Goal: Task Accomplishment & Management: Manage account settings

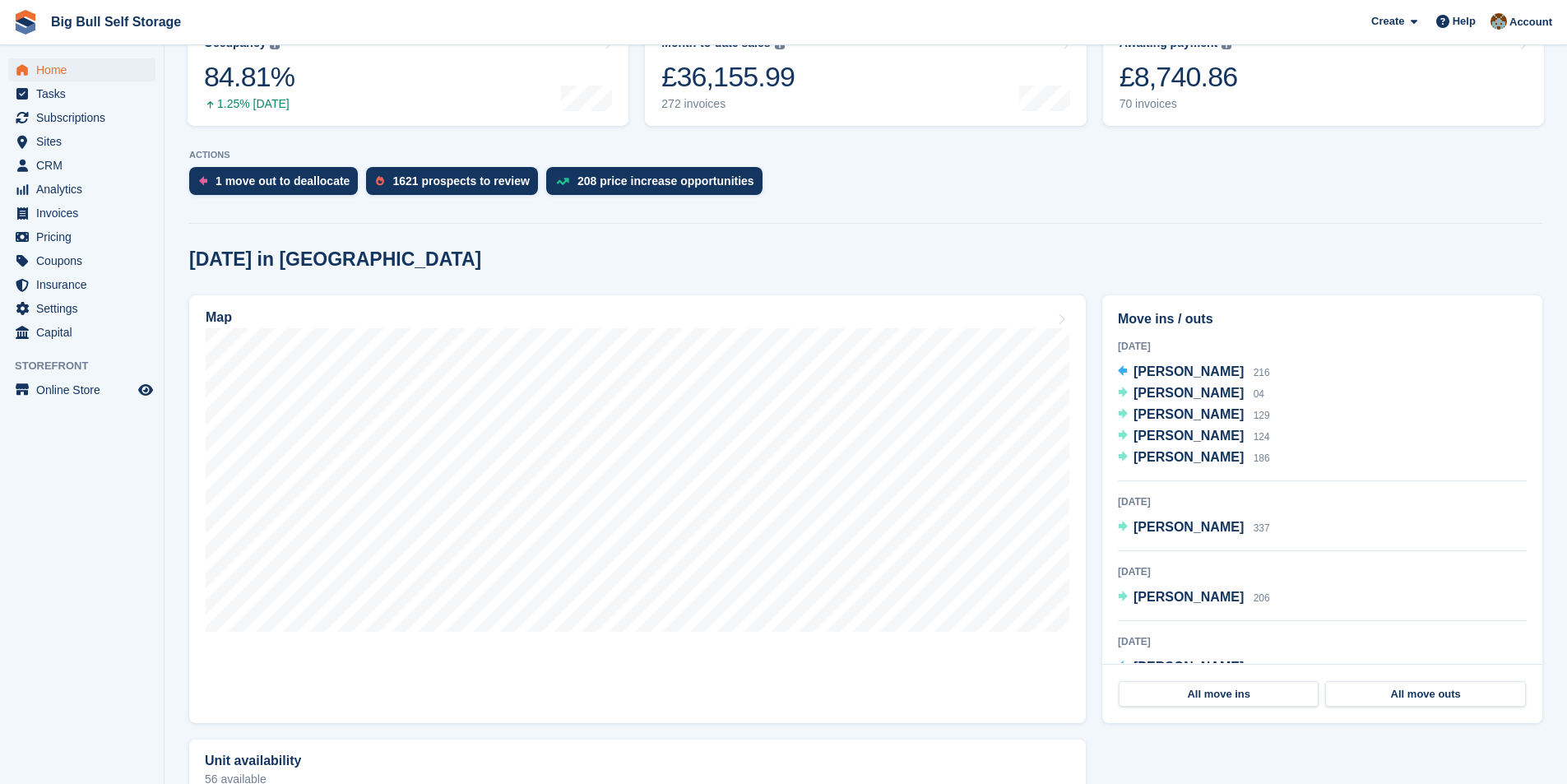
scroll to position [247, 0]
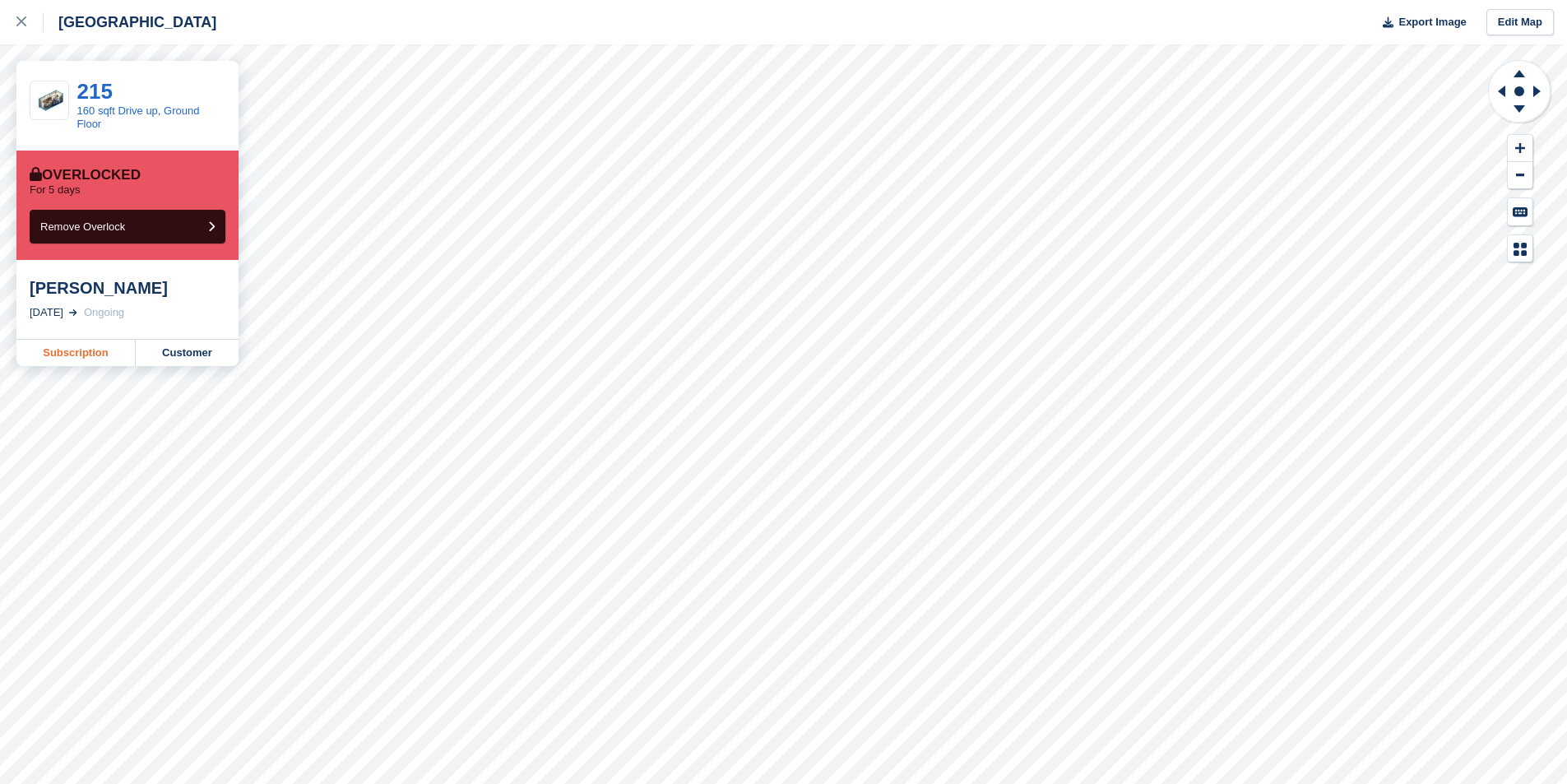
click at [72, 363] on link "Subscription" at bounding box center [76, 353] width 119 height 26
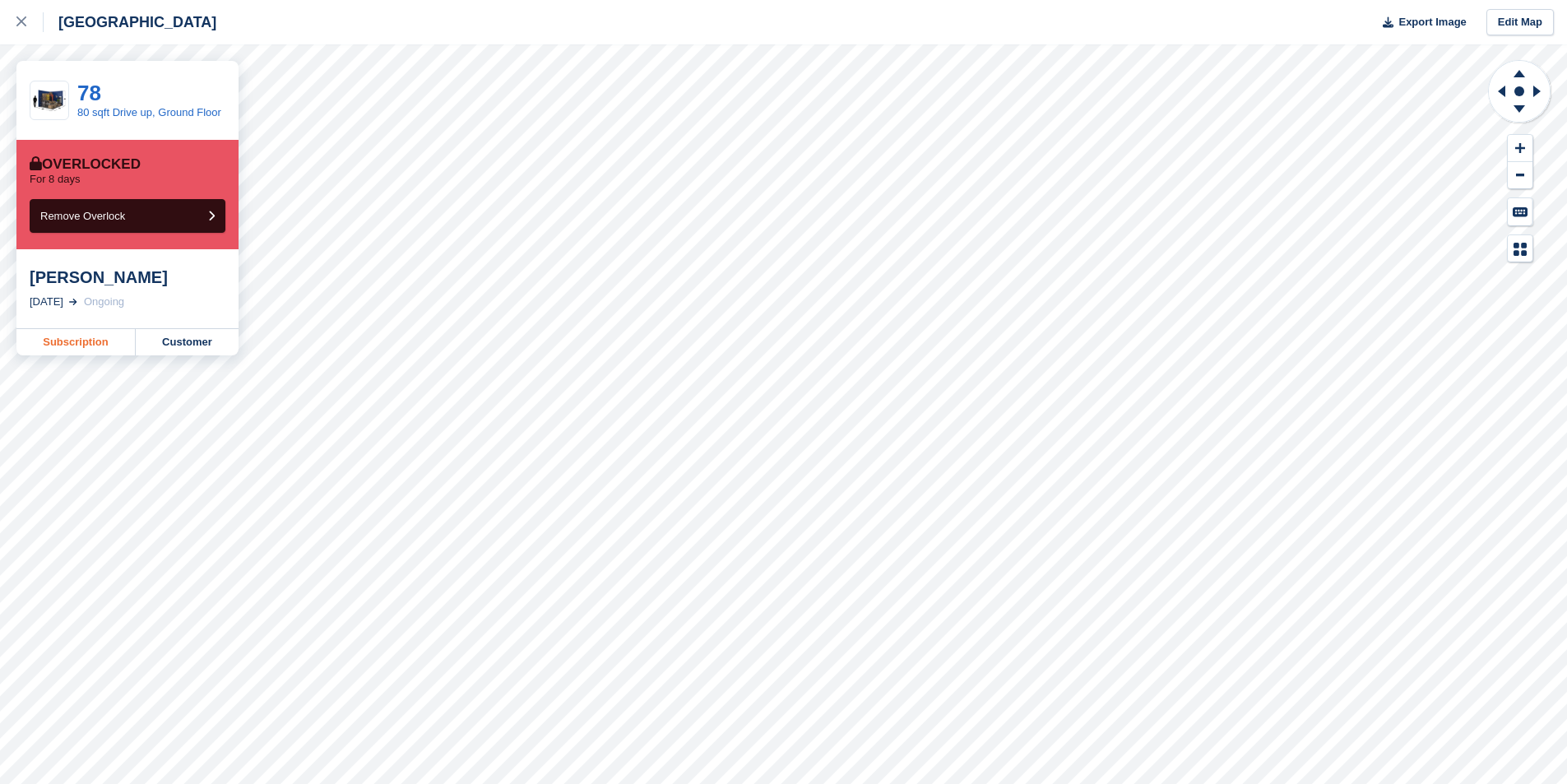
click at [74, 340] on link "Subscription" at bounding box center [76, 342] width 119 height 26
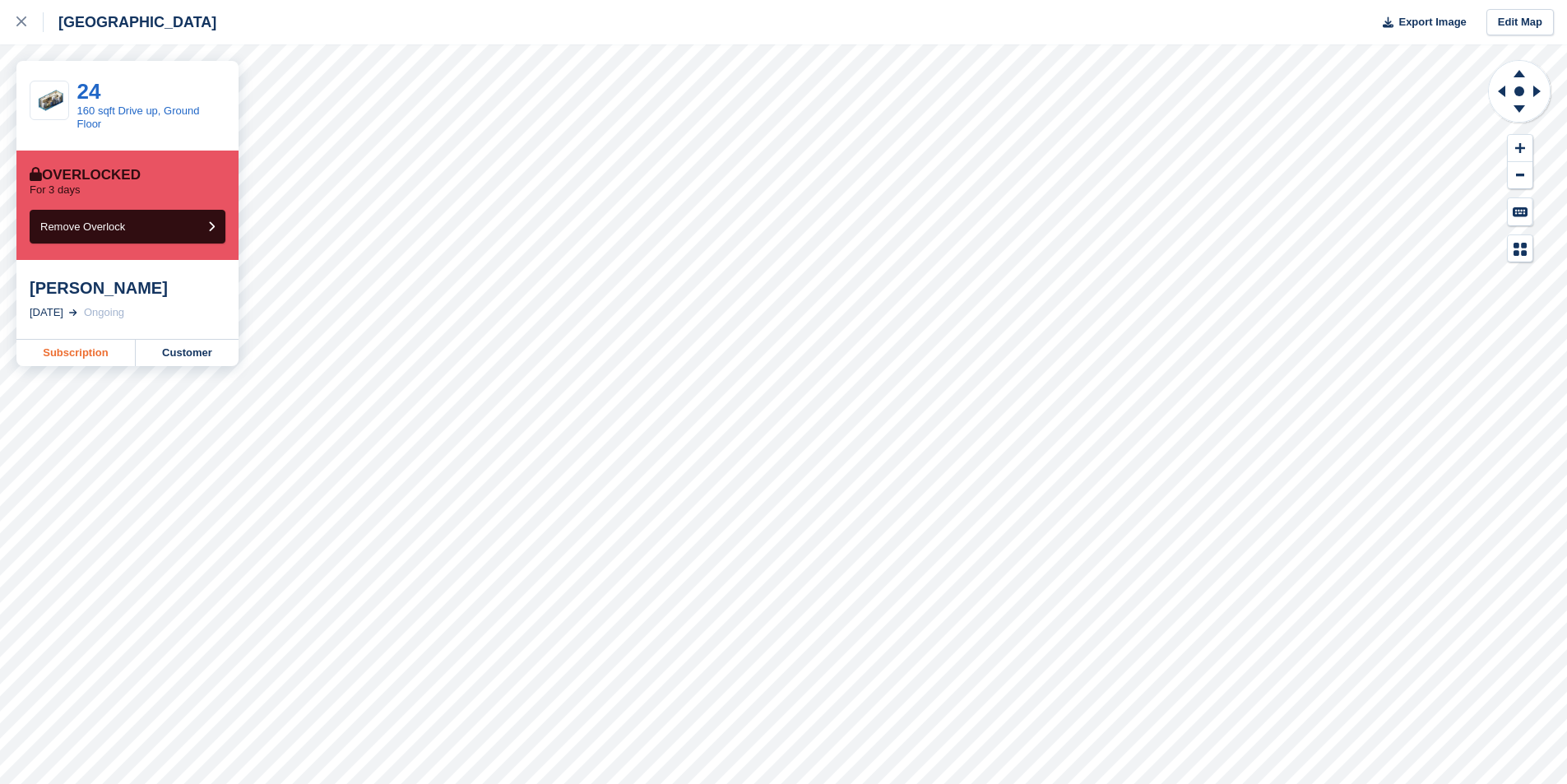
click at [95, 354] on link "Subscription" at bounding box center [76, 353] width 119 height 26
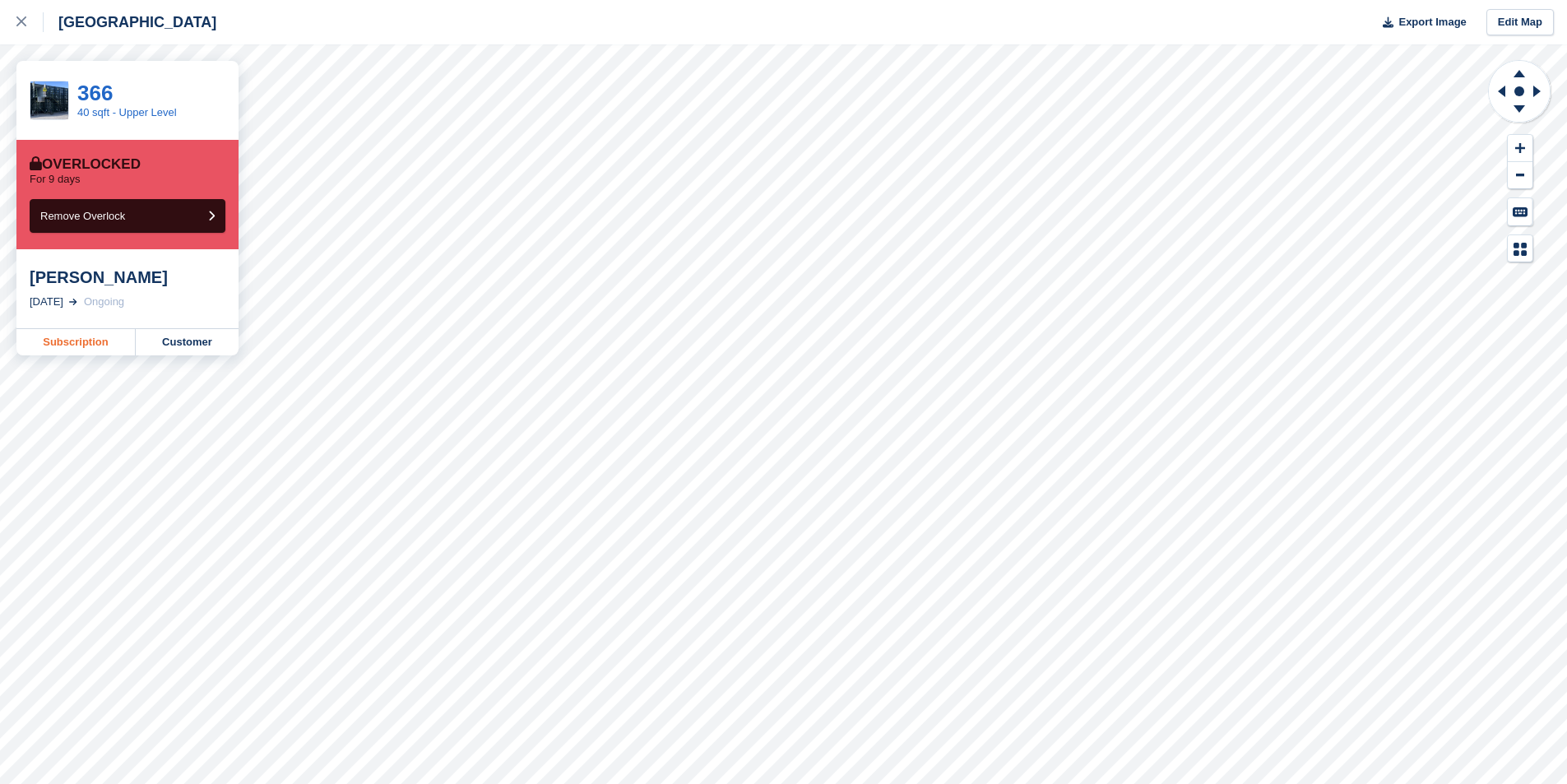
click at [104, 345] on link "Subscription" at bounding box center [76, 342] width 119 height 26
click at [95, 345] on link "Subscription" at bounding box center [76, 342] width 119 height 26
click at [99, 338] on link "Subscription" at bounding box center [76, 342] width 119 height 26
click at [76, 336] on link "Subscription" at bounding box center [76, 342] width 119 height 26
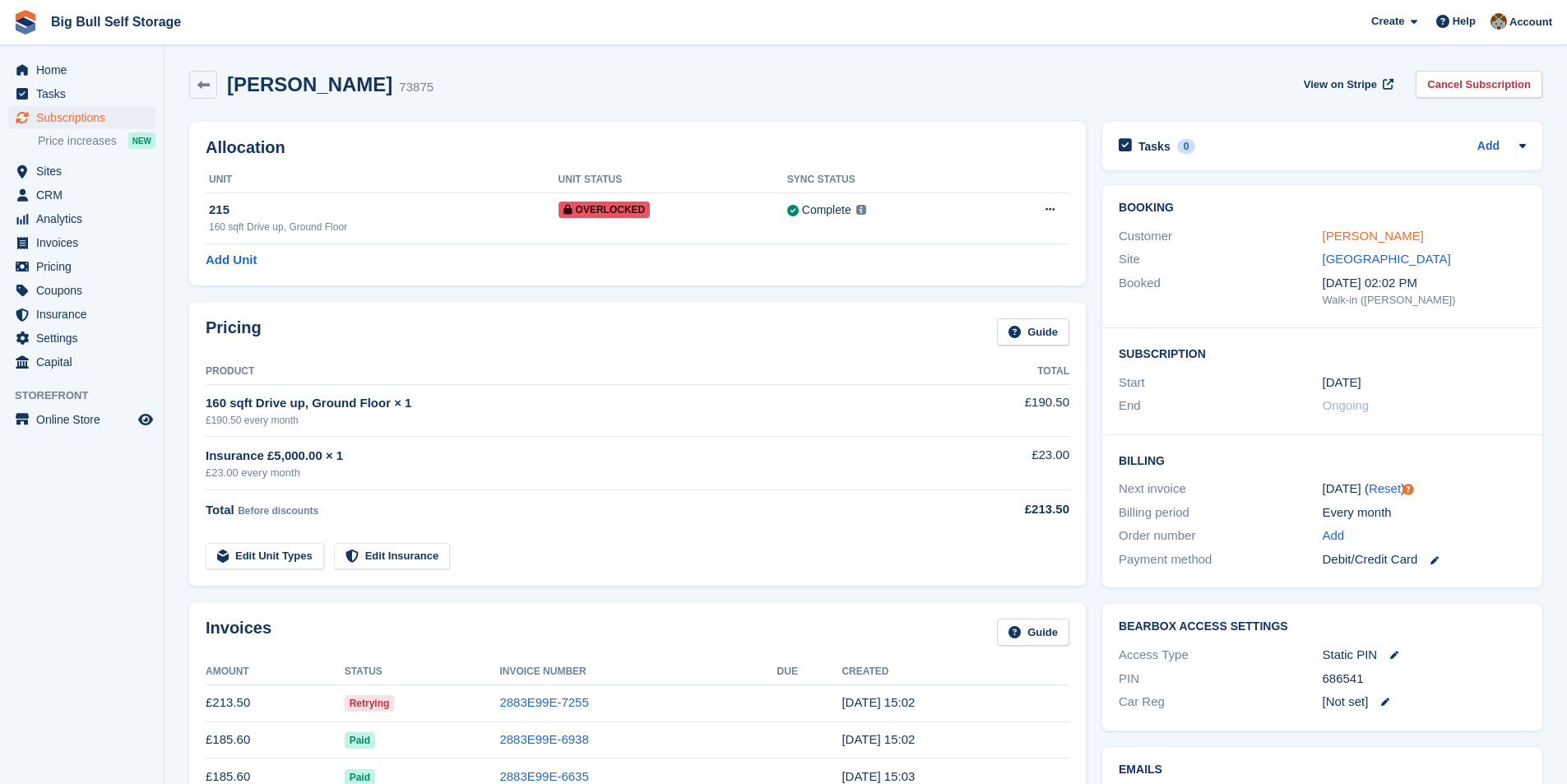
click at [1380, 242] on link "[PERSON_NAME]" at bounding box center [1373, 235] width 101 height 14
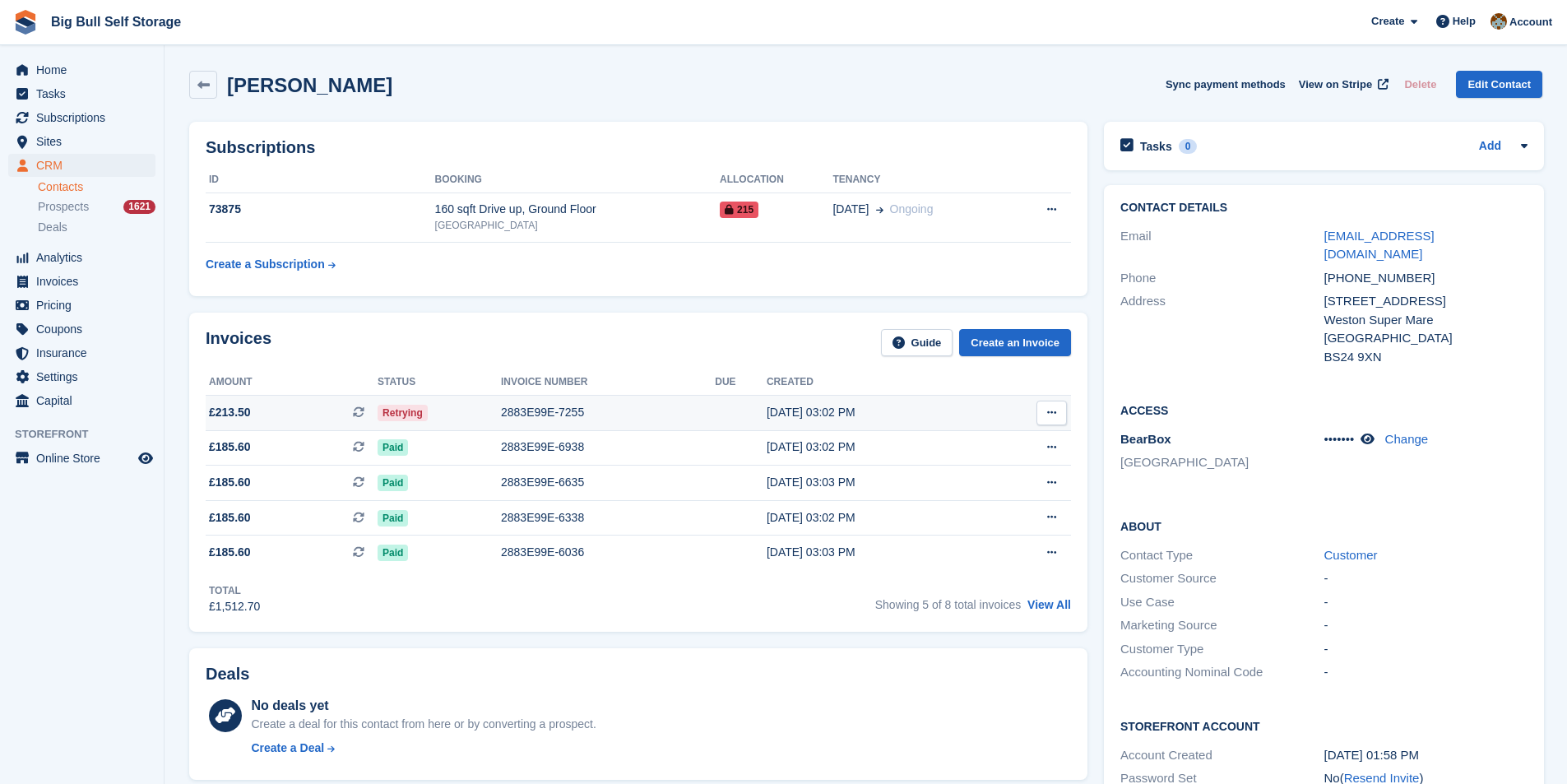
click at [525, 411] on div "2883E99E-7255" at bounding box center [608, 411] width 214 height 17
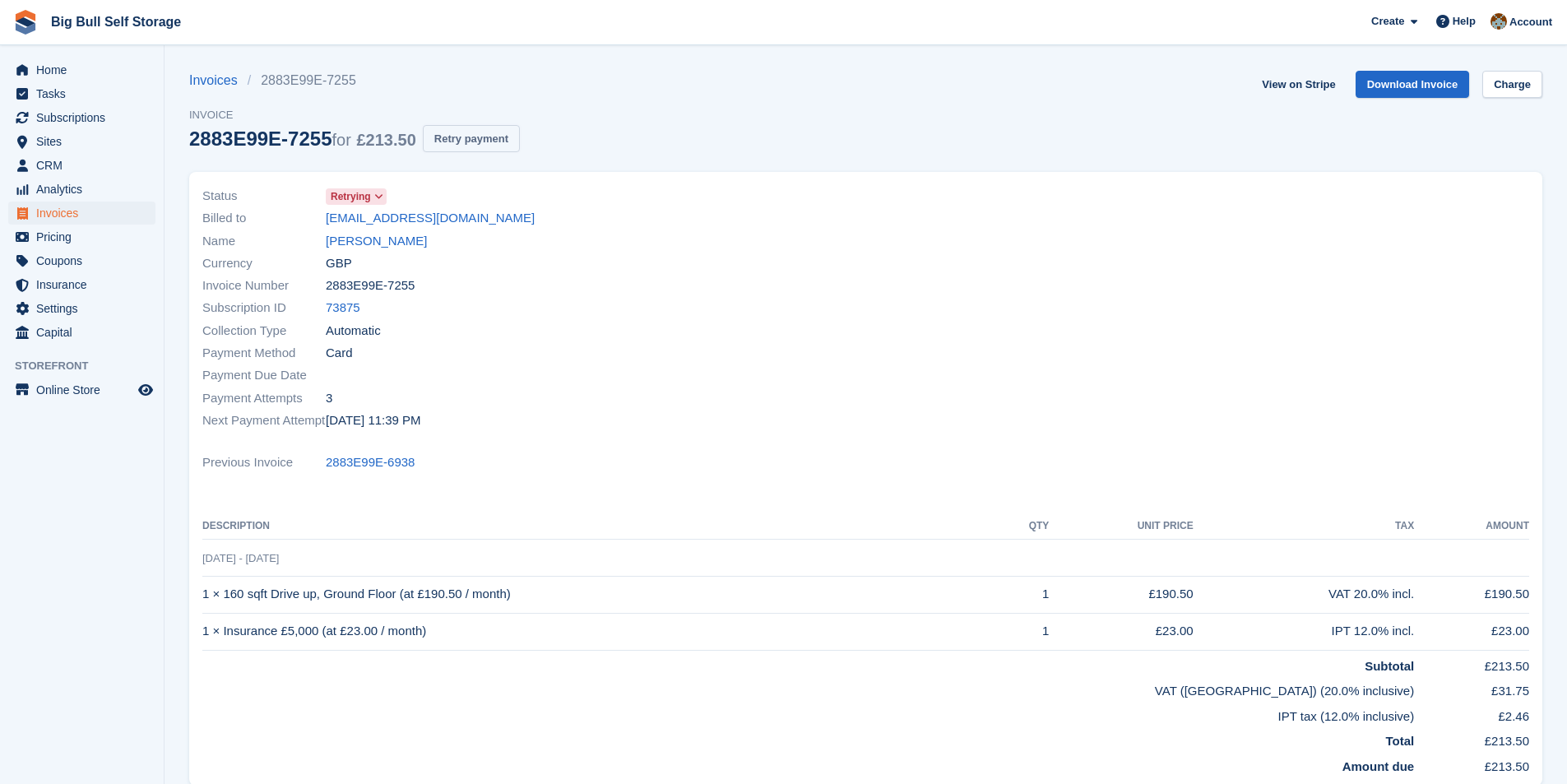
click at [448, 131] on button "Retry payment" at bounding box center [470, 138] width 97 height 27
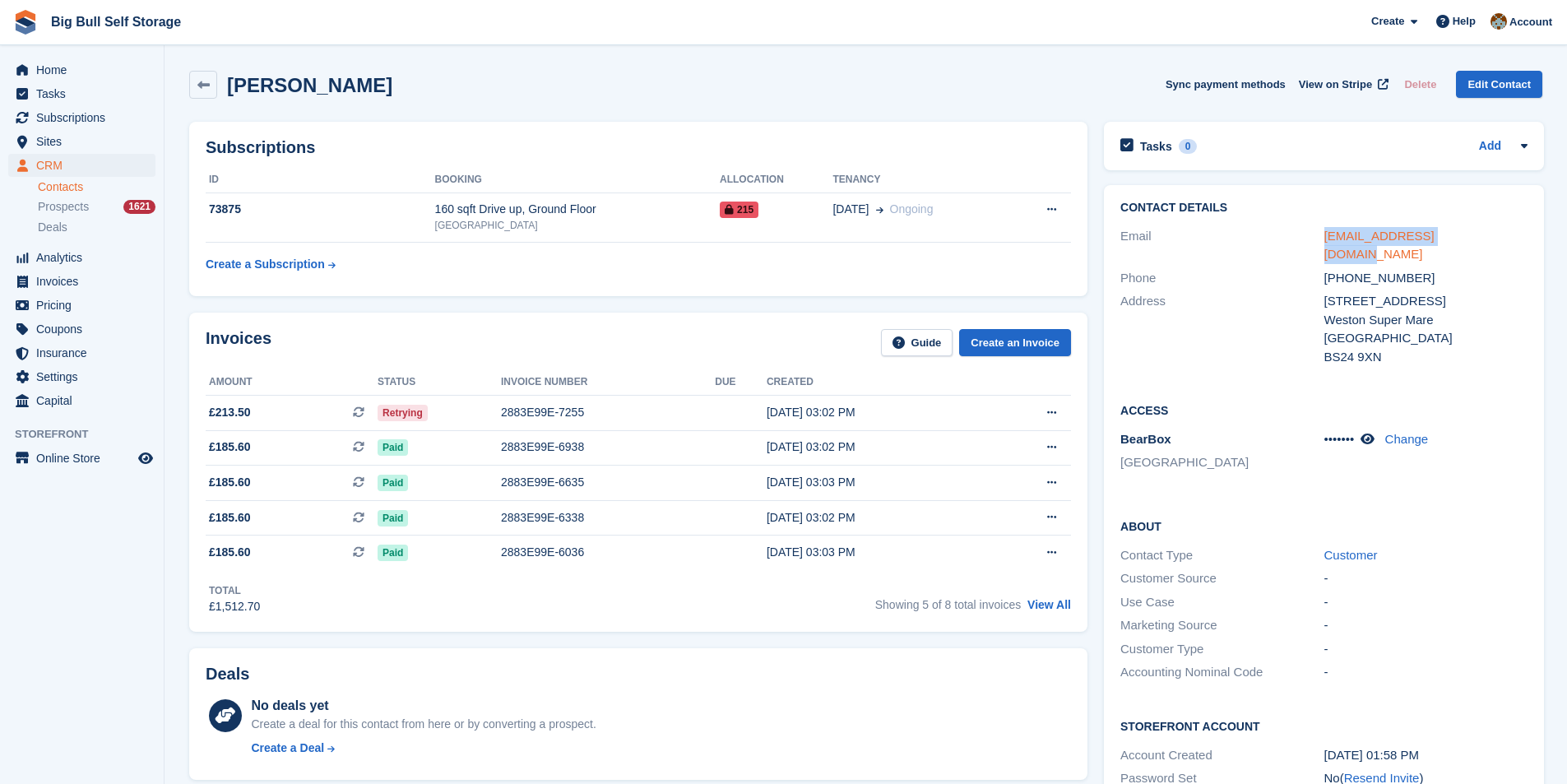
drag, startPoint x: 1471, startPoint y: 236, endPoint x: 1325, endPoint y: 241, distance: 146.1
click at [1325, 241] on div "kimwarren13@icloud.com" at bounding box center [1426, 245] width 204 height 37
copy link "kimwarren13@icloud.com"
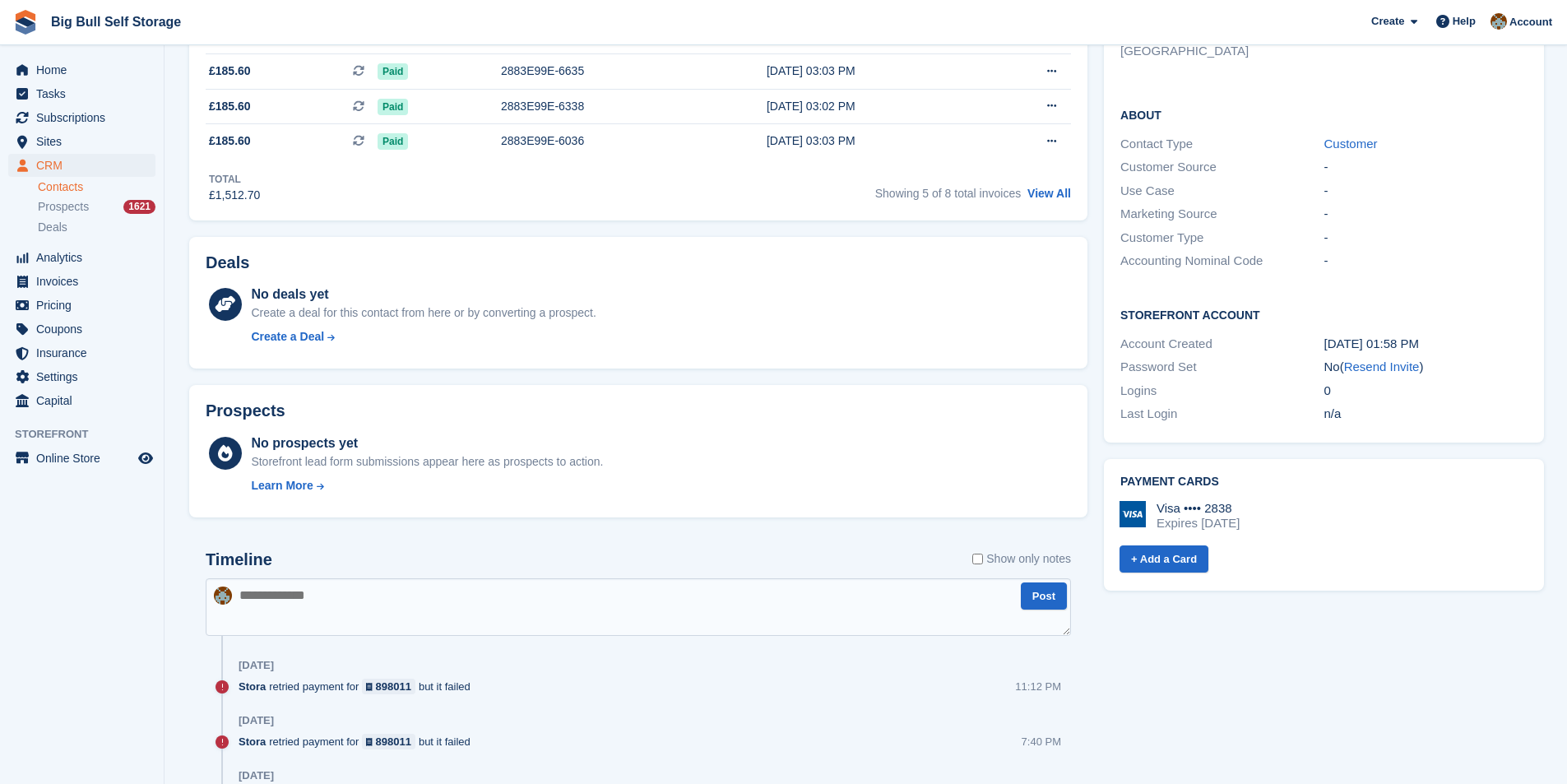
scroll to position [657, 0]
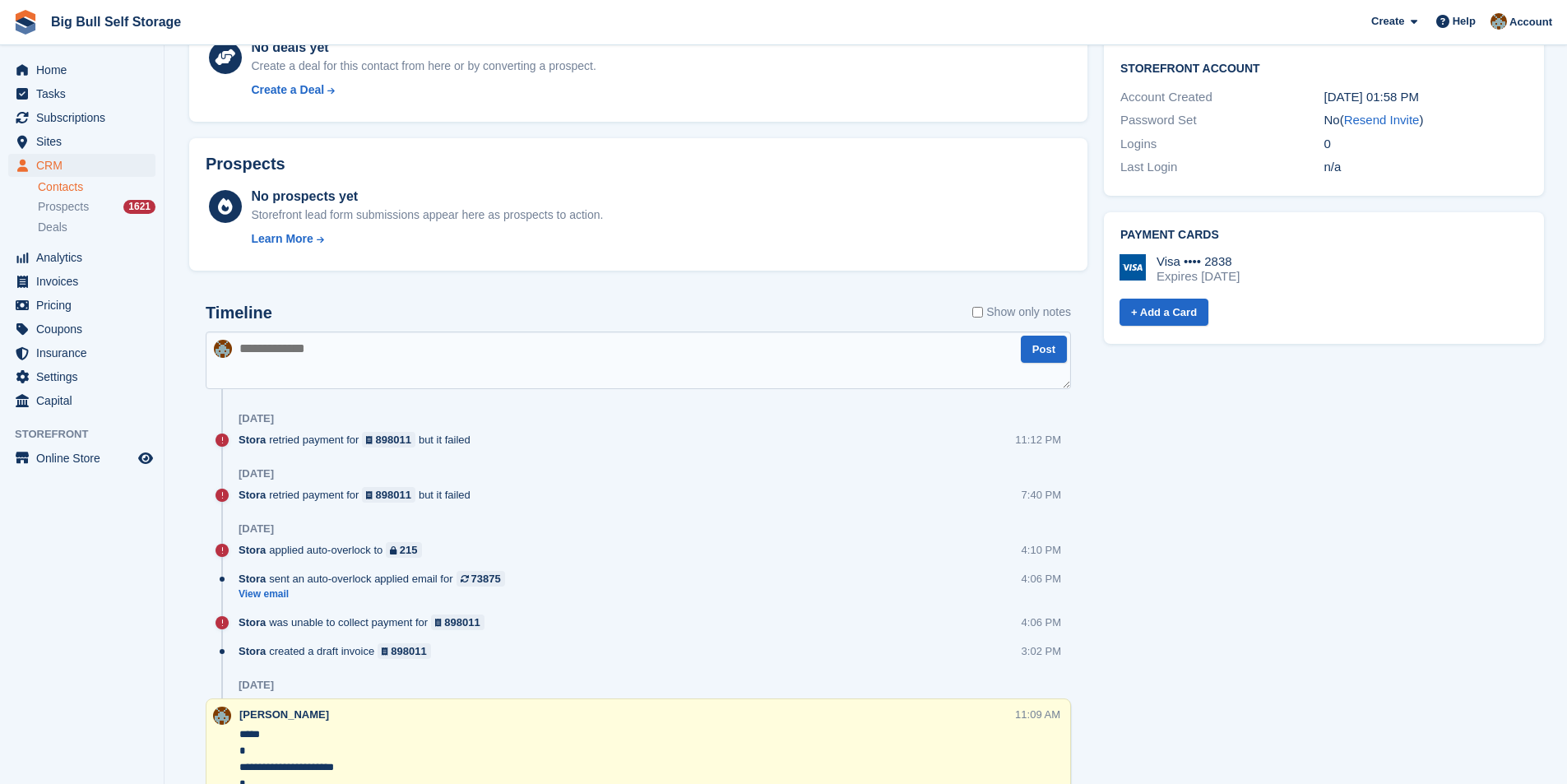
click at [317, 348] on textarea at bounding box center [638, 360] width 866 height 58
paste textarea "**********"
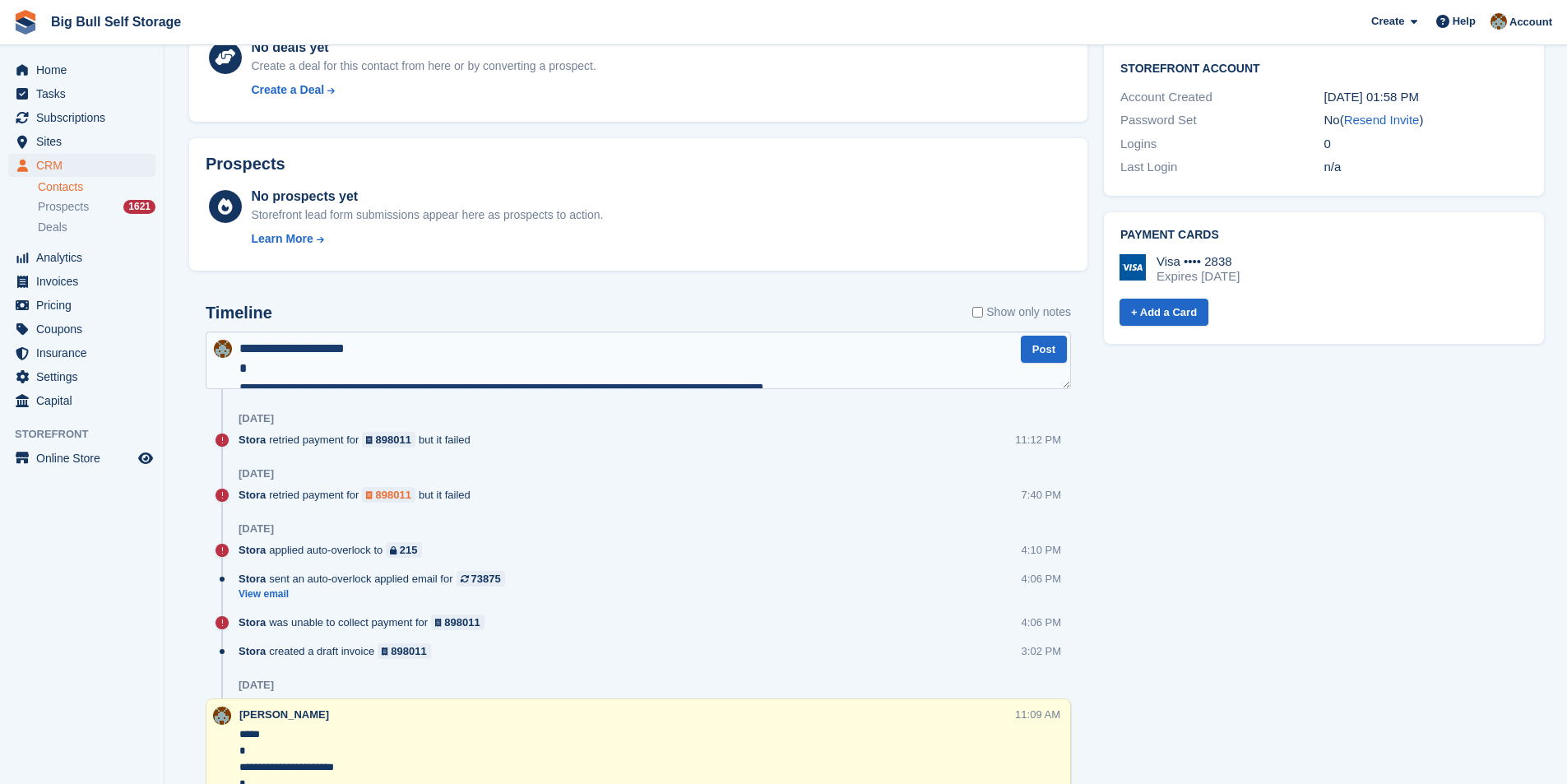
scroll to position [325, 0]
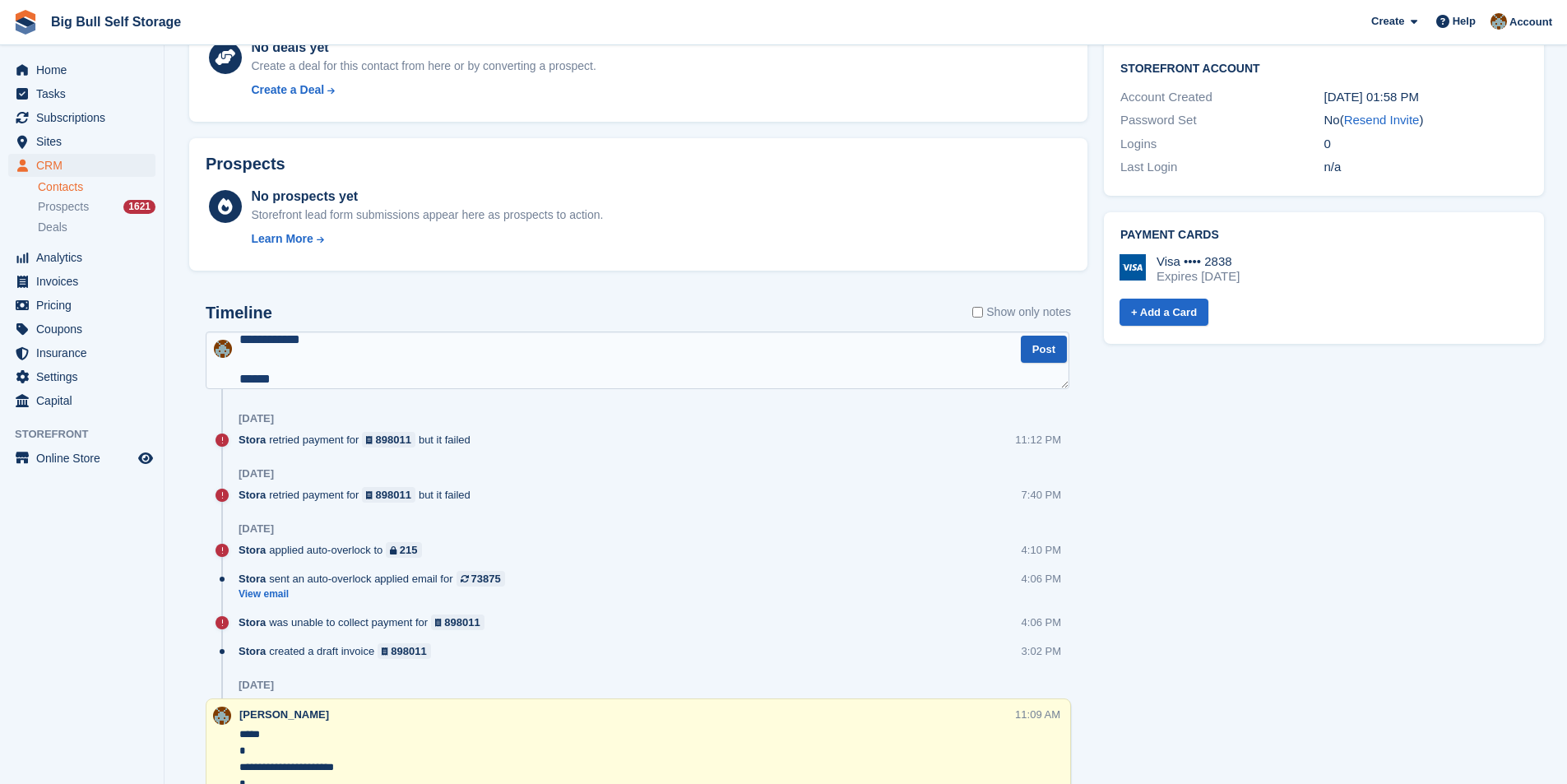
type textarea "**********"
click at [1038, 348] on button "Post" at bounding box center [1043, 349] width 46 height 27
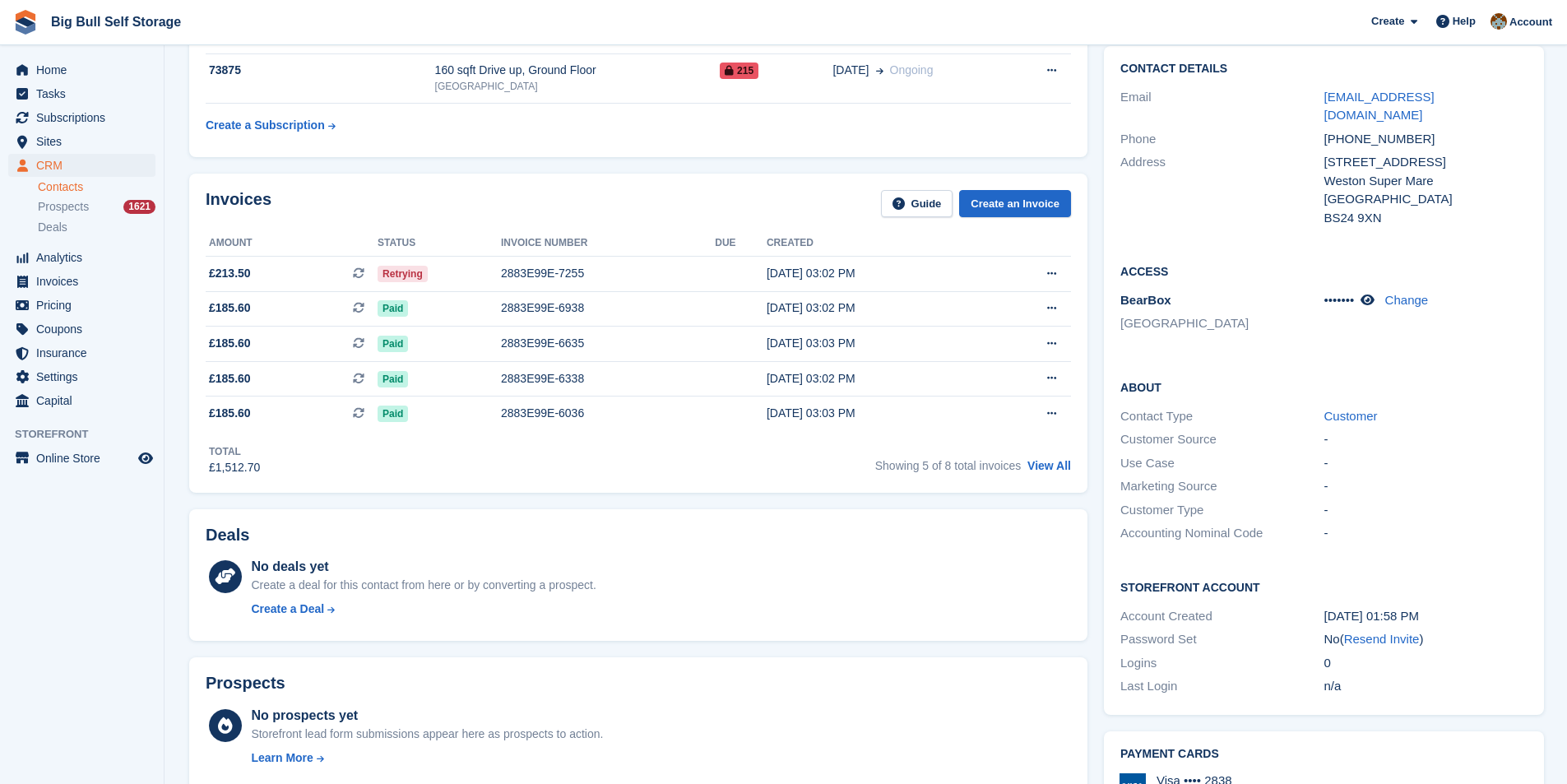
scroll to position [0, 0]
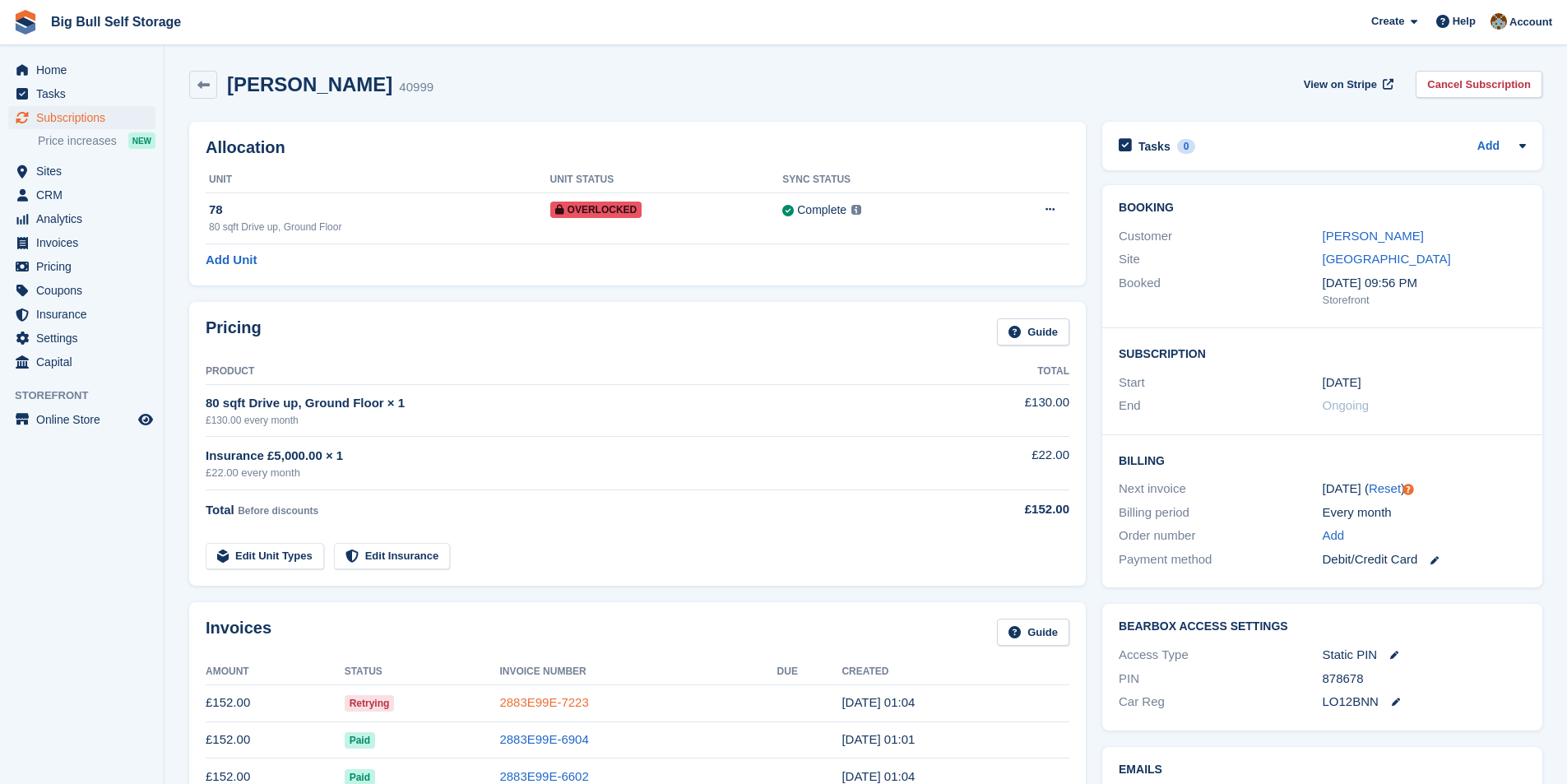
click at [574, 698] on link "2883E99E-7223" at bounding box center [544, 701] width 89 height 14
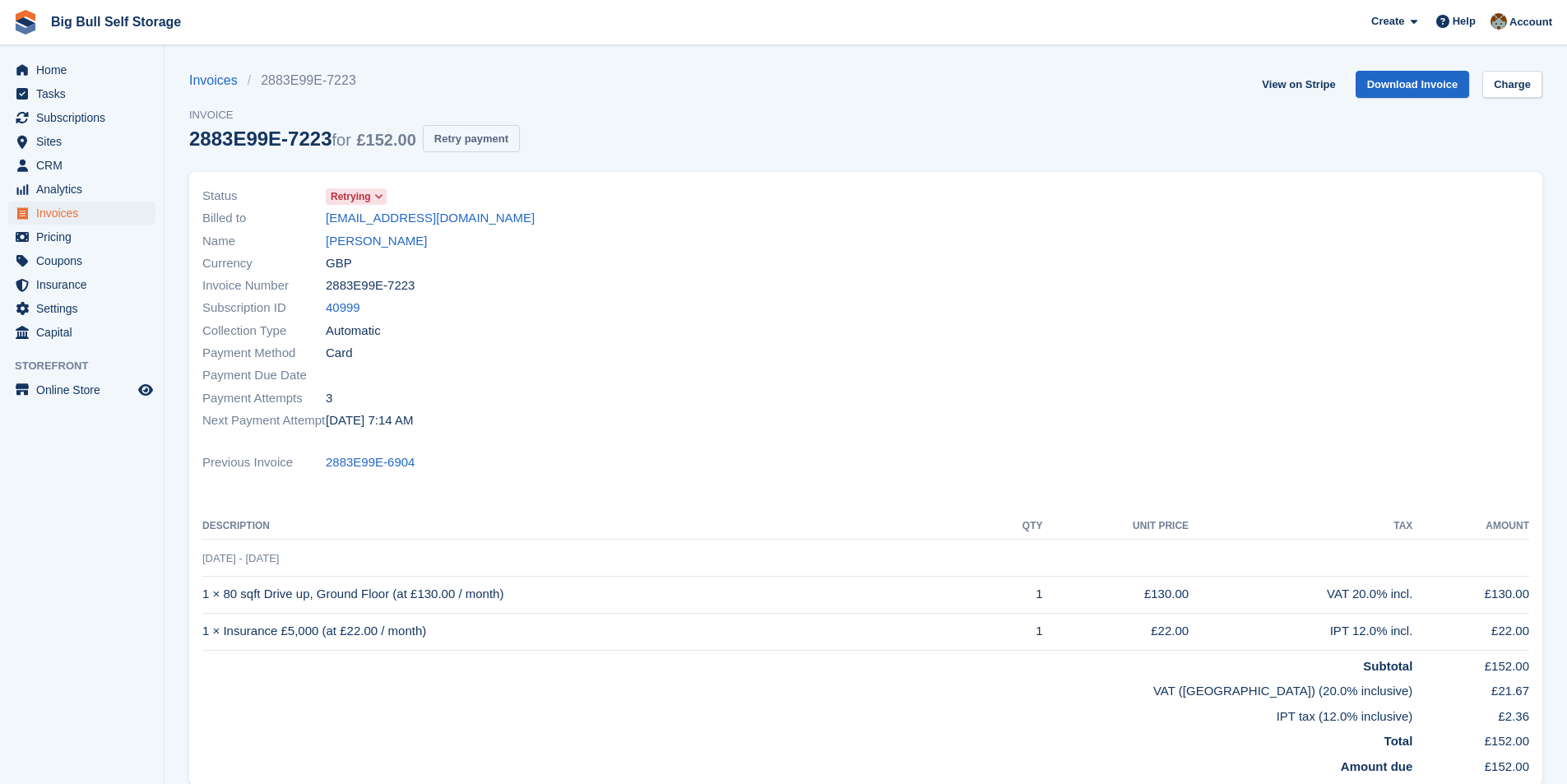
click at [459, 150] on button "Retry payment" at bounding box center [470, 138] width 97 height 27
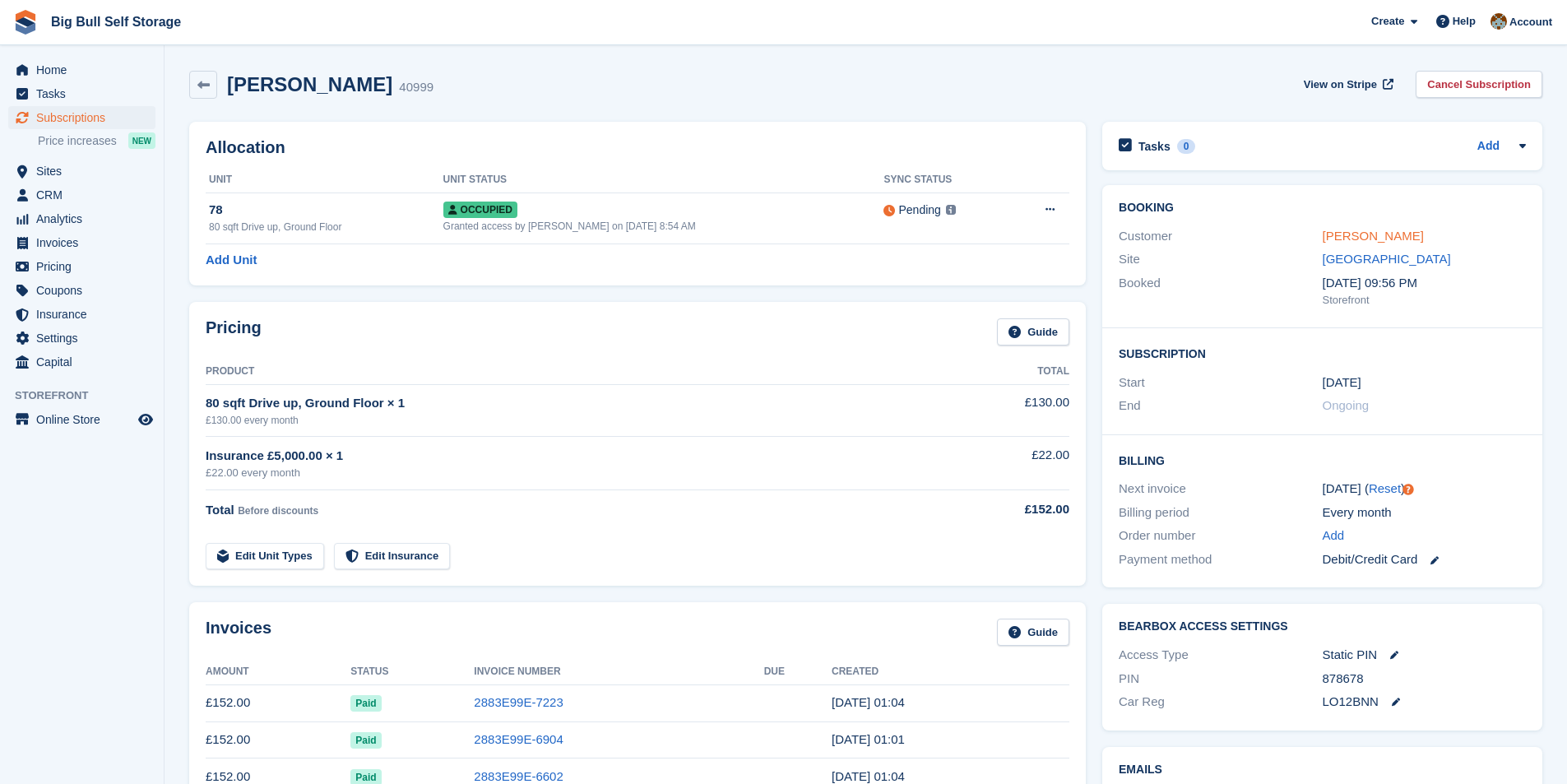
click at [1352, 233] on link "Paul Stanton" at bounding box center [1373, 235] width 101 height 14
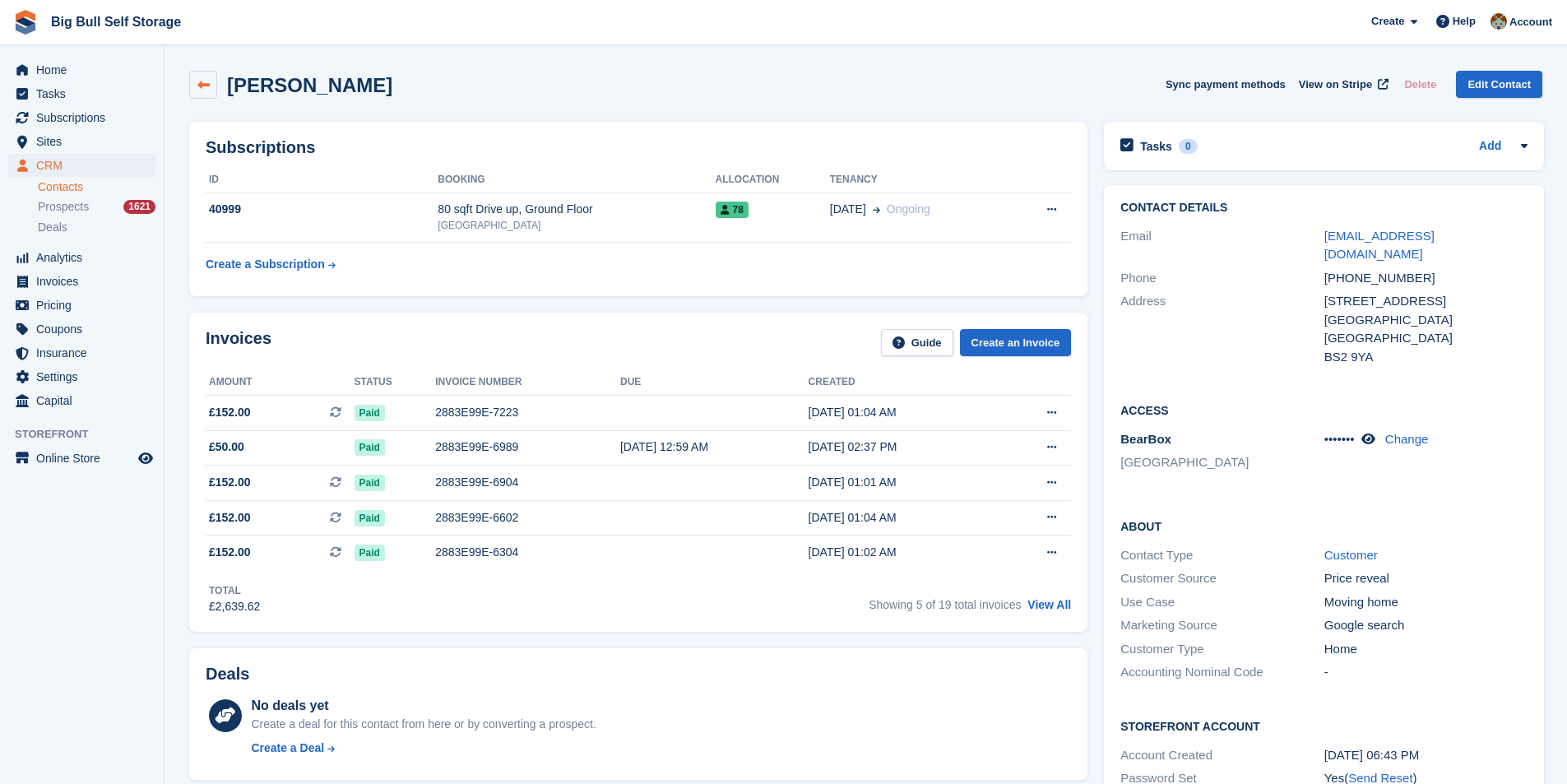
click at [206, 81] on icon at bounding box center [204, 85] width 13 height 13
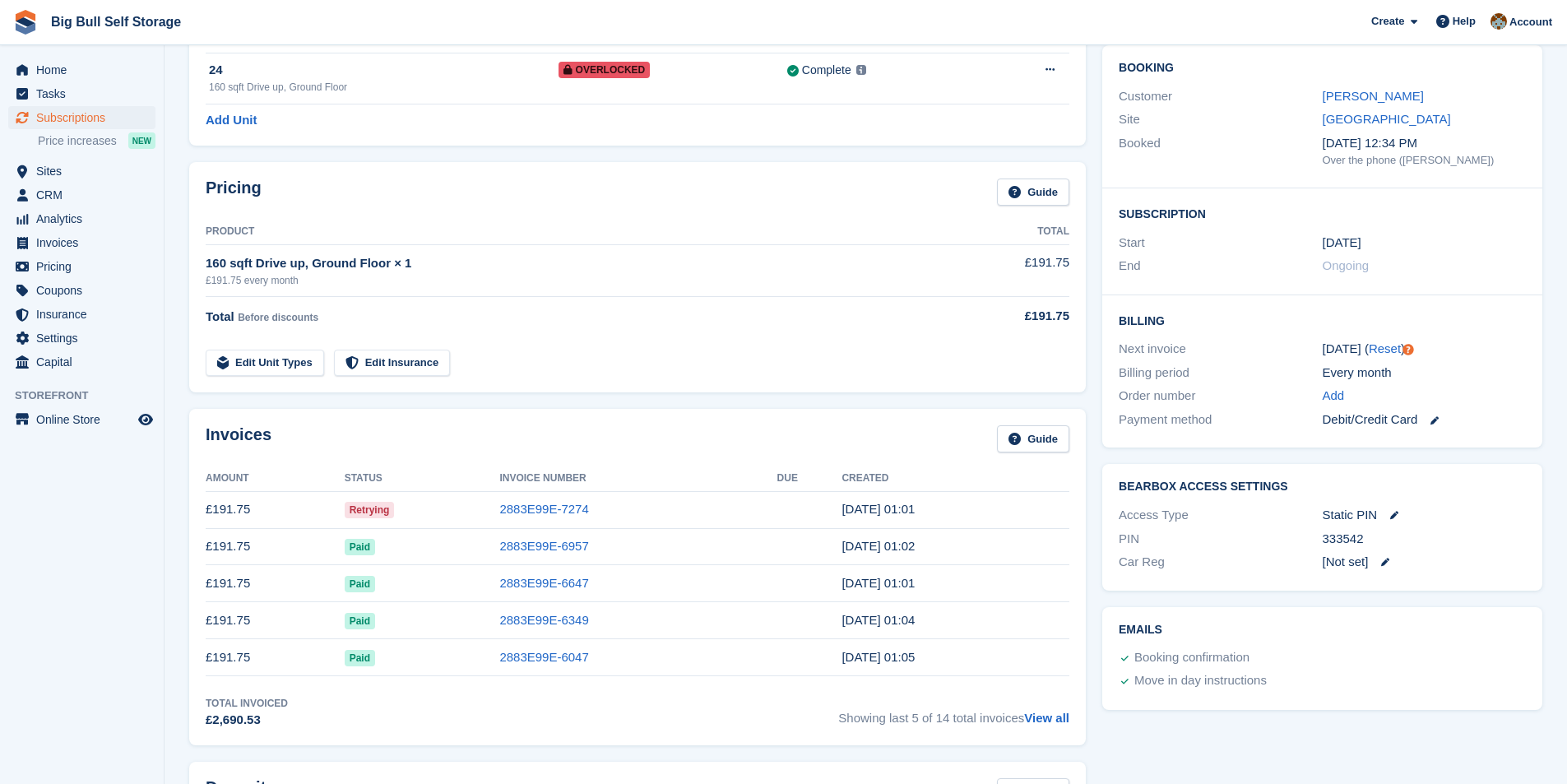
scroll to position [247, 0]
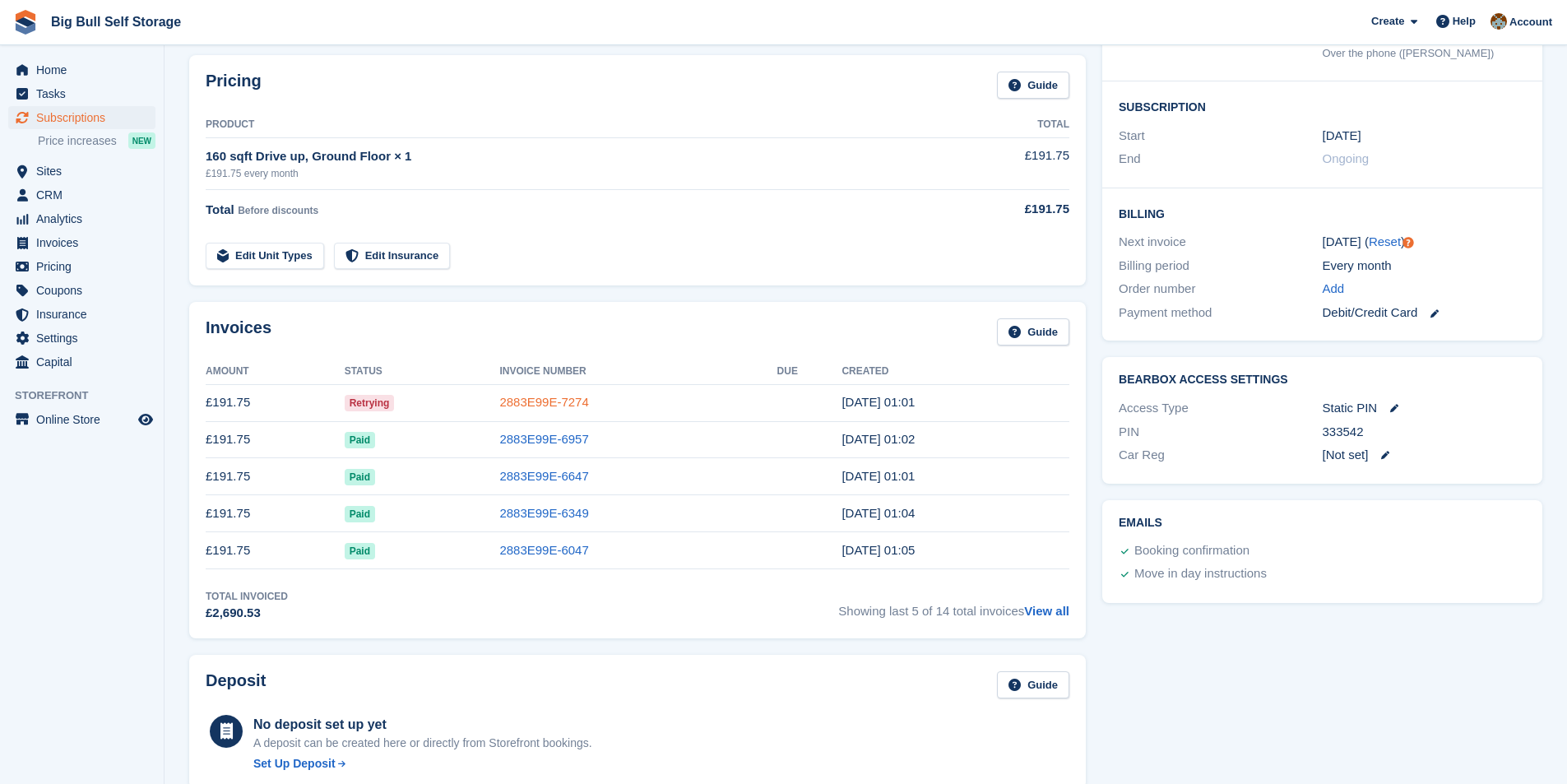
click at [551, 406] on link "2883E99E-7274" at bounding box center [544, 401] width 89 height 14
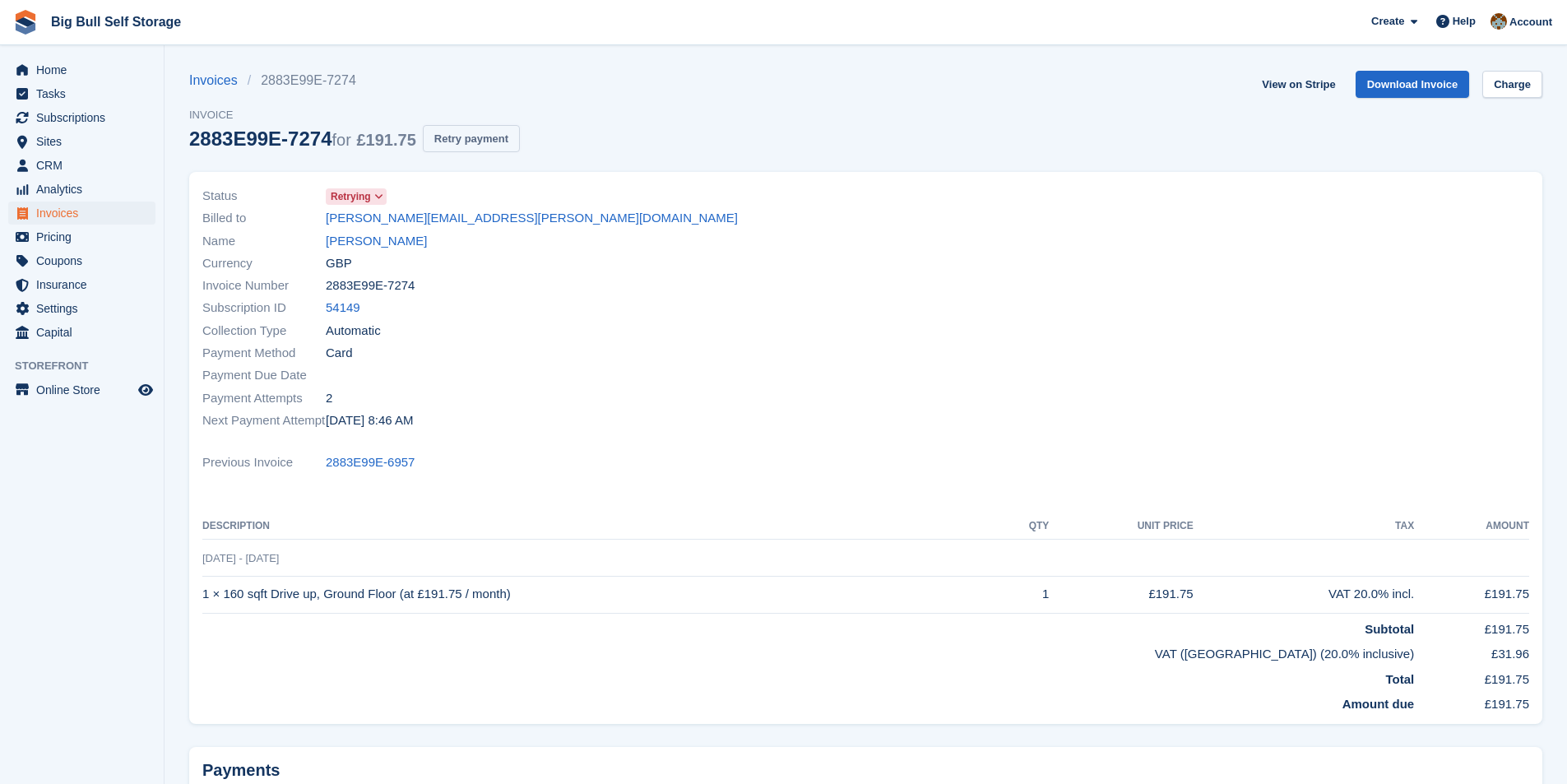
click at [472, 134] on button "Retry payment" at bounding box center [470, 138] width 97 height 27
click at [448, 142] on button "Retry payment" at bounding box center [470, 138] width 97 height 27
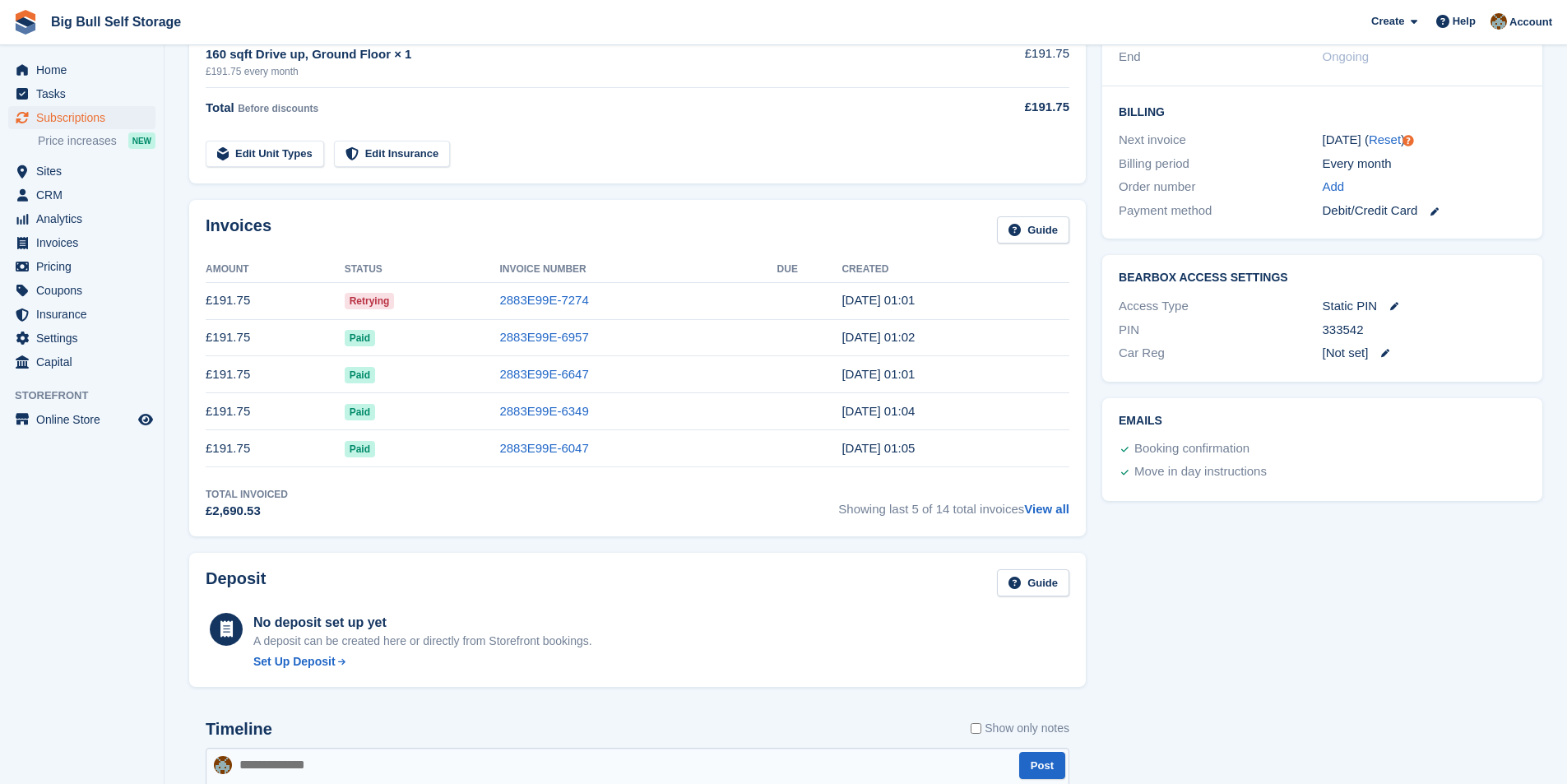
scroll to position [20, 0]
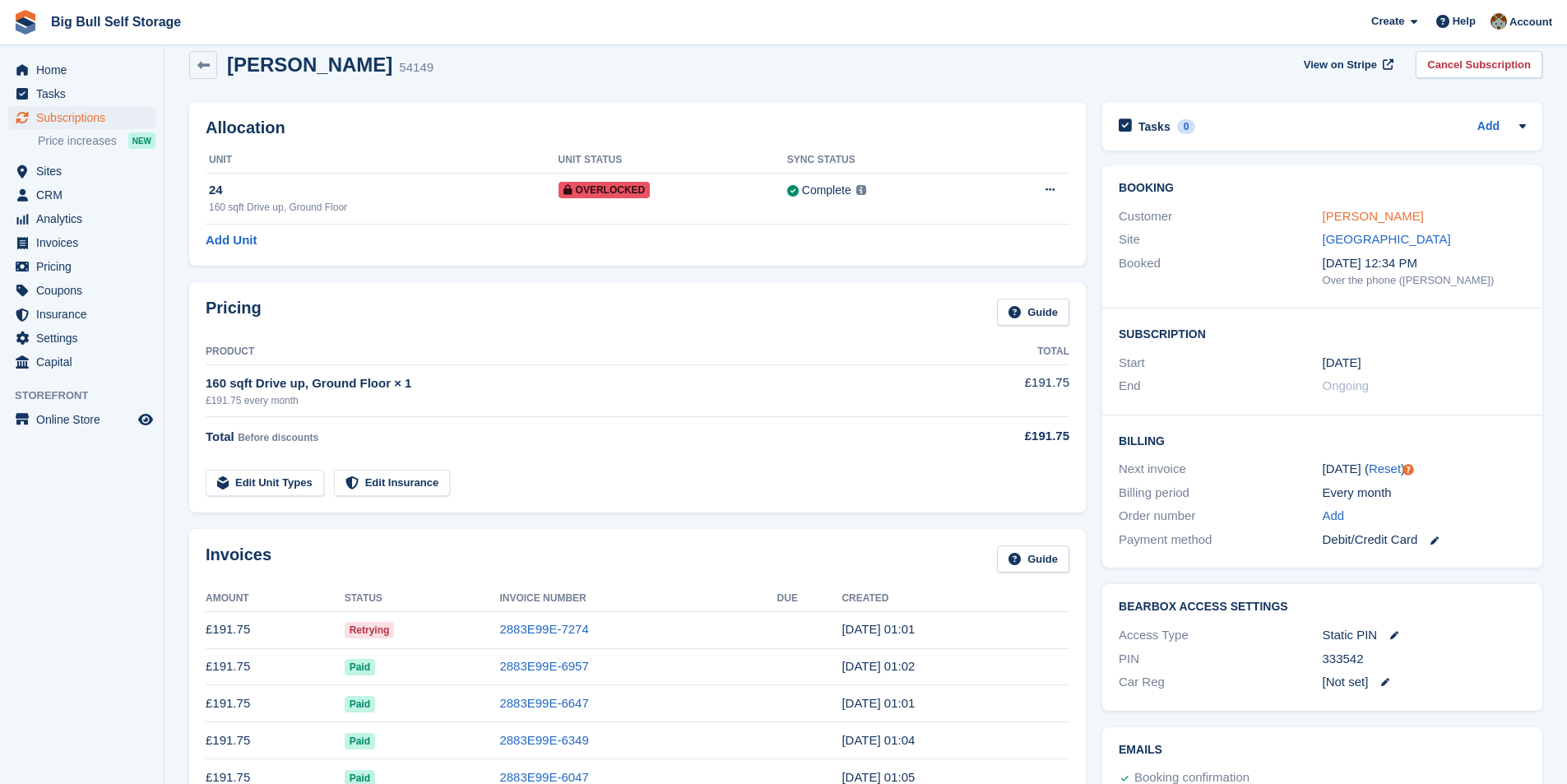
click at [1391, 222] on link "Denise Brockway" at bounding box center [1373, 215] width 101 height 14
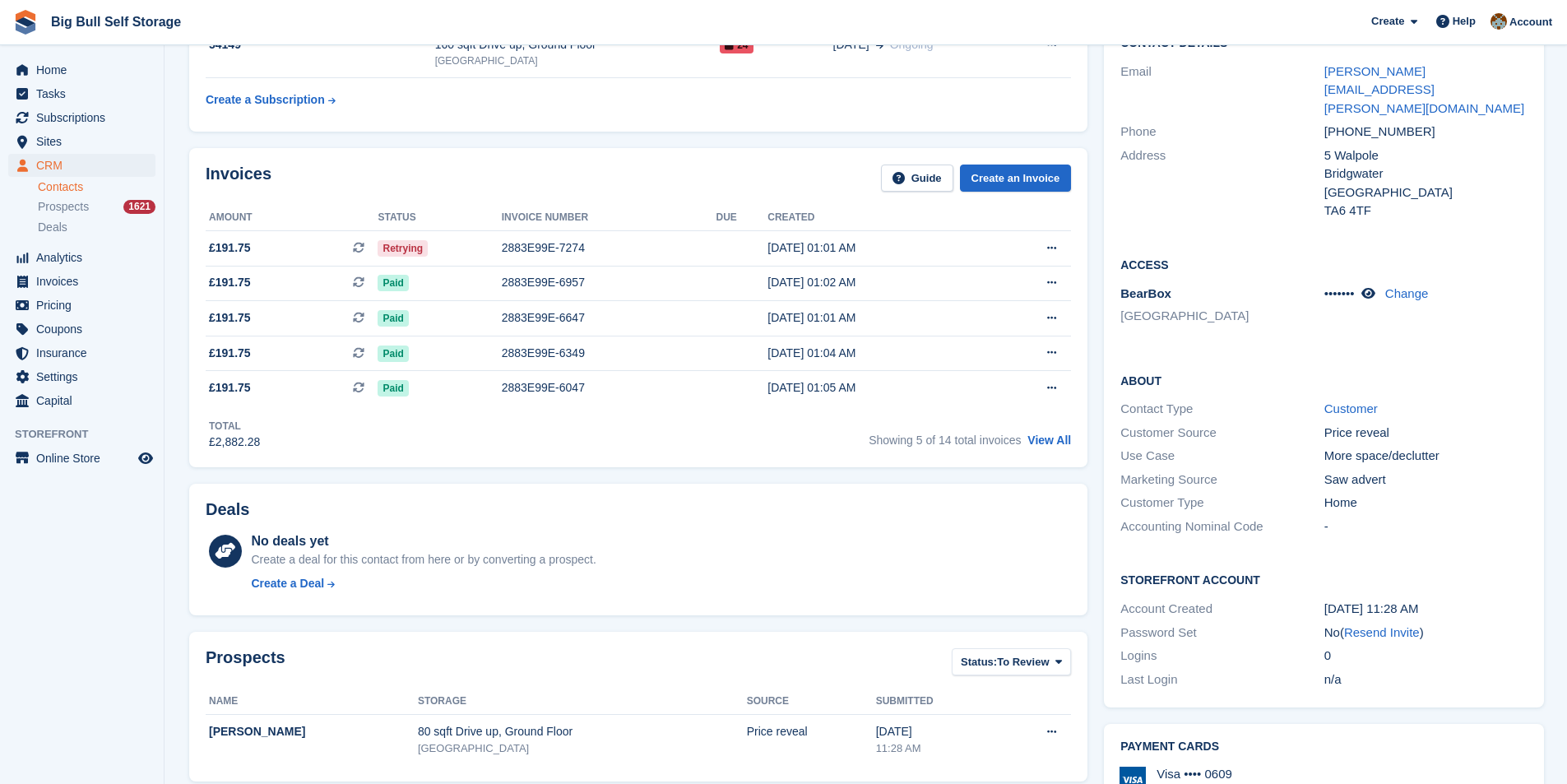
scroll to position [82, 0]
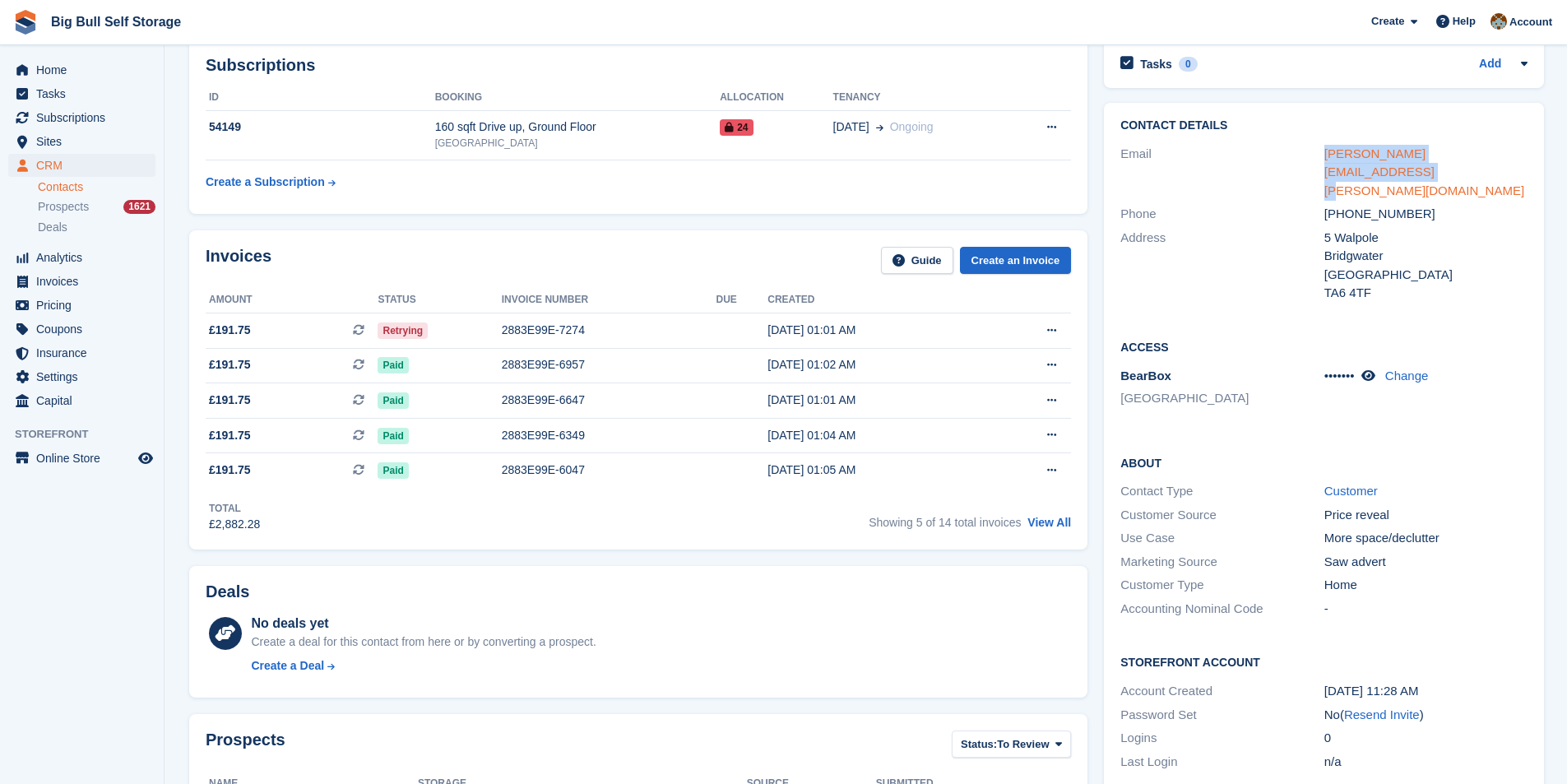
drag, startPoint x: 1515, startPoint y: 151, endPoint x: 1325, endPoint y: 158, distance: 190.1
click at [1325, 158] on div "denise.brockway@btinternet.com" at bounding box center [1426, 173] width 204 height 56
copy link "denise.brockway@btinternet.com"
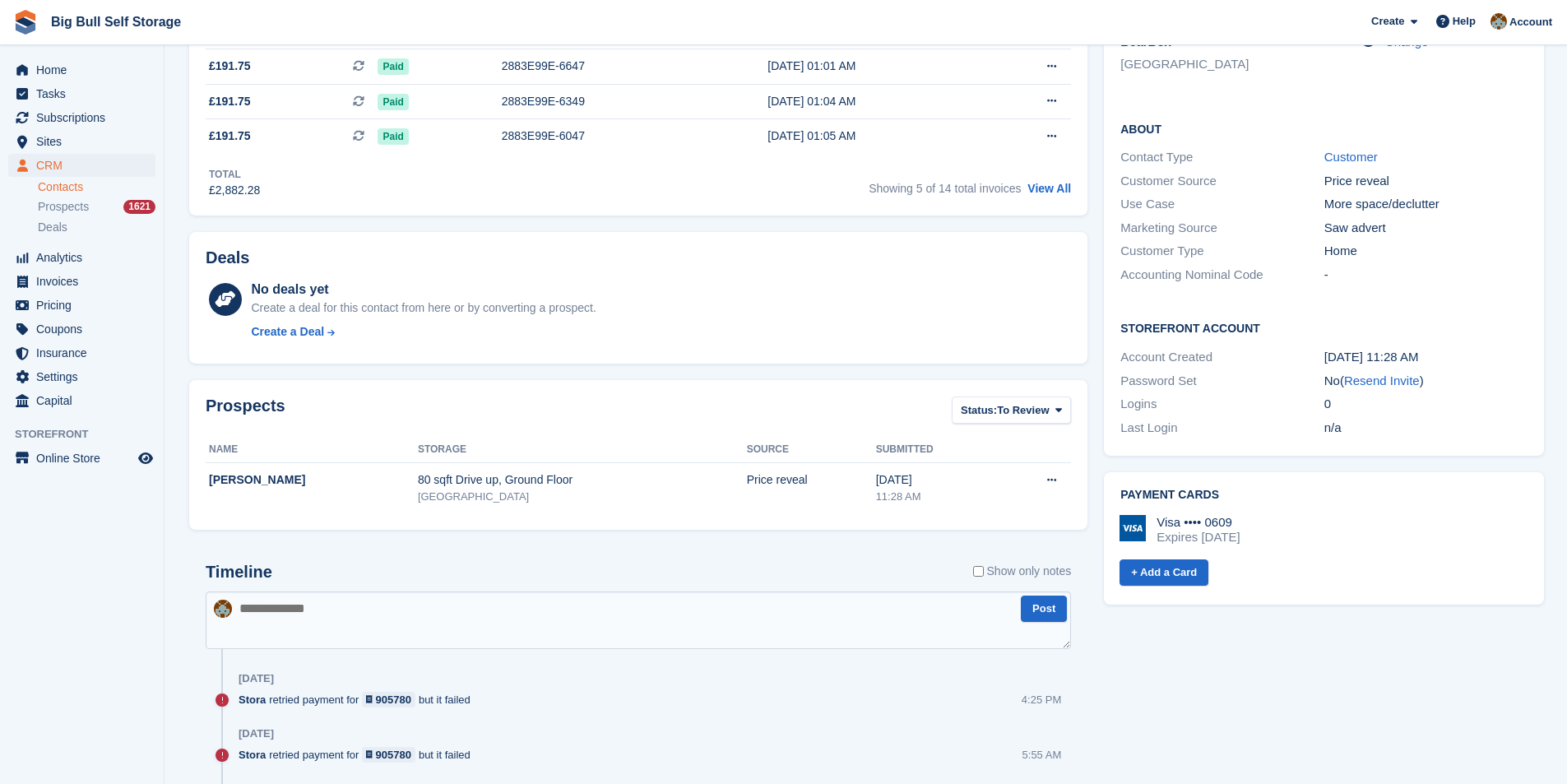
scroll to position [657, 0]
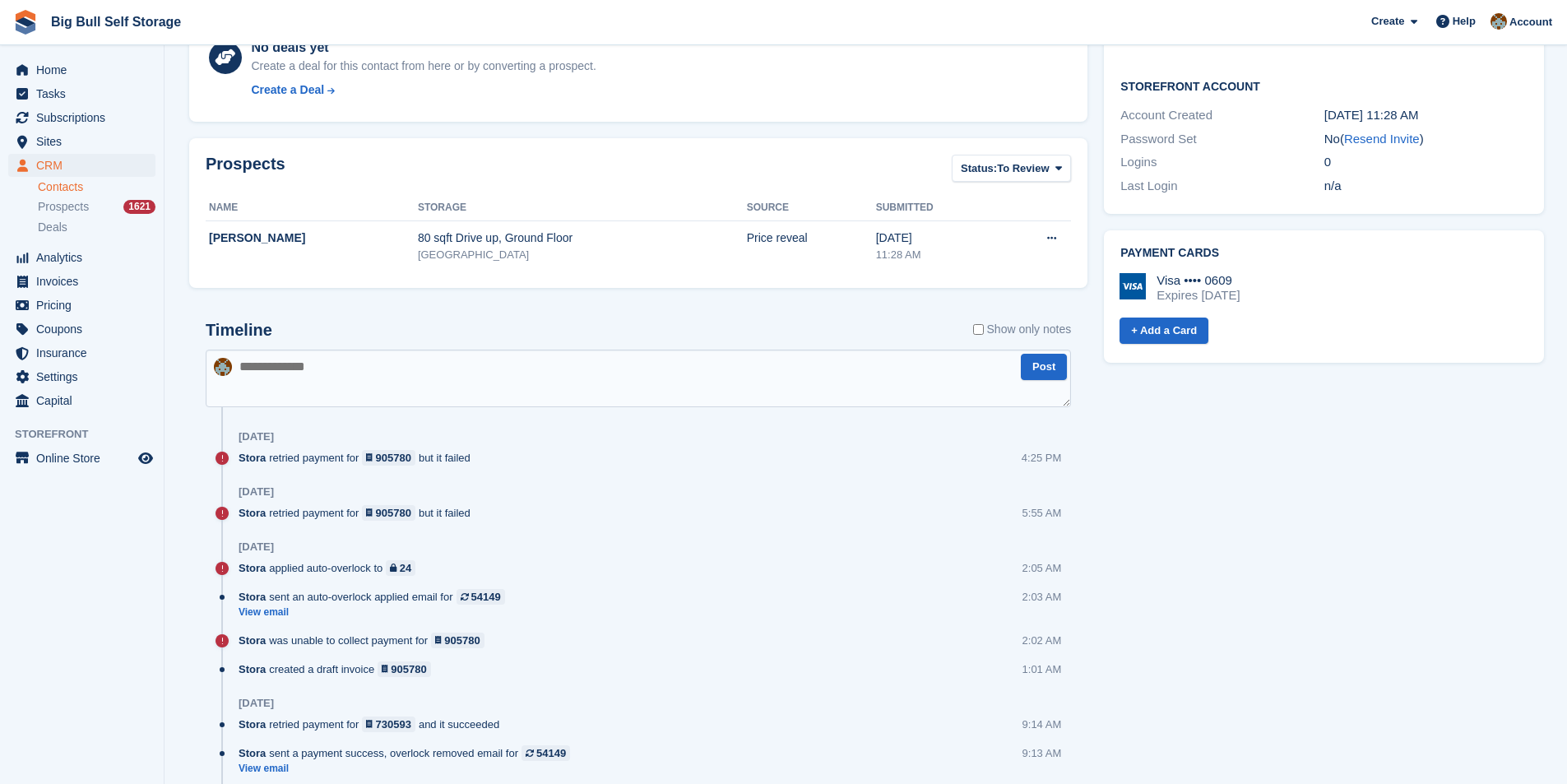
click at [376, 367] on textarea at bounding box center [638, 378] width 866 height 58
paste textarea "**********"
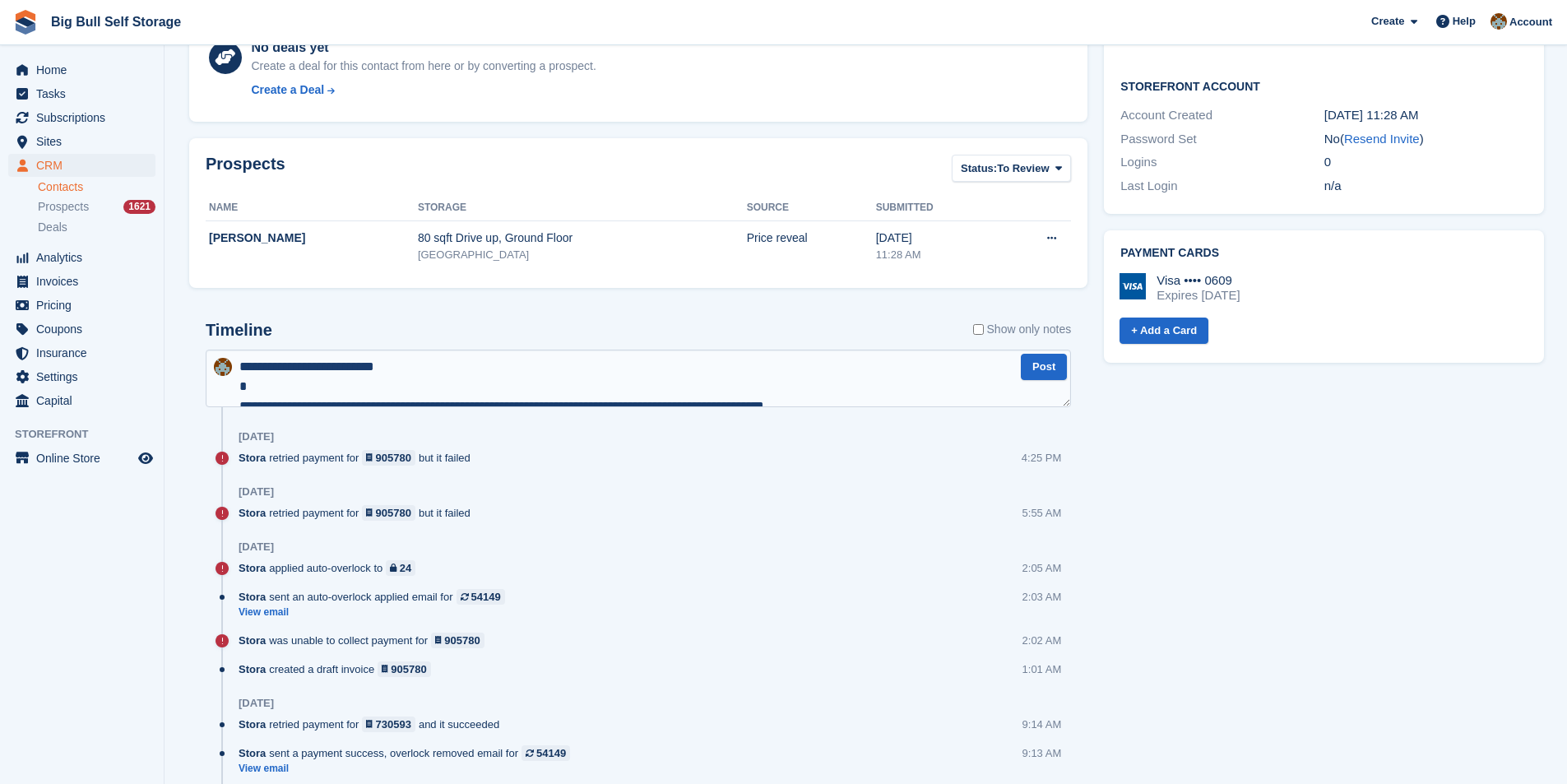
scroll to position [324, 0]
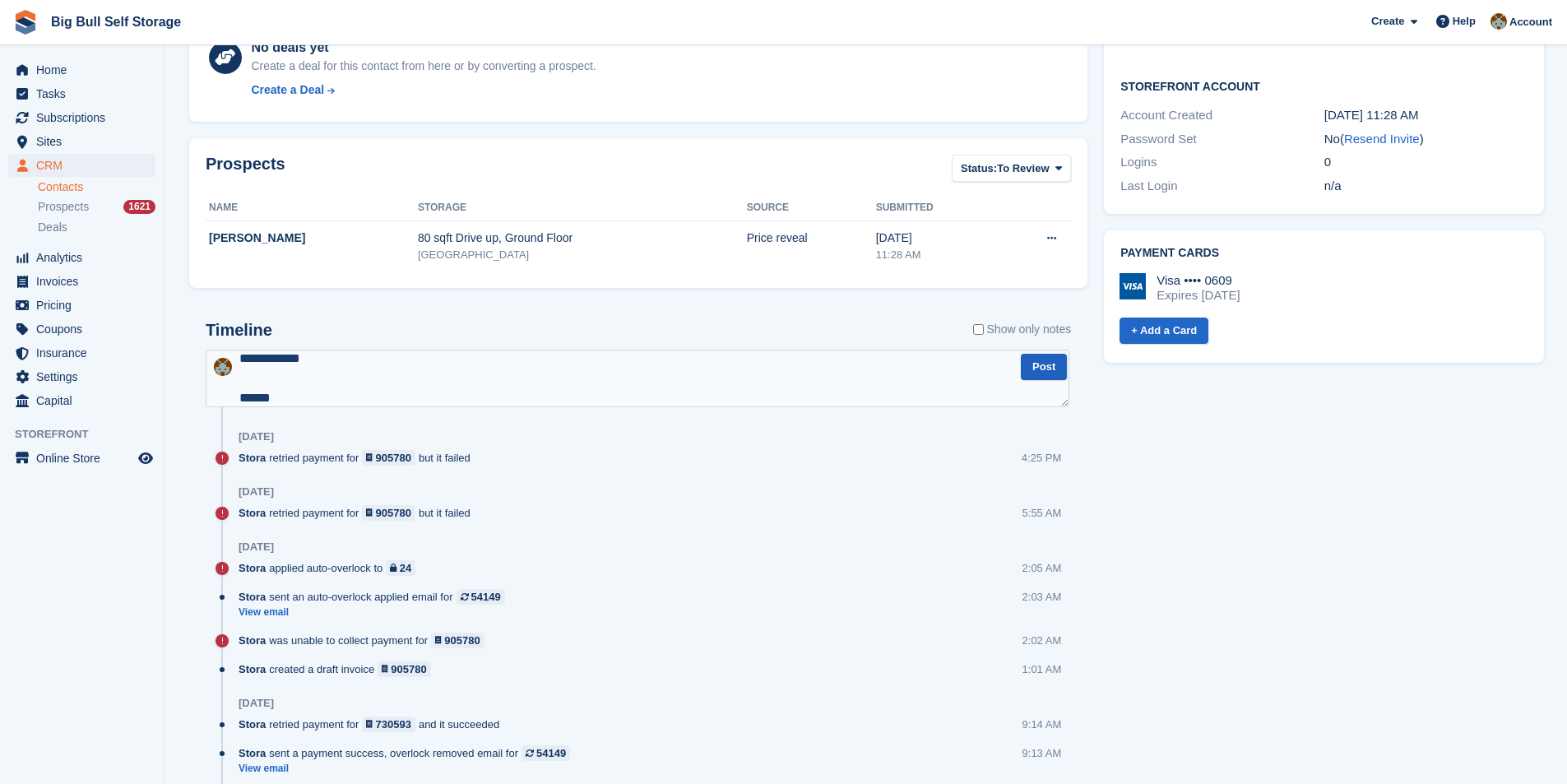
type textarea "**********"
click at [1039, 372] on button "Post" at bounding box center [1043, 367] width 46 height 27
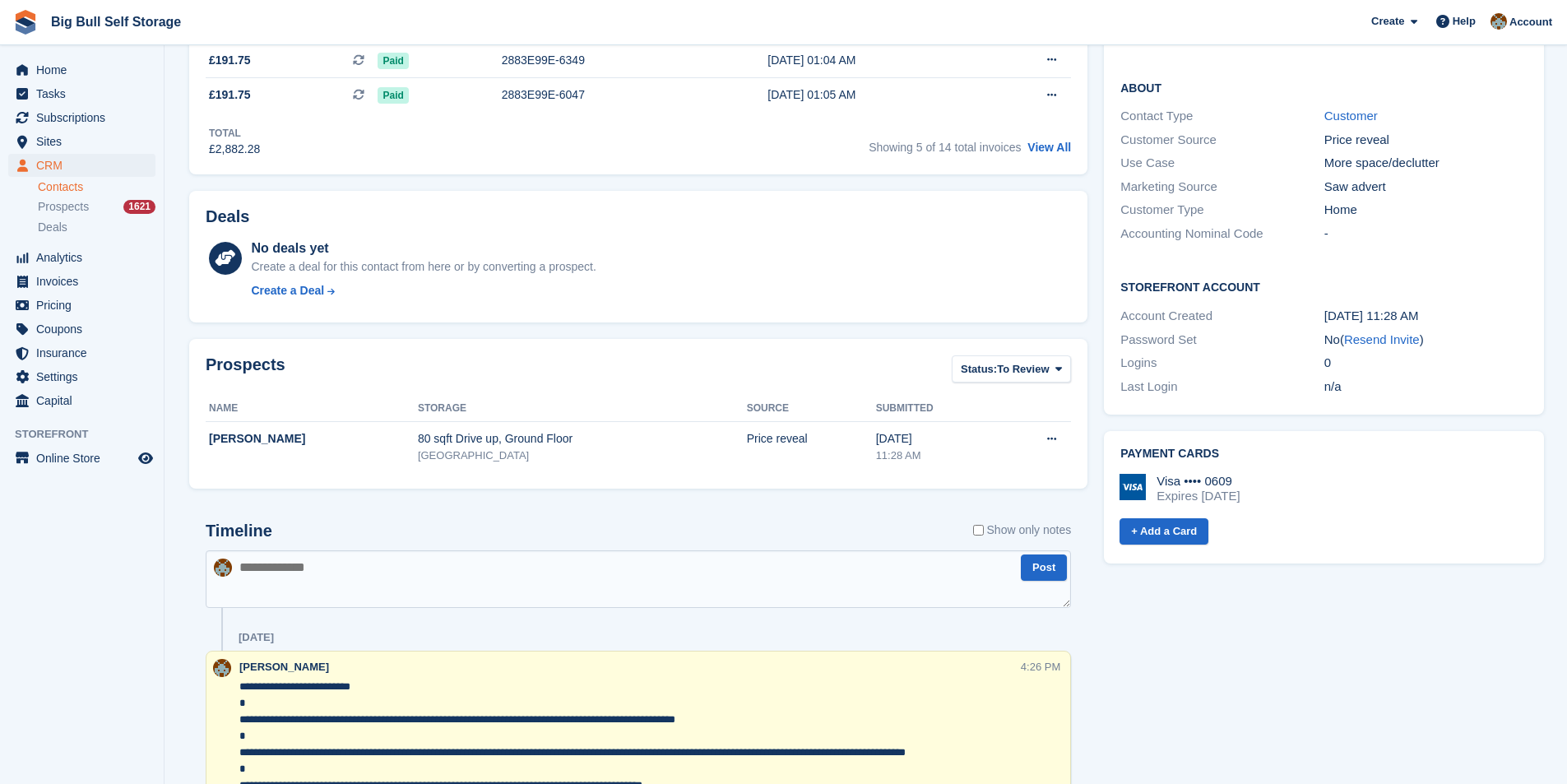
scroll to position [411, 0]
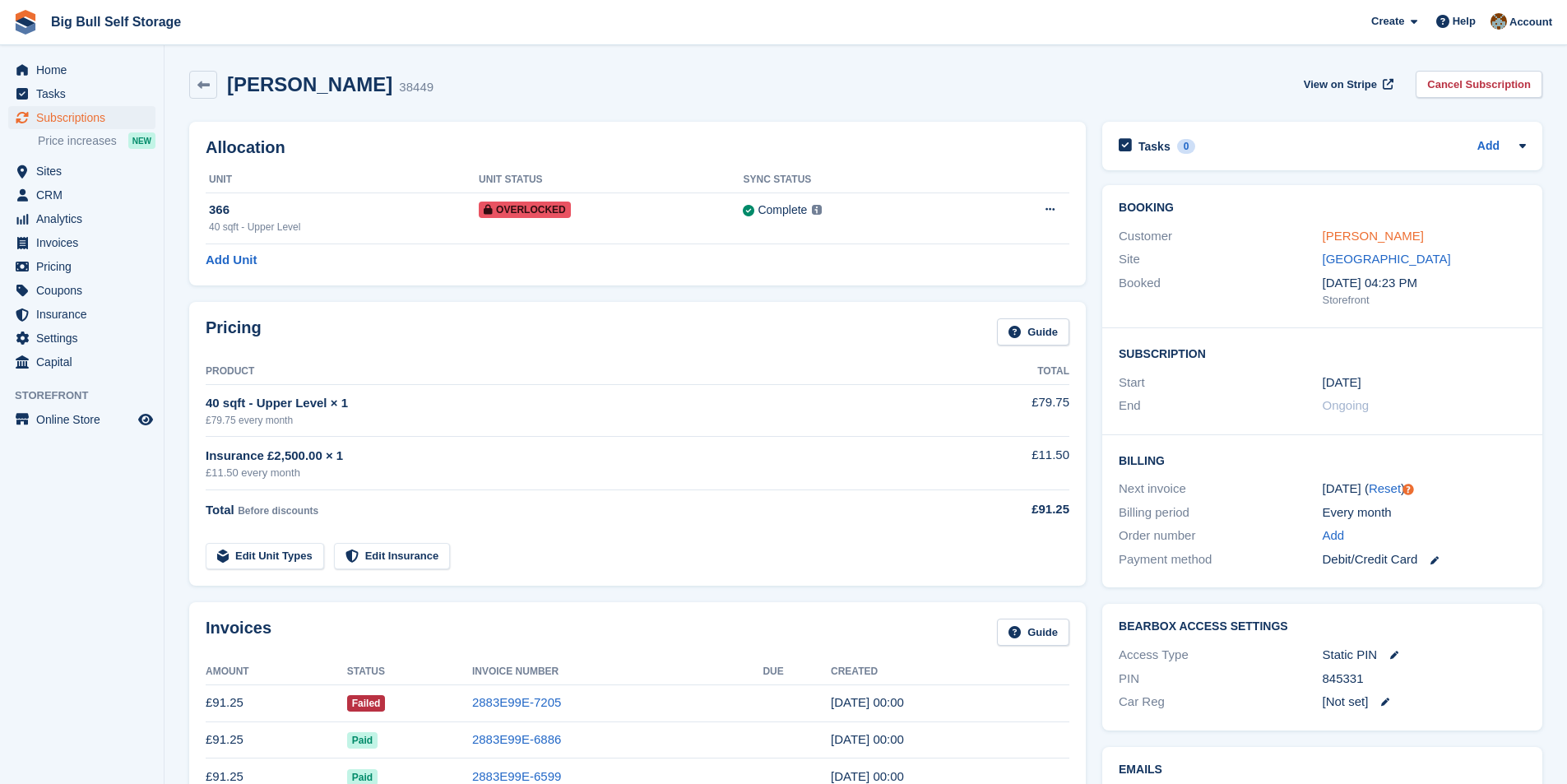
click at [1358, 236] on link "[PERSON_NAME]" at bounding box center [1373, 235] width 101 height 14
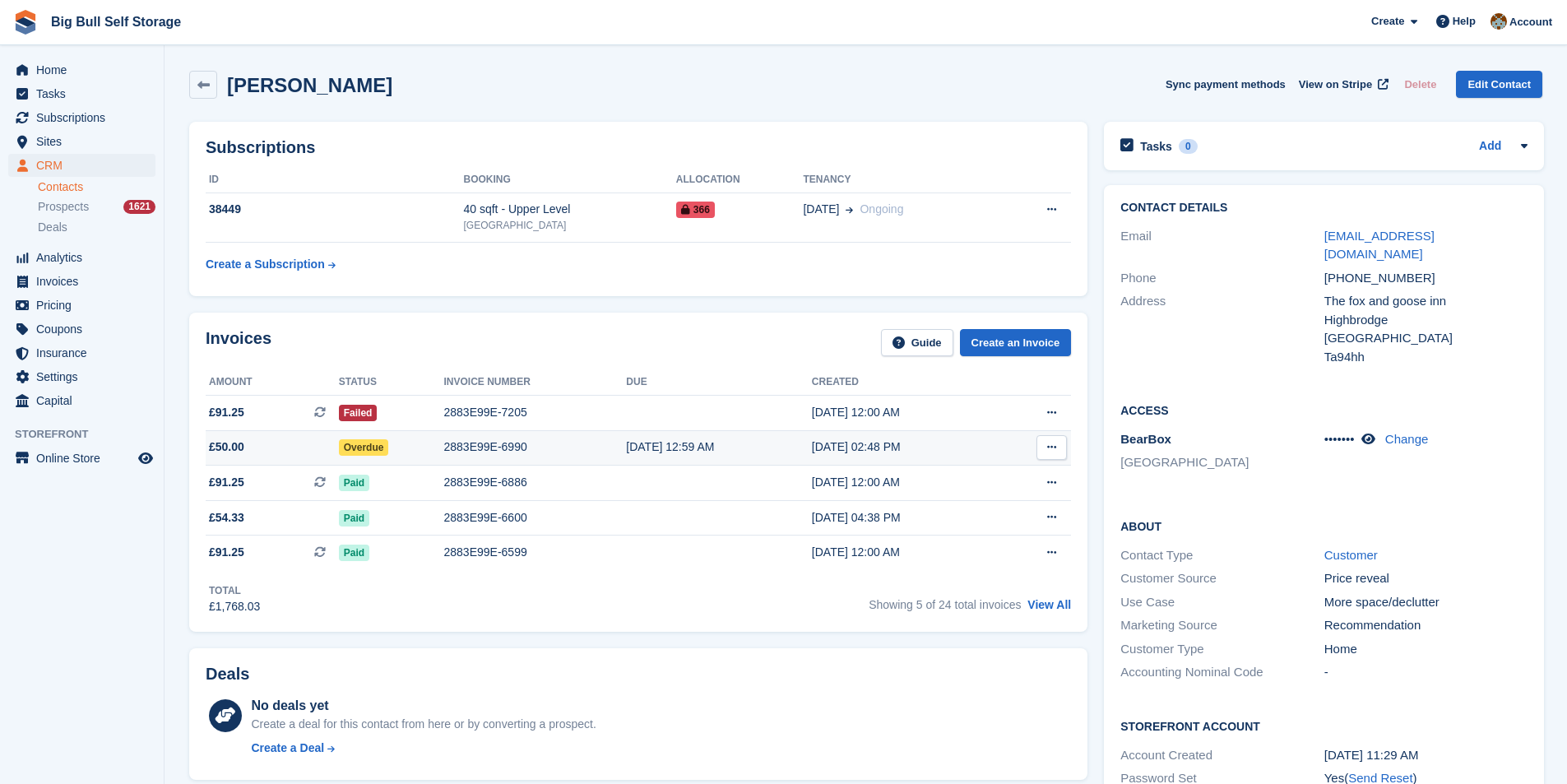
click at [486, 439] on div "2883E99E-6990" at bounding box center [536, 447] width 183 height 17
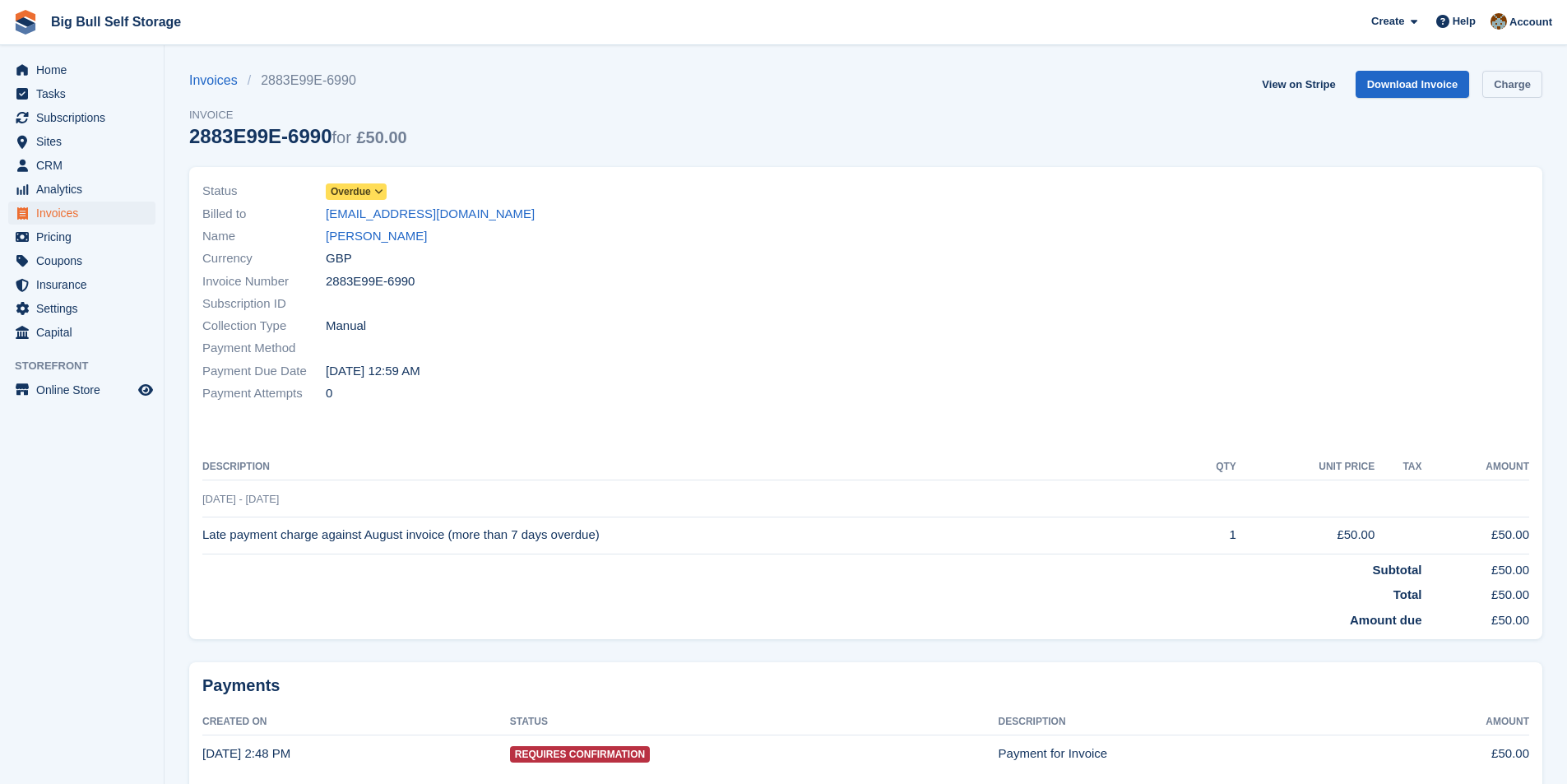
click at [1526, 87] on link "Charge" at bounding box center [1513, 84] width 60 height 27
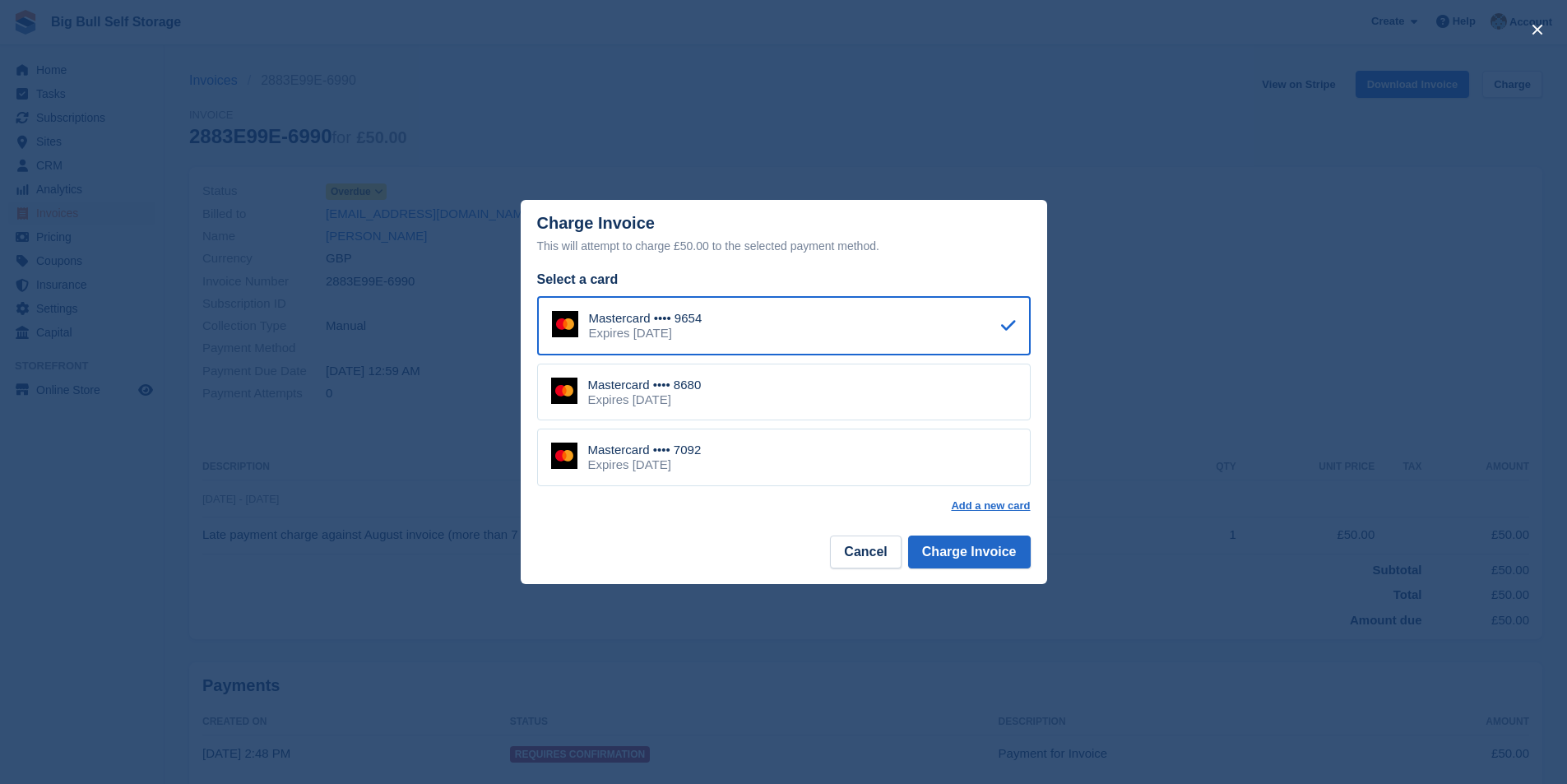
click at [944, 536] on footer "Cancel Charge Invoice" at bounding box center [784, 557] width 527 height 52
click at [946, 547] on button "Charge Invoice" at bounding box center [969, 552] width 122 height 33
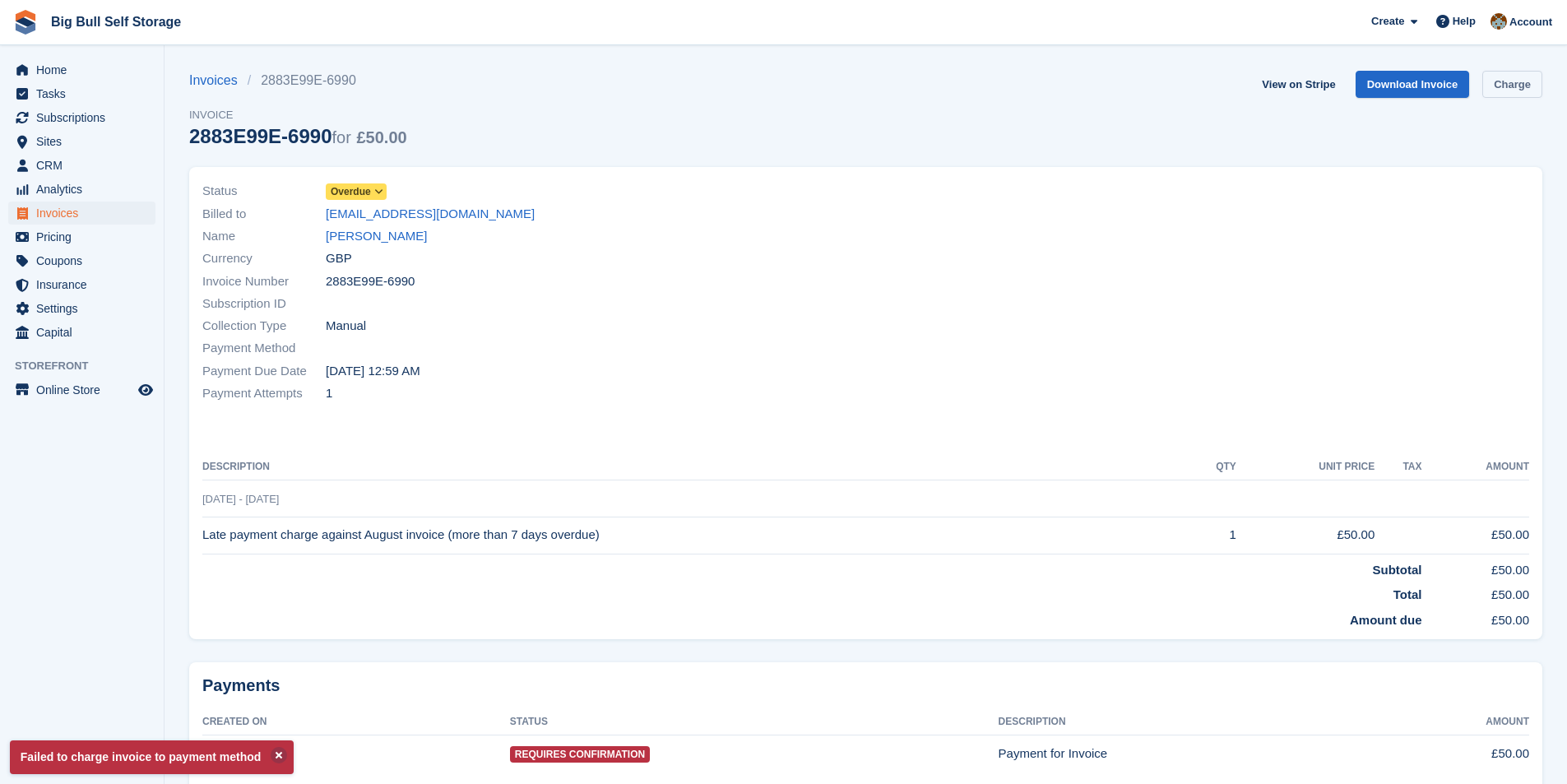
click at [1508, 89] on link "Charge" at bounding box center [1513, 84] width 60 height 27
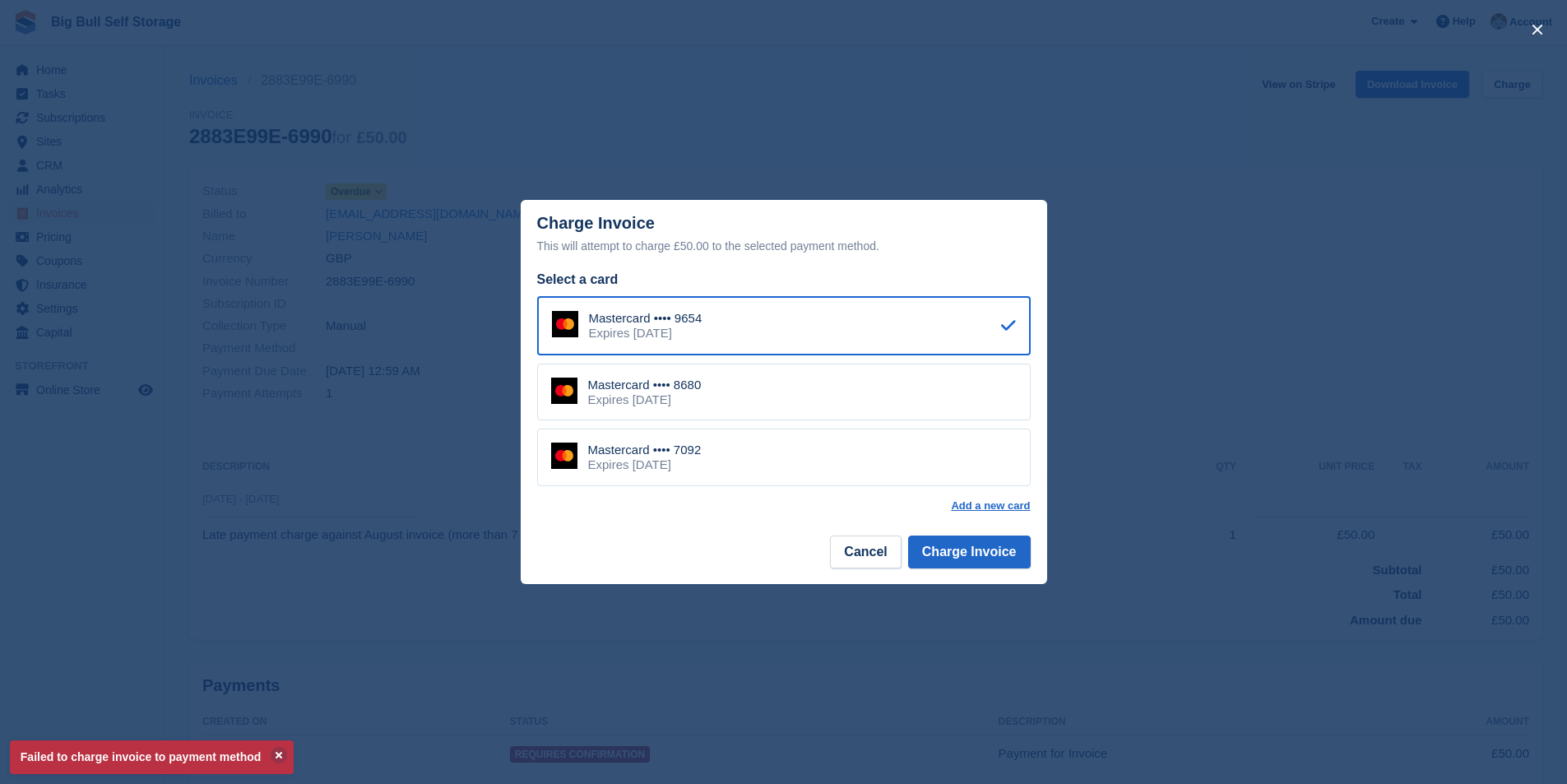
click at [725, 398] on div "Mastercard •••• 8680 Expires December 2026" at bounding box center [784, 392] width 494 height 58
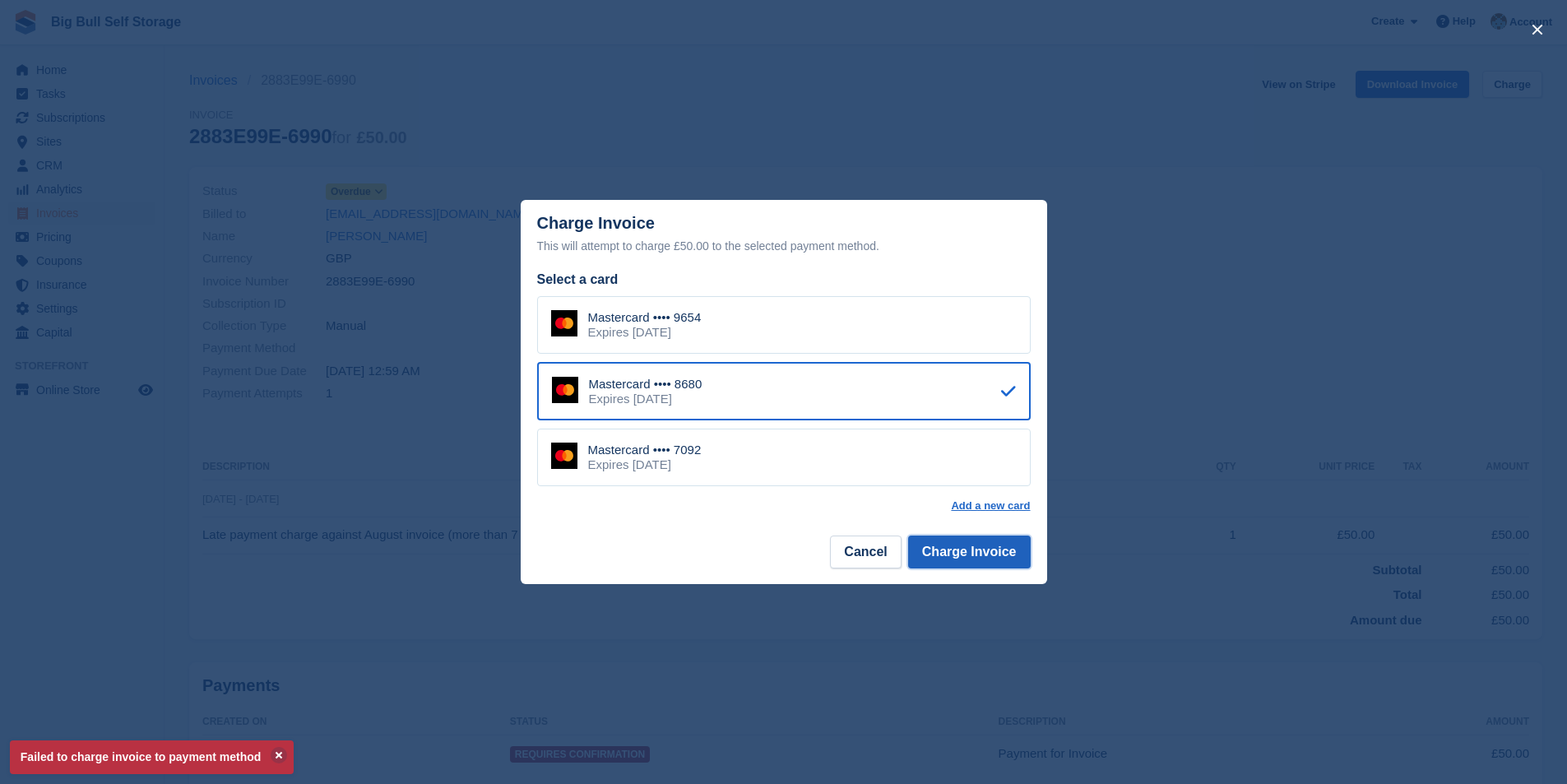
click at [971, 549] on button "Charge Invoice" at bounding box center [969, 552] width 122 height 33
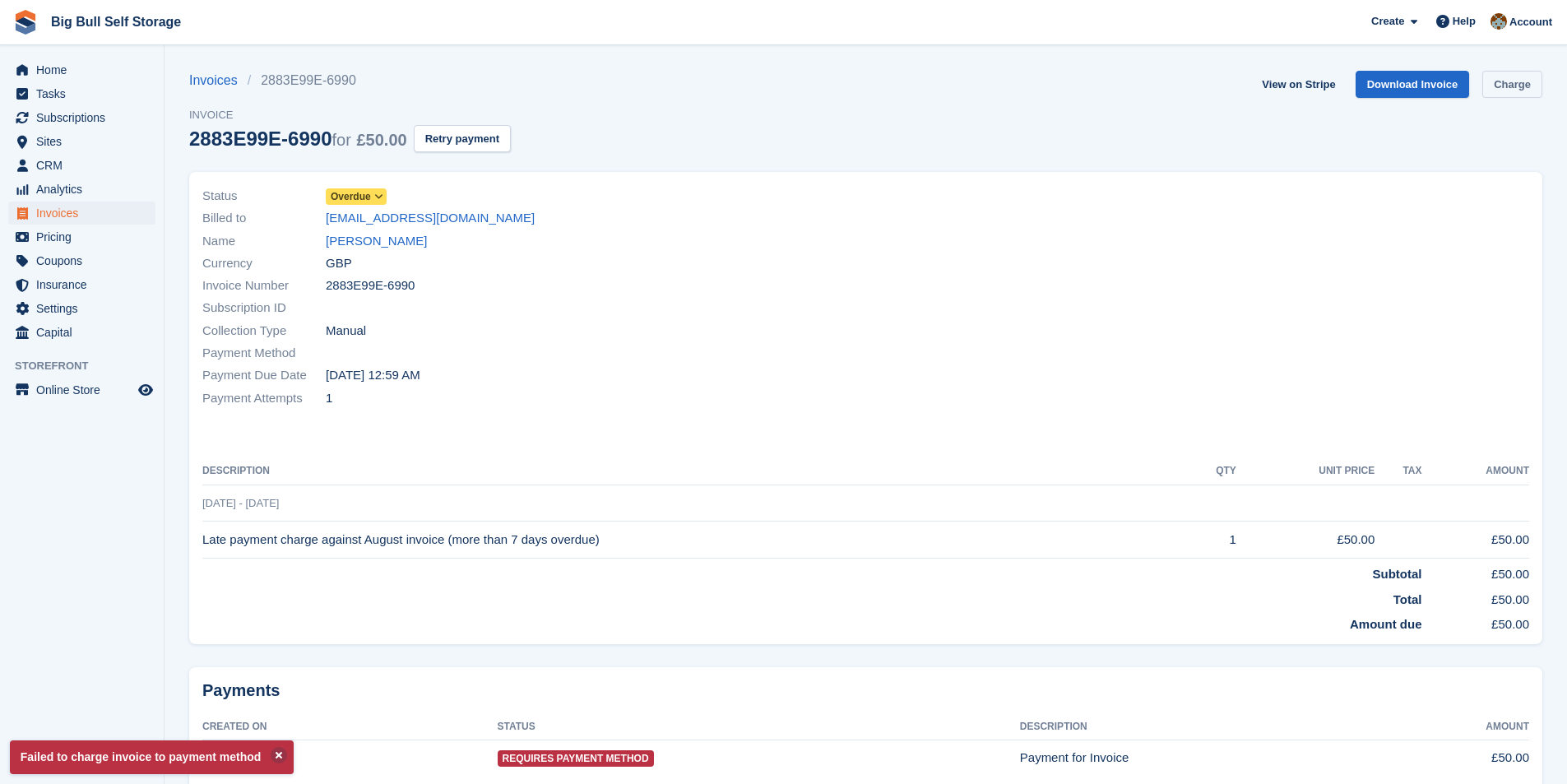
click at [1511, 84] on link "Charge" at bounding box center [1513, 84] width 60 height 27
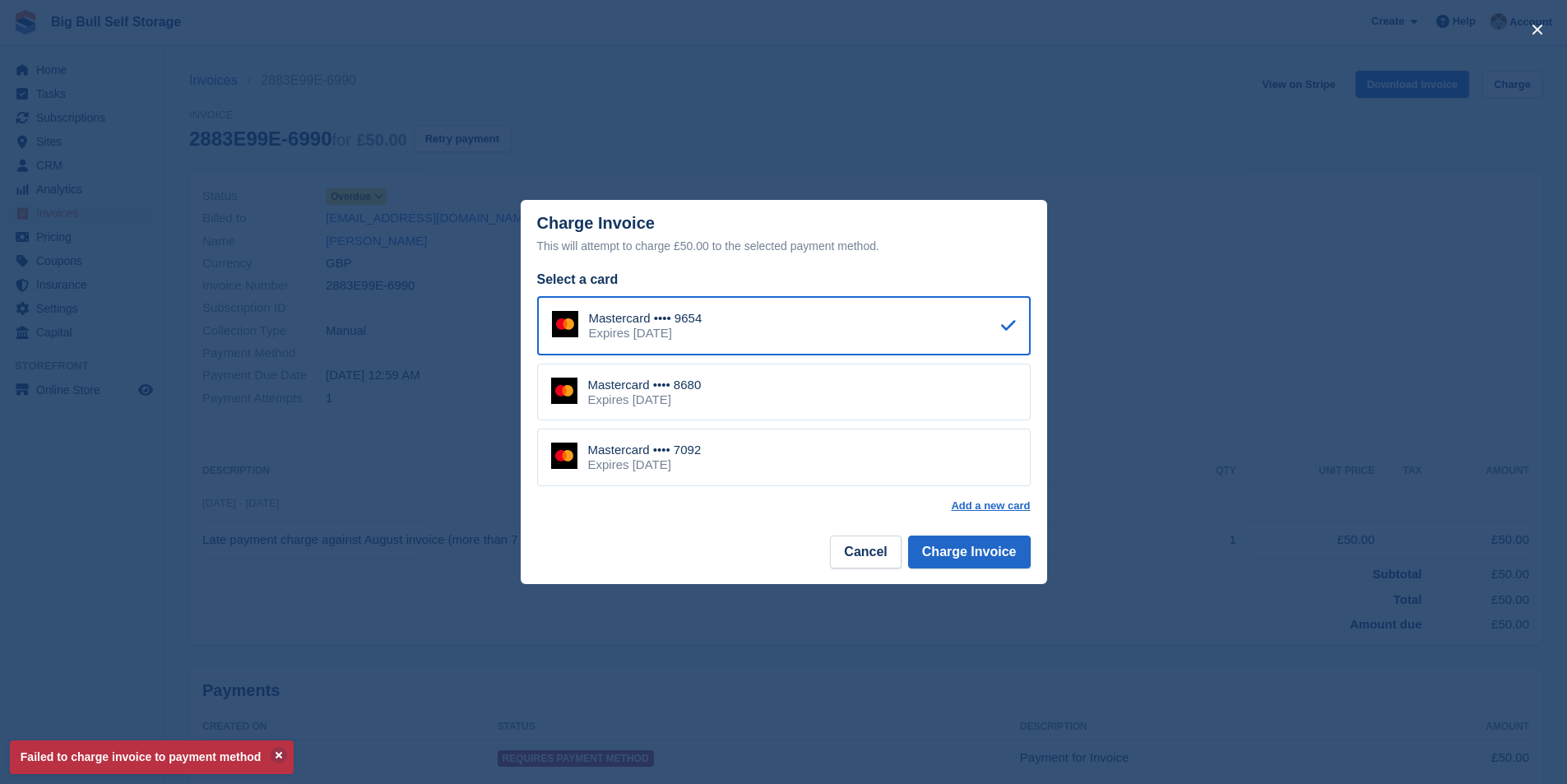
click at [691, 468] on div "Expires [DATE]" at bounding box center [644, 465] width 113 height 14
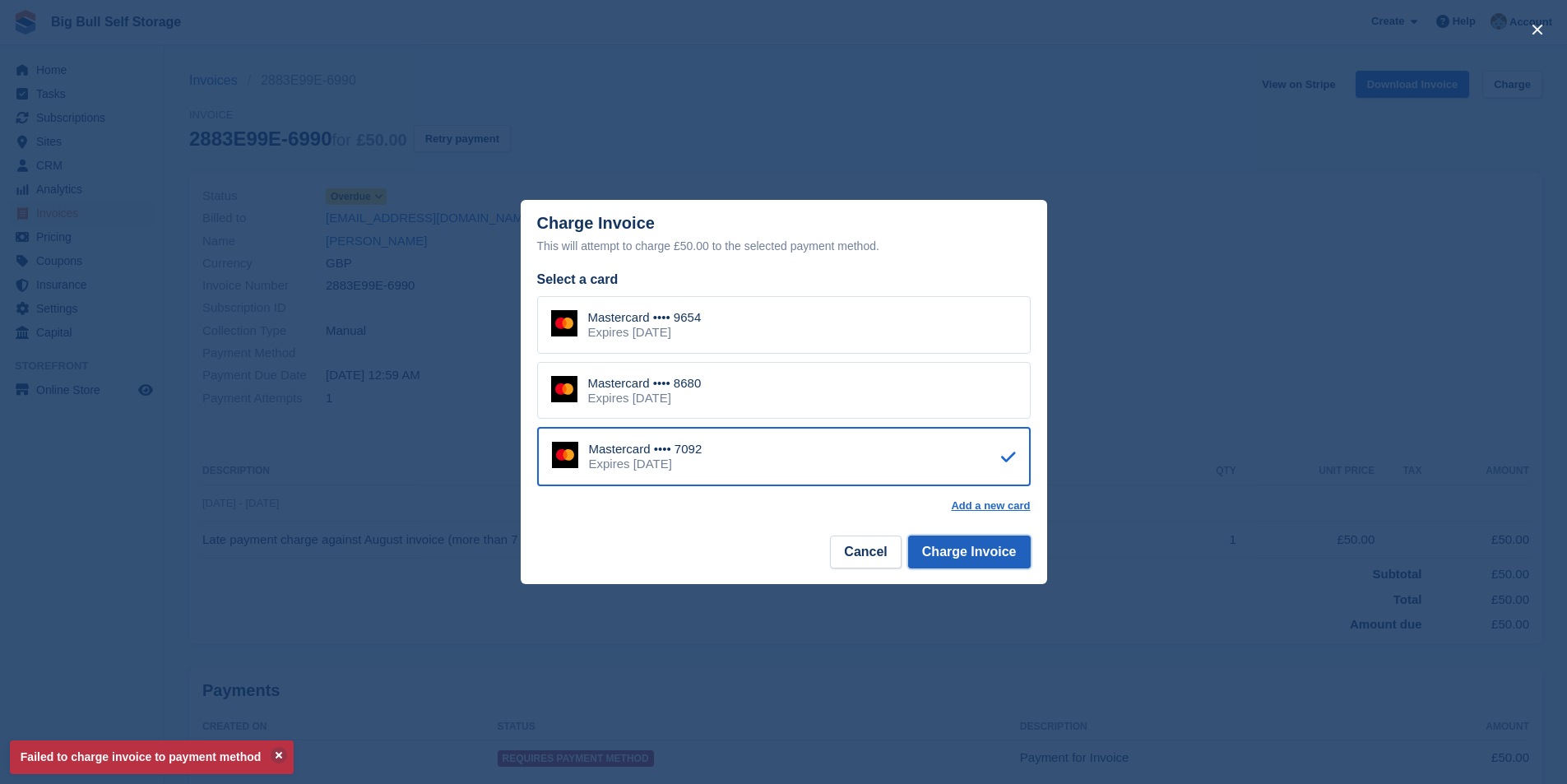
click at [964, 558] on button "Charge Invoice" at bounding box center [969, 552] width 122 height 33
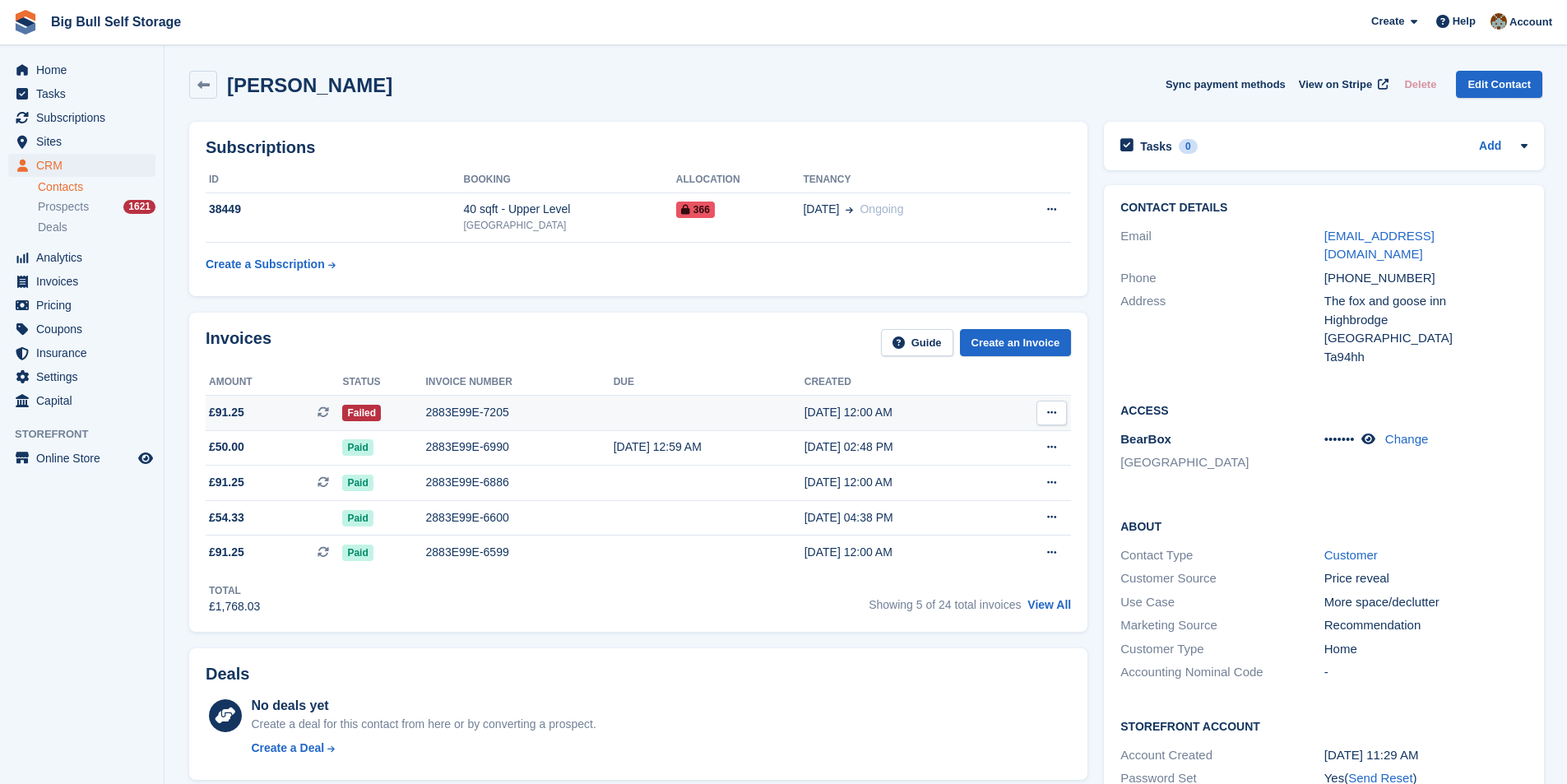
click at [456, 418] on div "2883E99E-7205" at bounding box center [519, 411] width 187 height 17
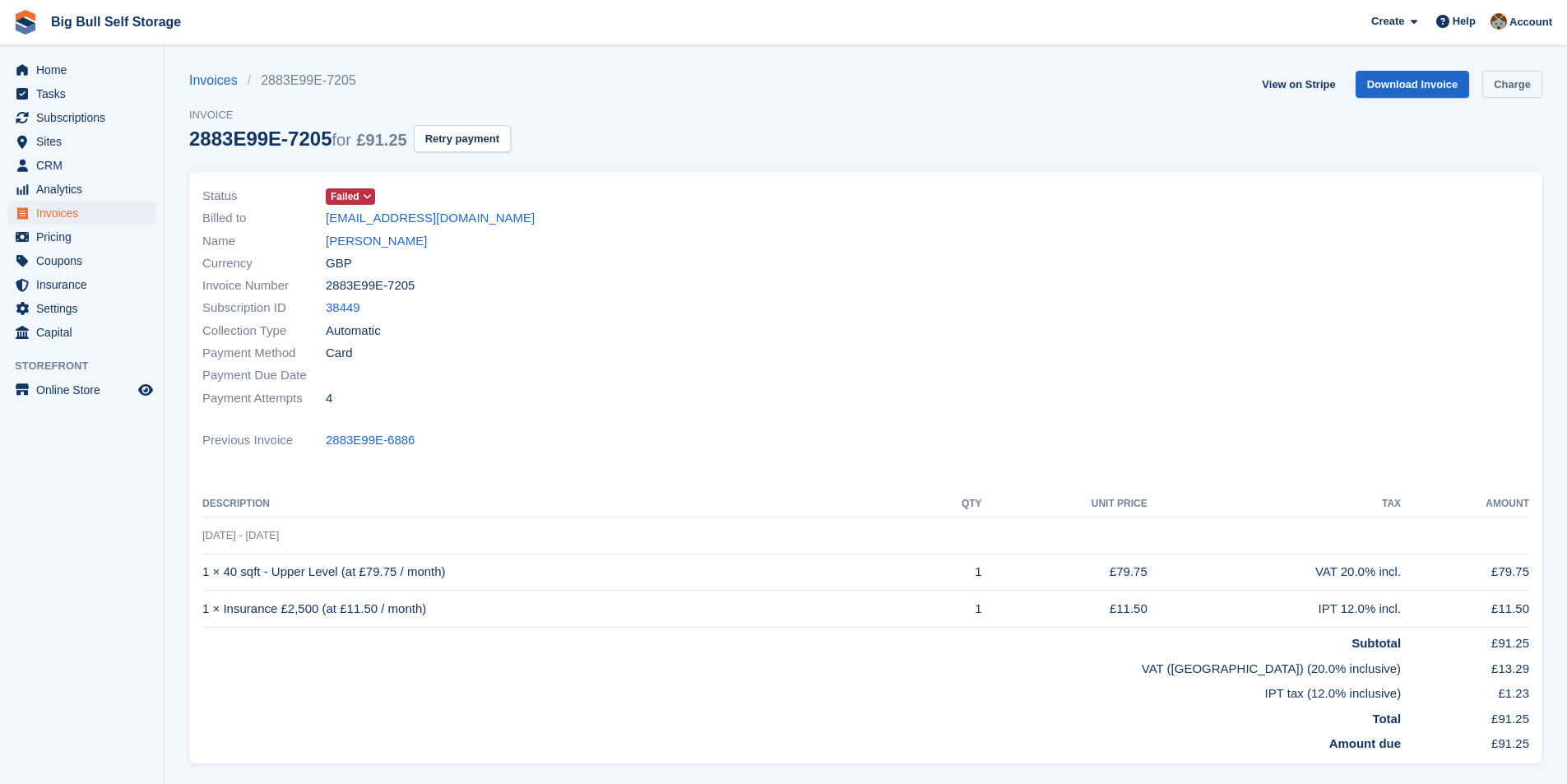
click at [1527, 91] on link "Charge" at bounding box center [1513, 84] width 60 height 27
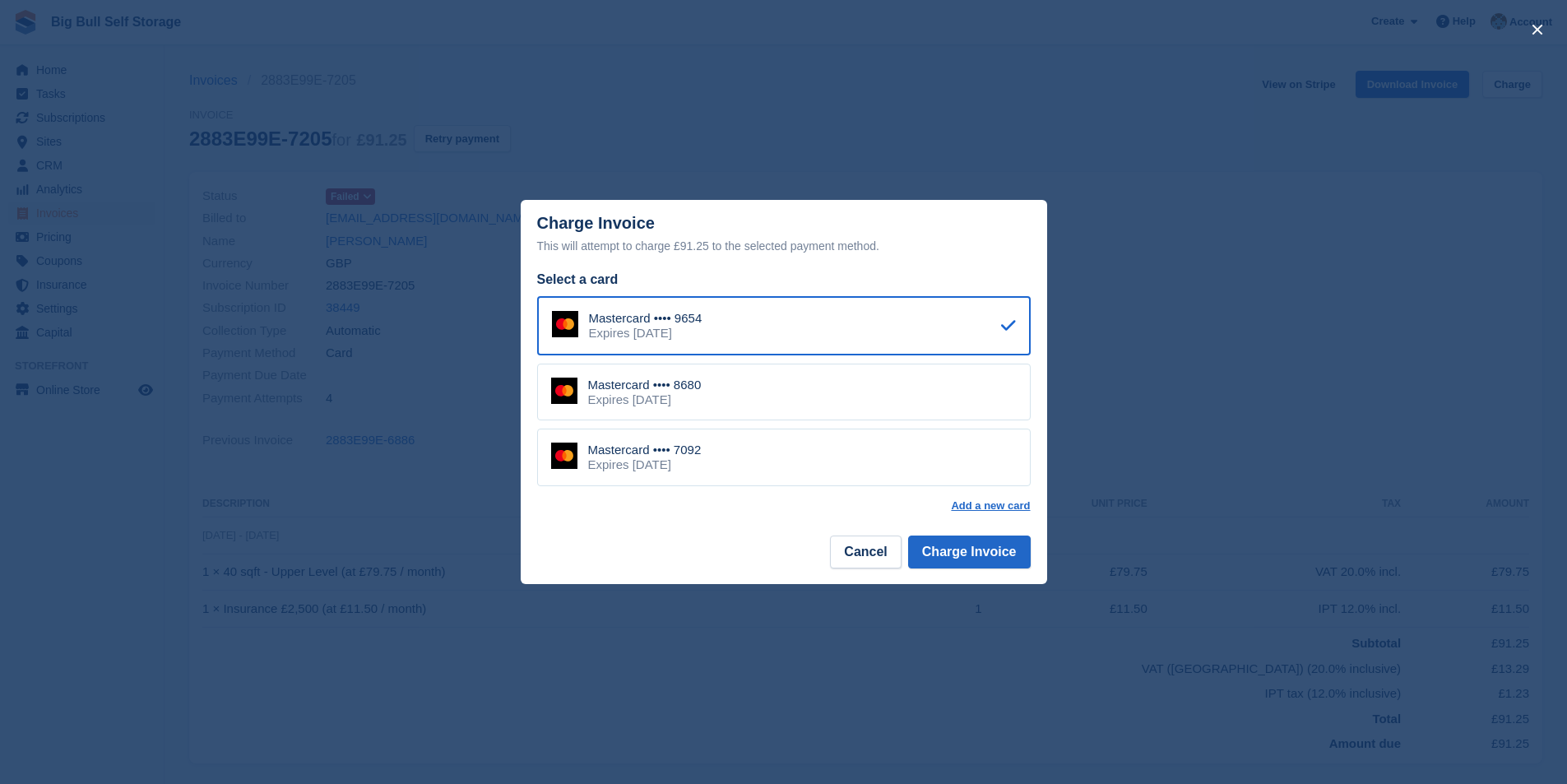
click at [669, 468] on div "Expires February 2027" at bounding box center [644, 465] width 113 height 14
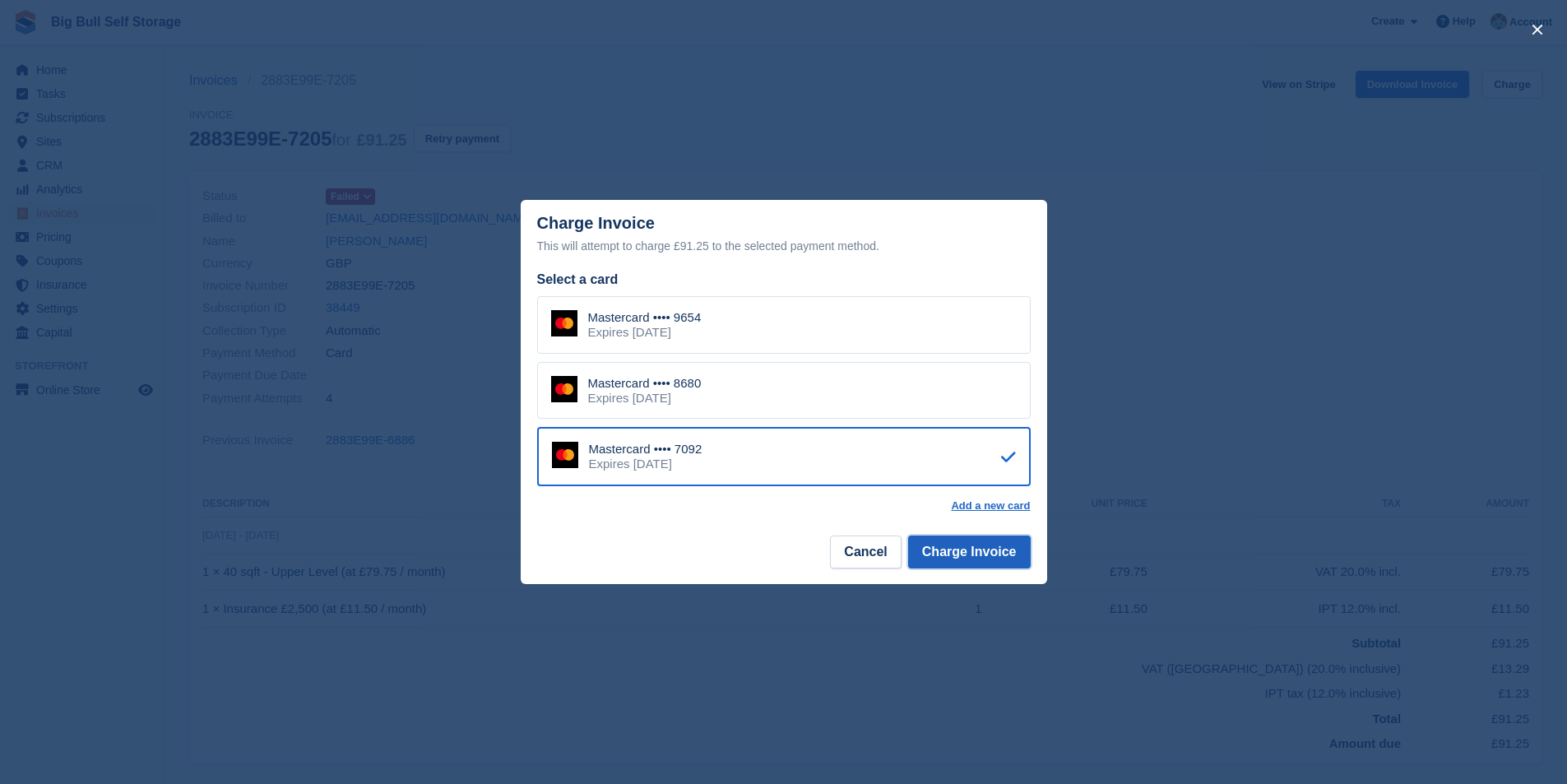
click at [945, 549] on button "Charge Invoice" at bounding box center [969, 552] width 122 height 33
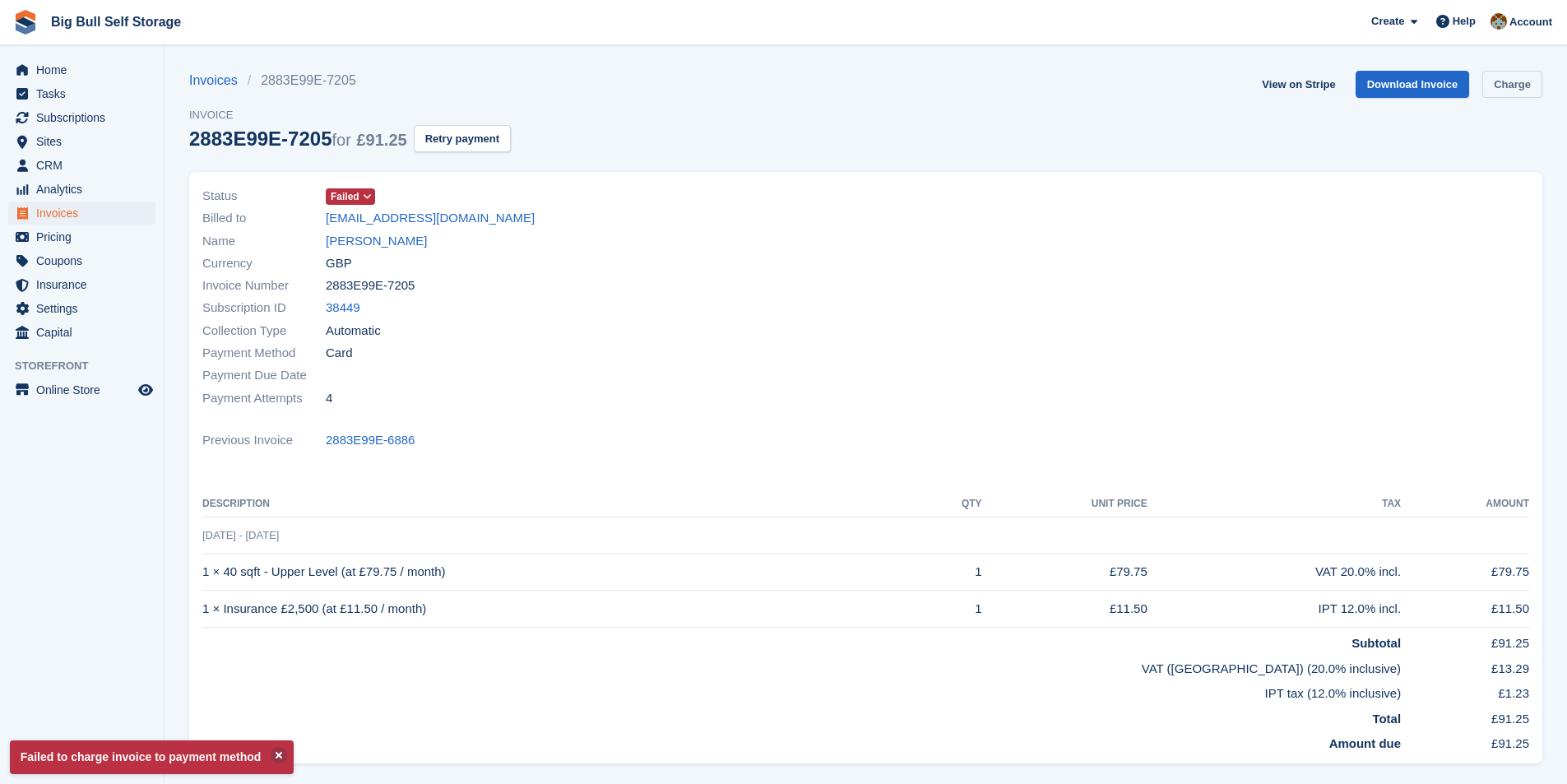
click at [1520, 80] on link "Charge" at bounding box center [1513, 84] width 60 height 27
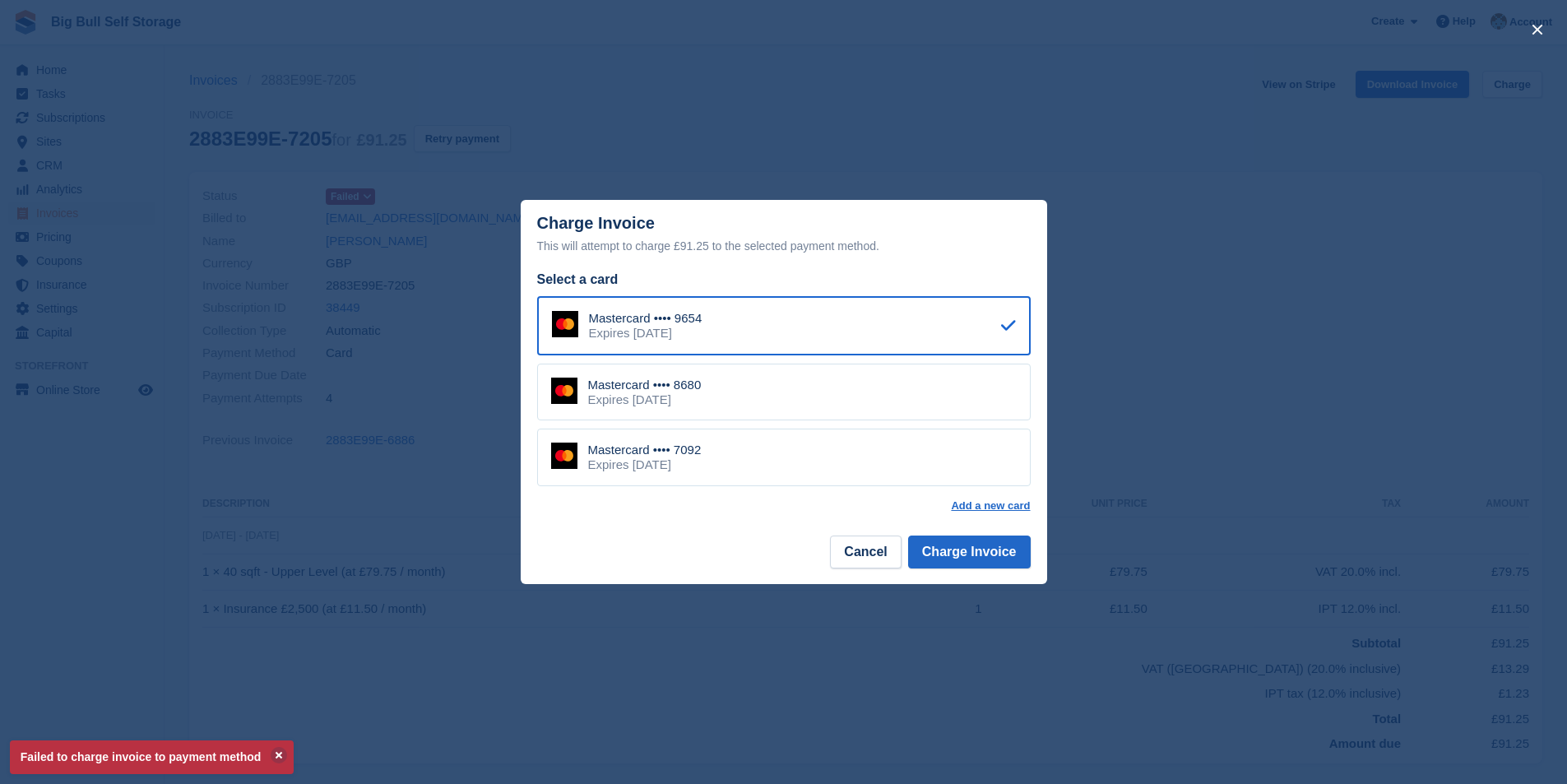
click at [641, 396] on div "Expires [DATE]" at bounding box center [644, 400] width 113 height 14
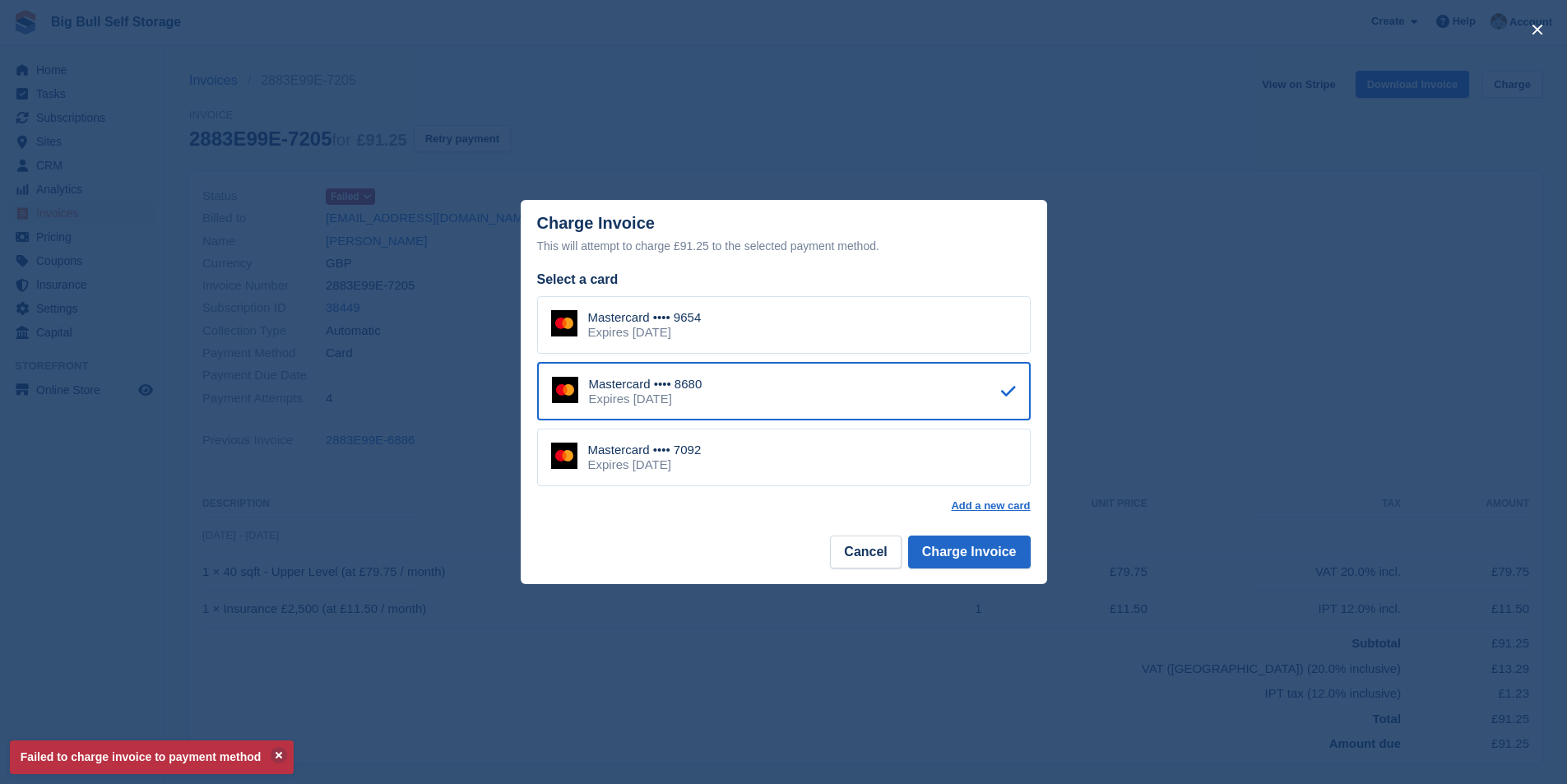
click at [728, 335] on div "Mastercard •••• 9654 Expires August 2030" at bounding box center [784, 325] width 494 height 58
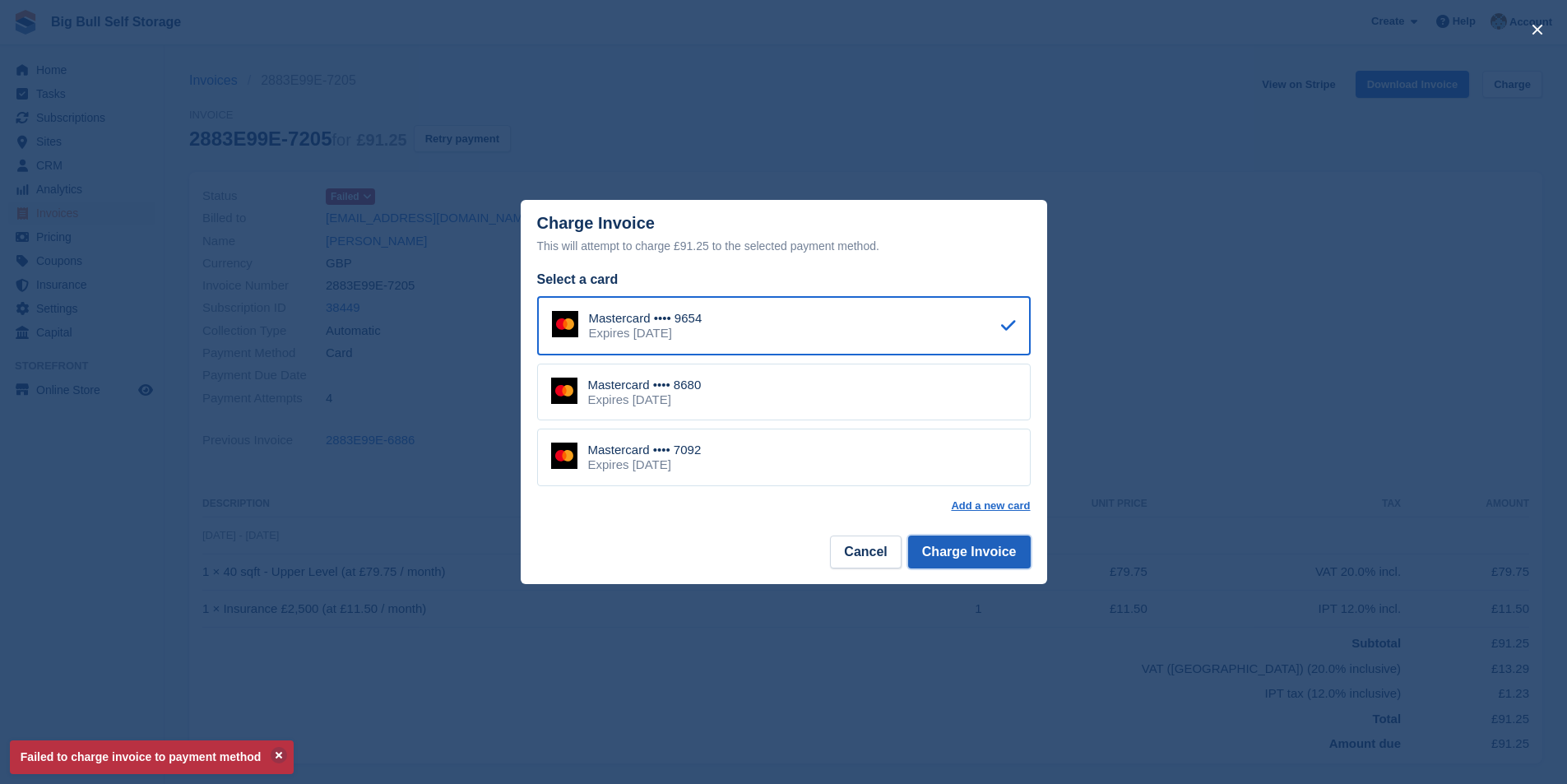
click at [951, 540] on button "Charge Invoice" at bounding box center [969, 552] width 122 height 33
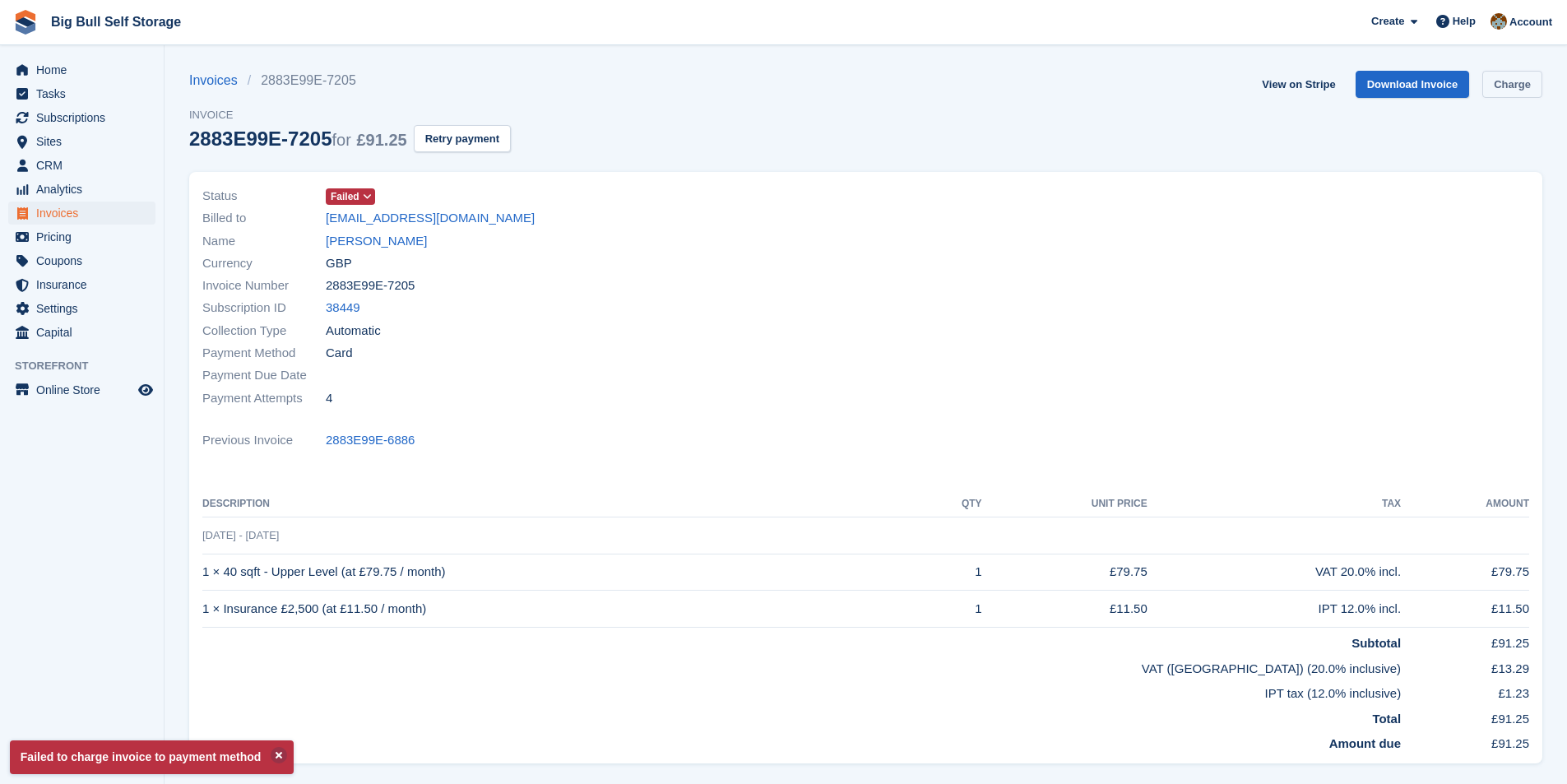
click at [1534, 83] on link "Charge" at bounding box center [1513, 84] width 60 height 27
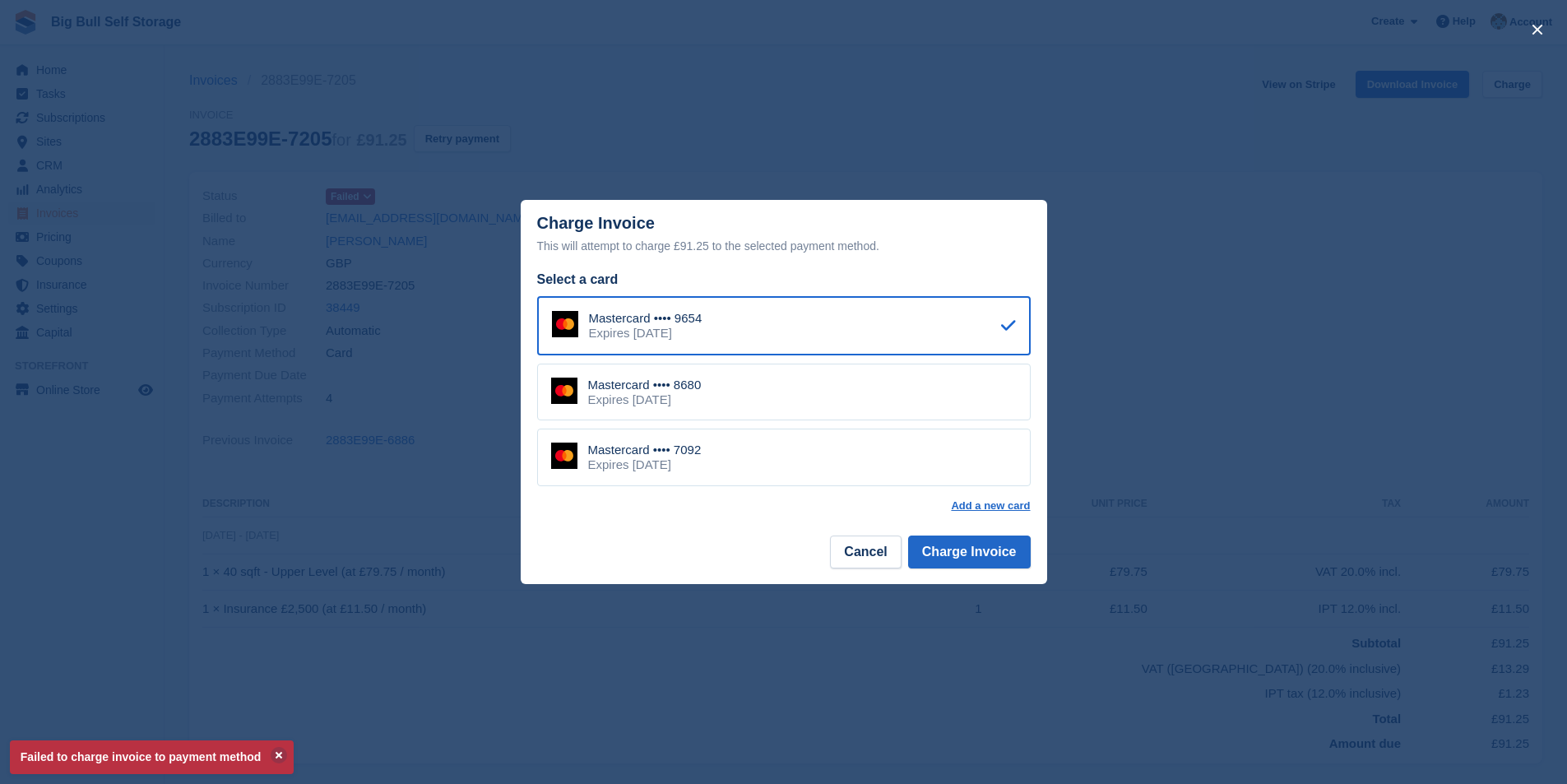
click at [823, 392] on div "Mastercard •••• 8680 Expires December 2026" at bounding box center [784, 392] width 494 height 58
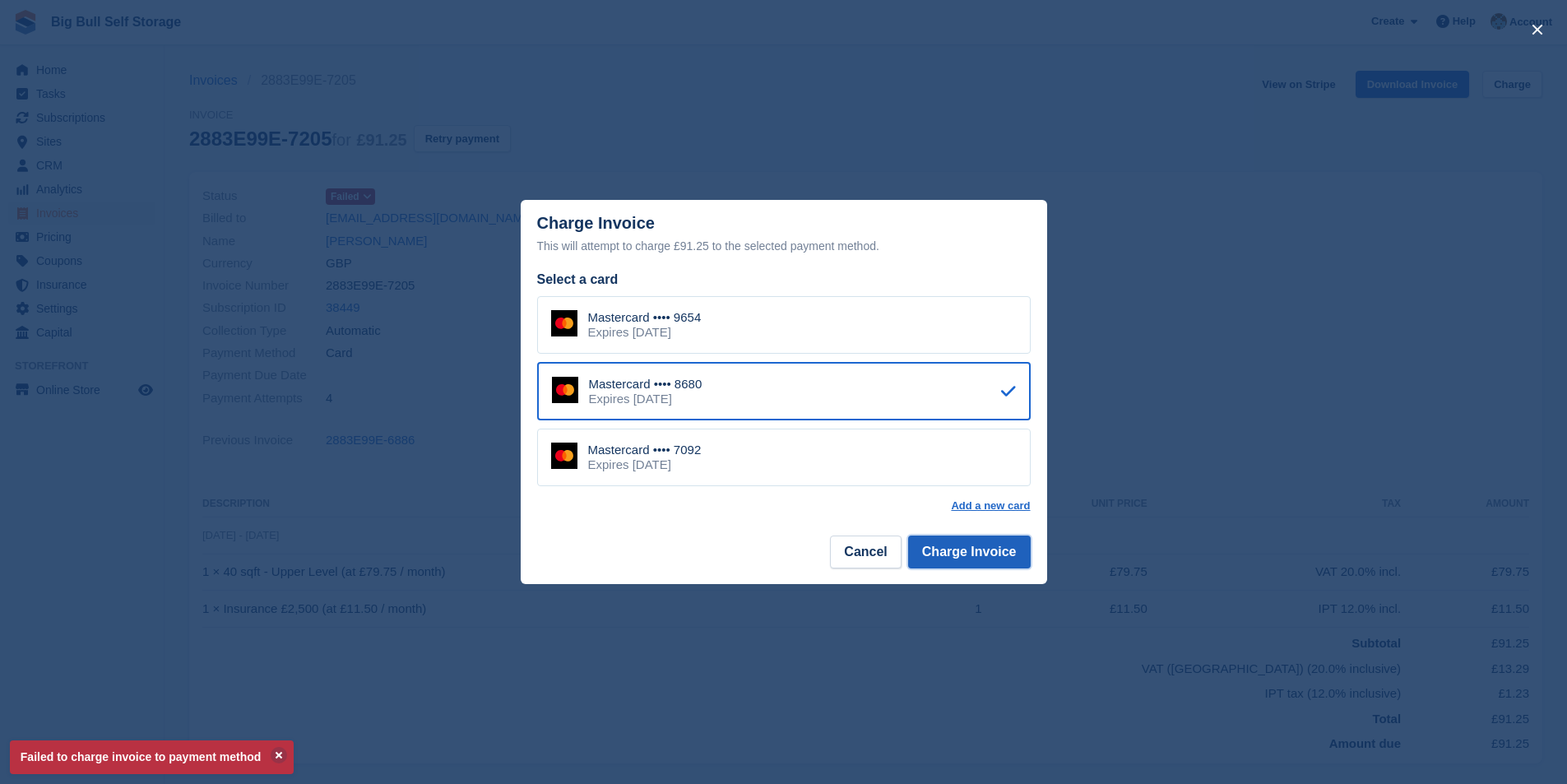
click at [982, 553] on button "Charge Invoice" at bounding box center [969, 552] width 122 height 33
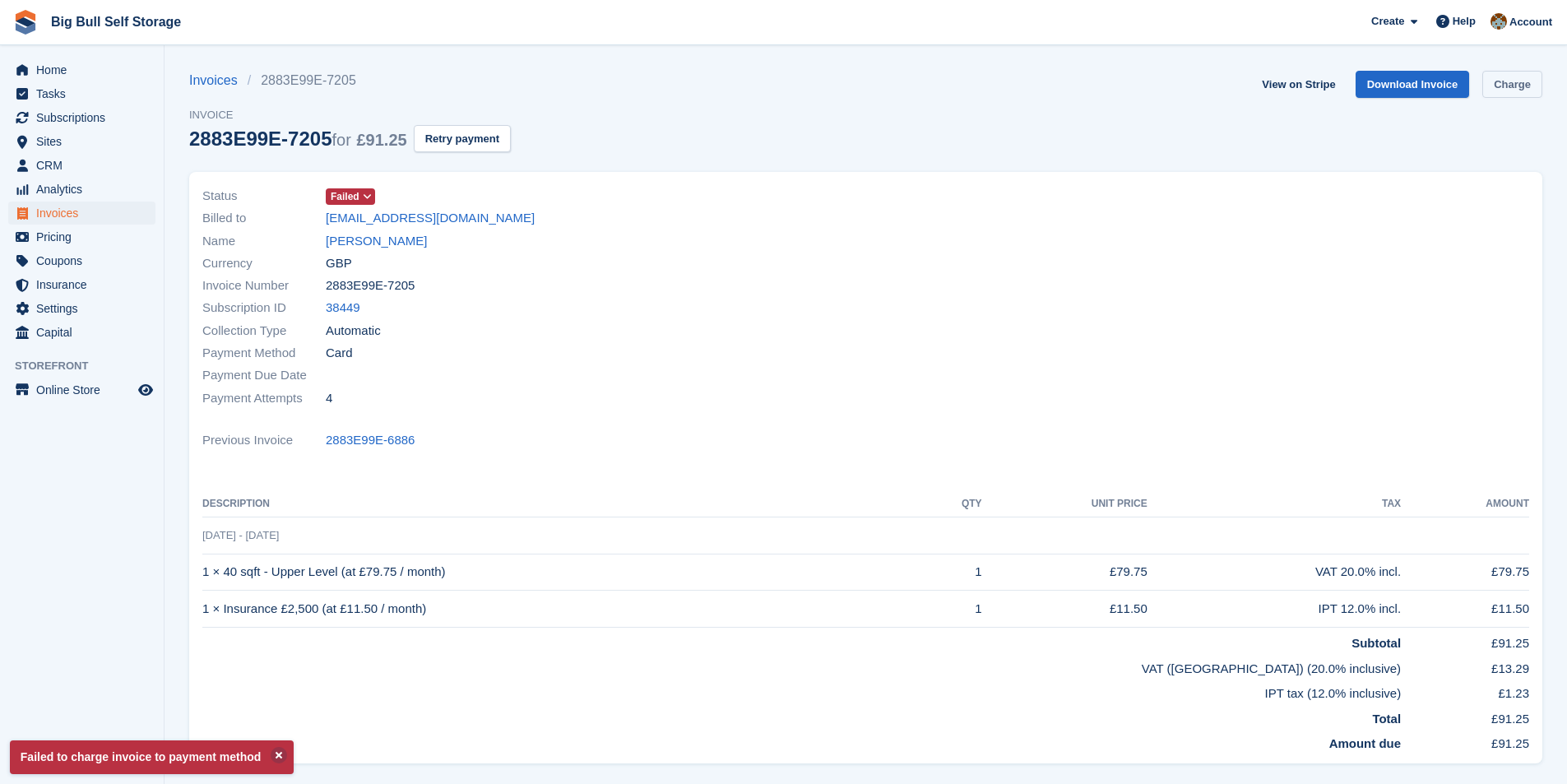
click at [1533, 79] on link "Charge" at bounding box center [1513, 84] width 60 height 27
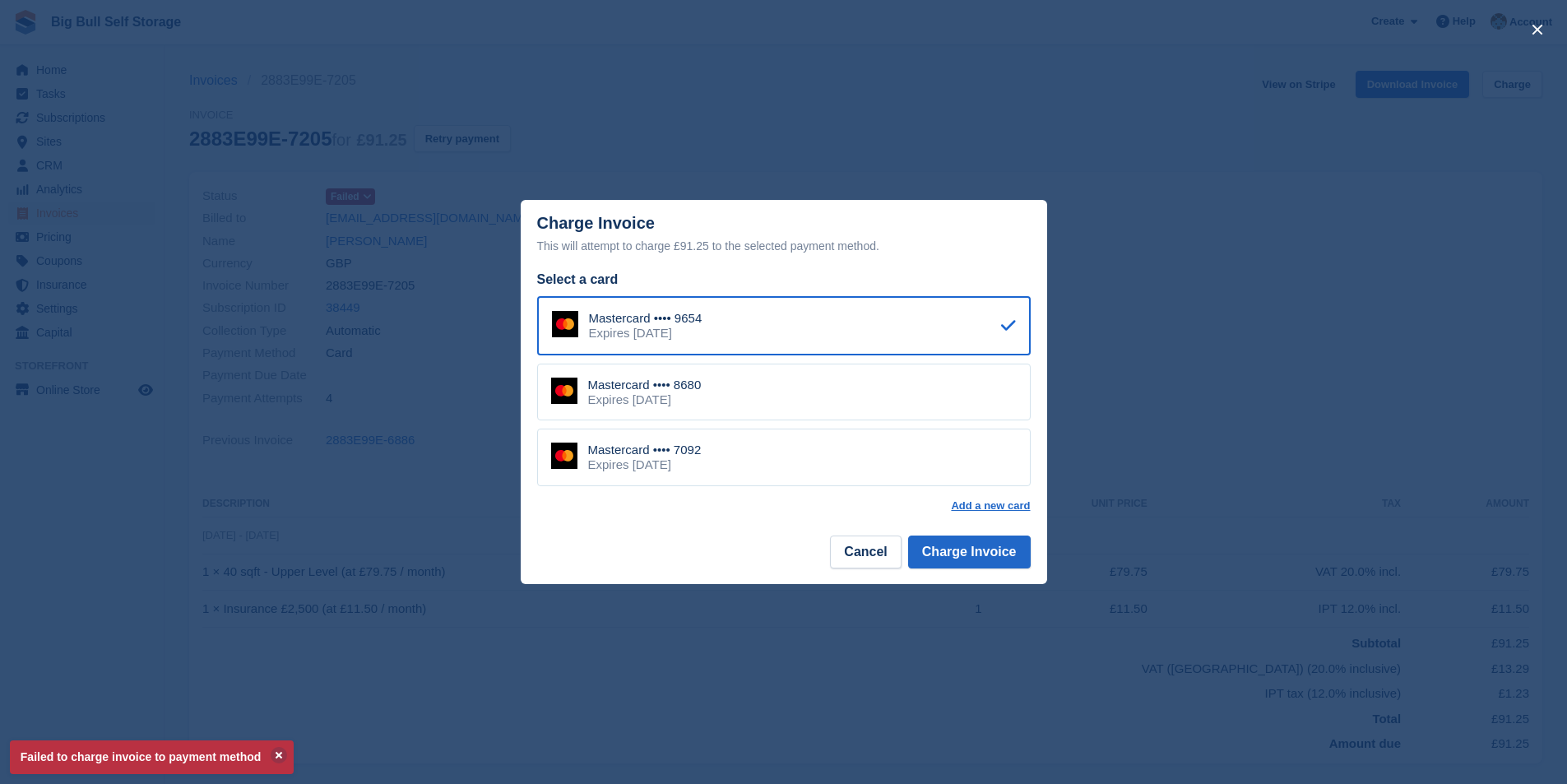
click at [811, 483] on div "Mastercard •••• 7092 Expires February 2027" at bounding box center [784, 458] width 494 height 58
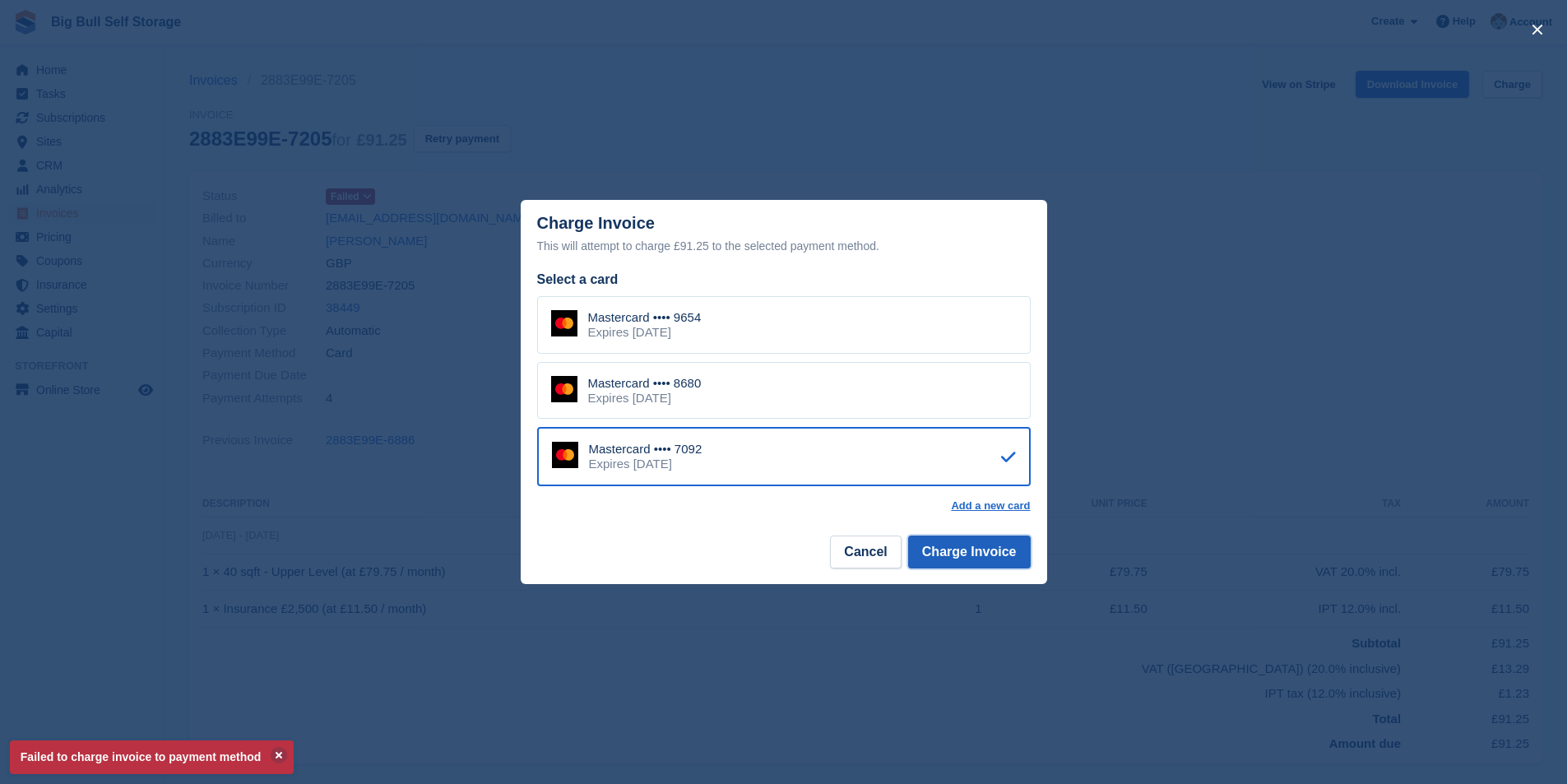
click at [964, 553] on button "Charge Invoice" at bounding box center [969, 552] width 122 height 33
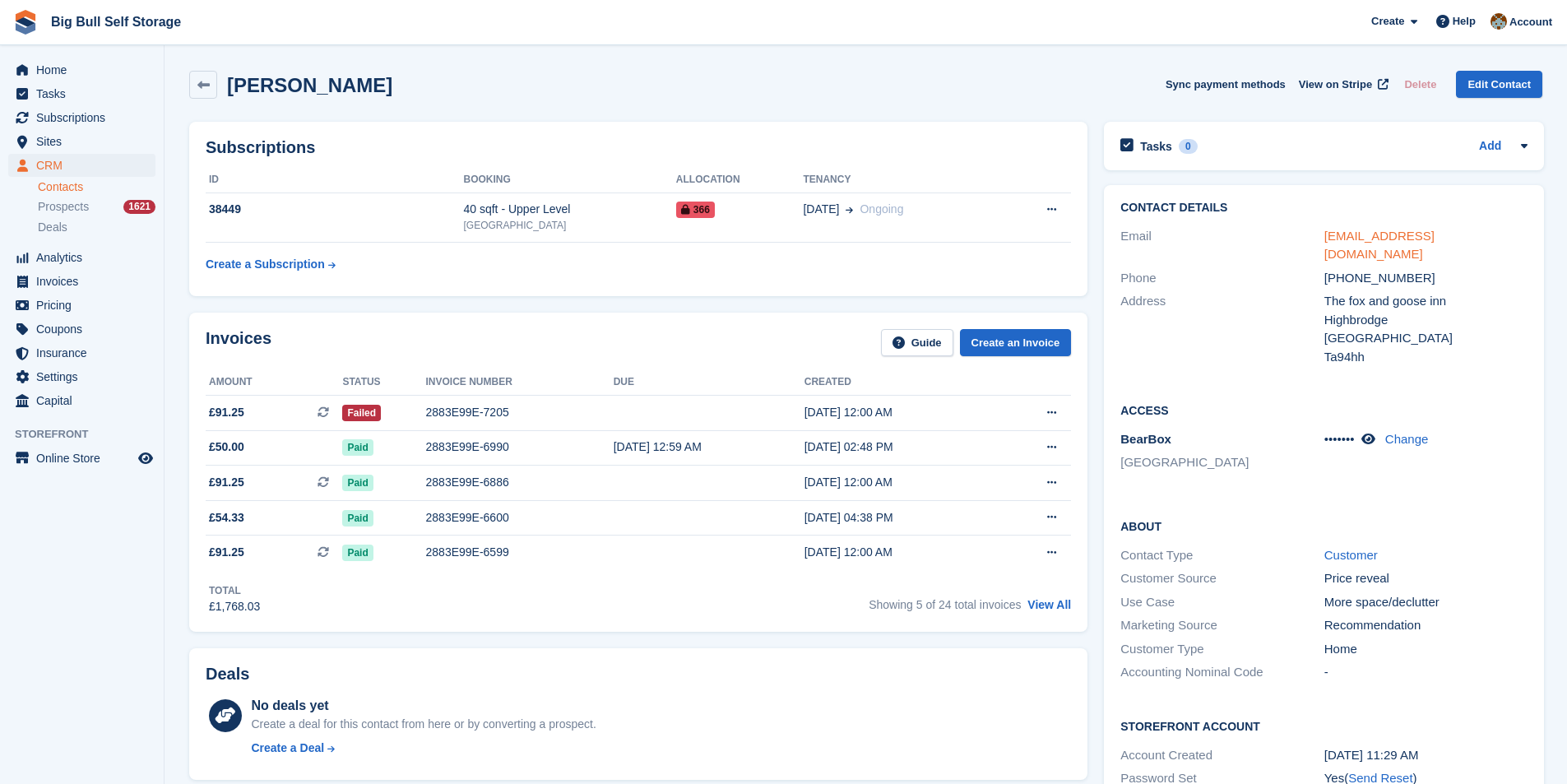
drag, startPoint x: 1515, startPoint y: 236, endPoint x: 1325, endPoint y: 229, distance: 190.1
click at [1325, 229] on div "williamroberts04@hotmail.co.uk" at bounding box center [1426, 245] width 204 height 37
copy link "williamroberts04@hotmail.co.uk"
click at [999, 349] on link "Create an Invoice" at bounding box center [1016, 343] width 112 height 27
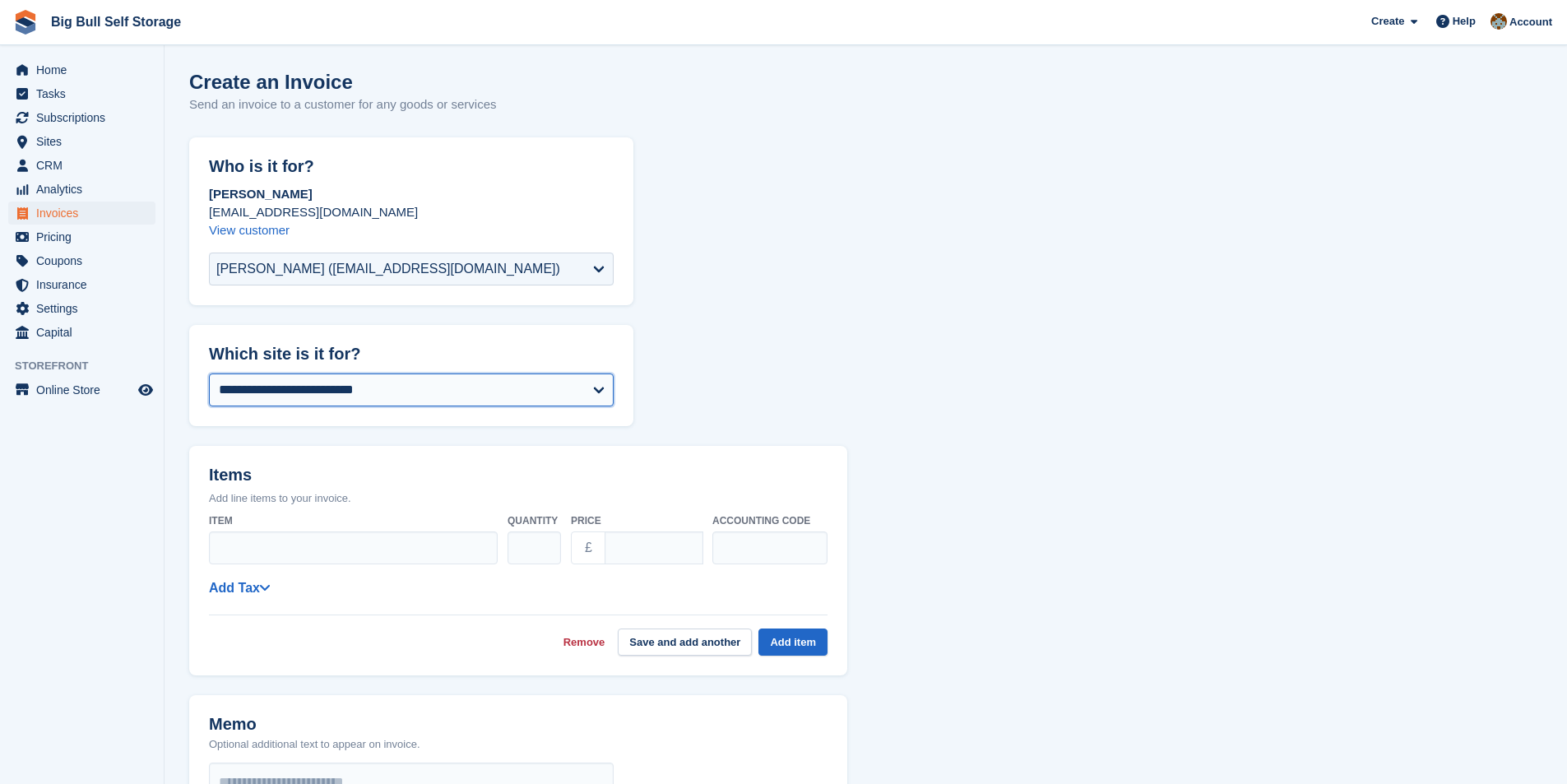
click at [386, 385] on select "**********" at bounding box center [411, 390] width 404 height 33
select select "***"
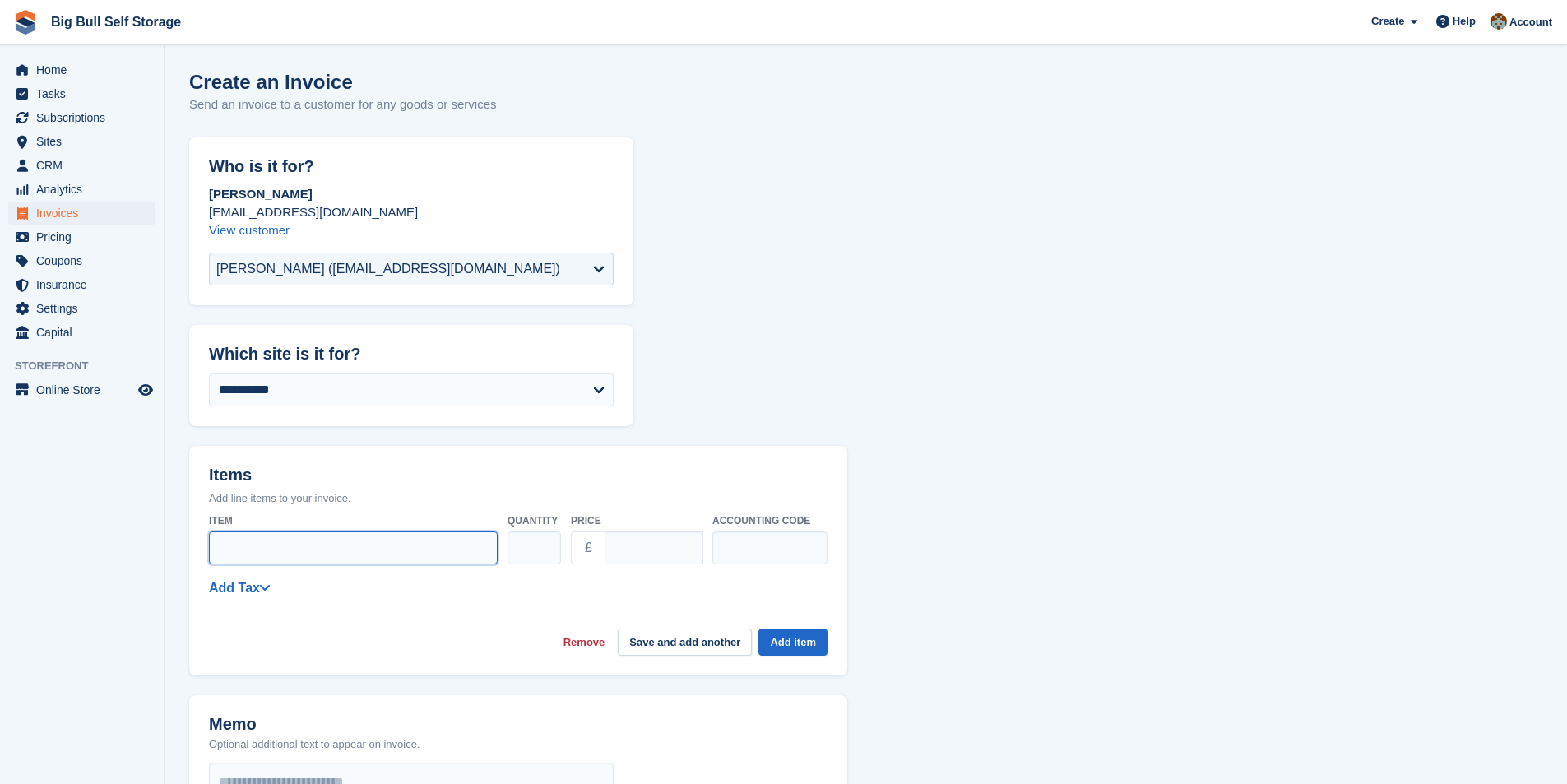
click at [301, 555] on input "Item" at bounding box center [353, 547] width 289 height 33
type input "**********"
type input "**"
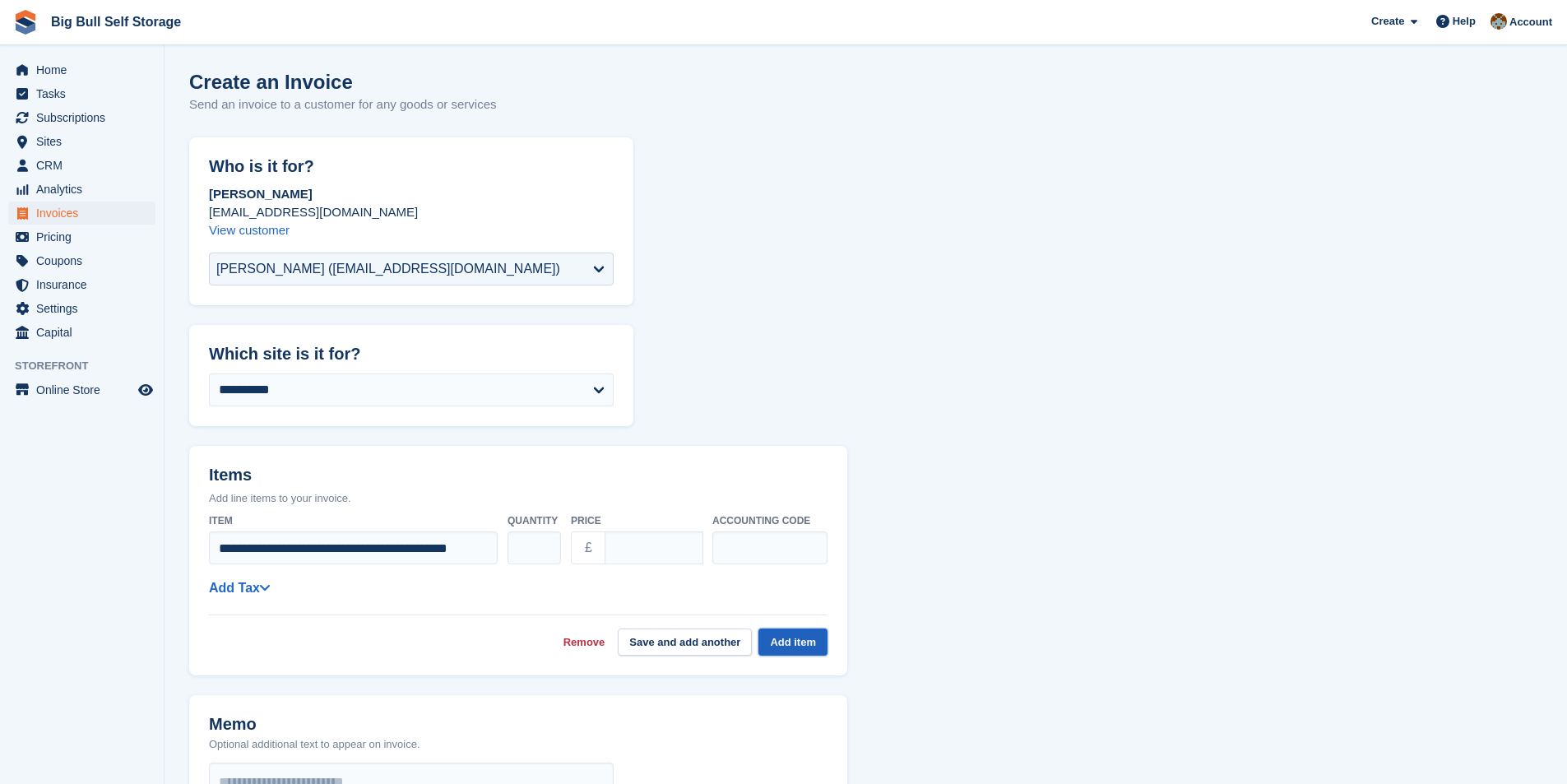
click at [787, 645] on button "Add item" at bounding box center [793, 642] width 69 height 27
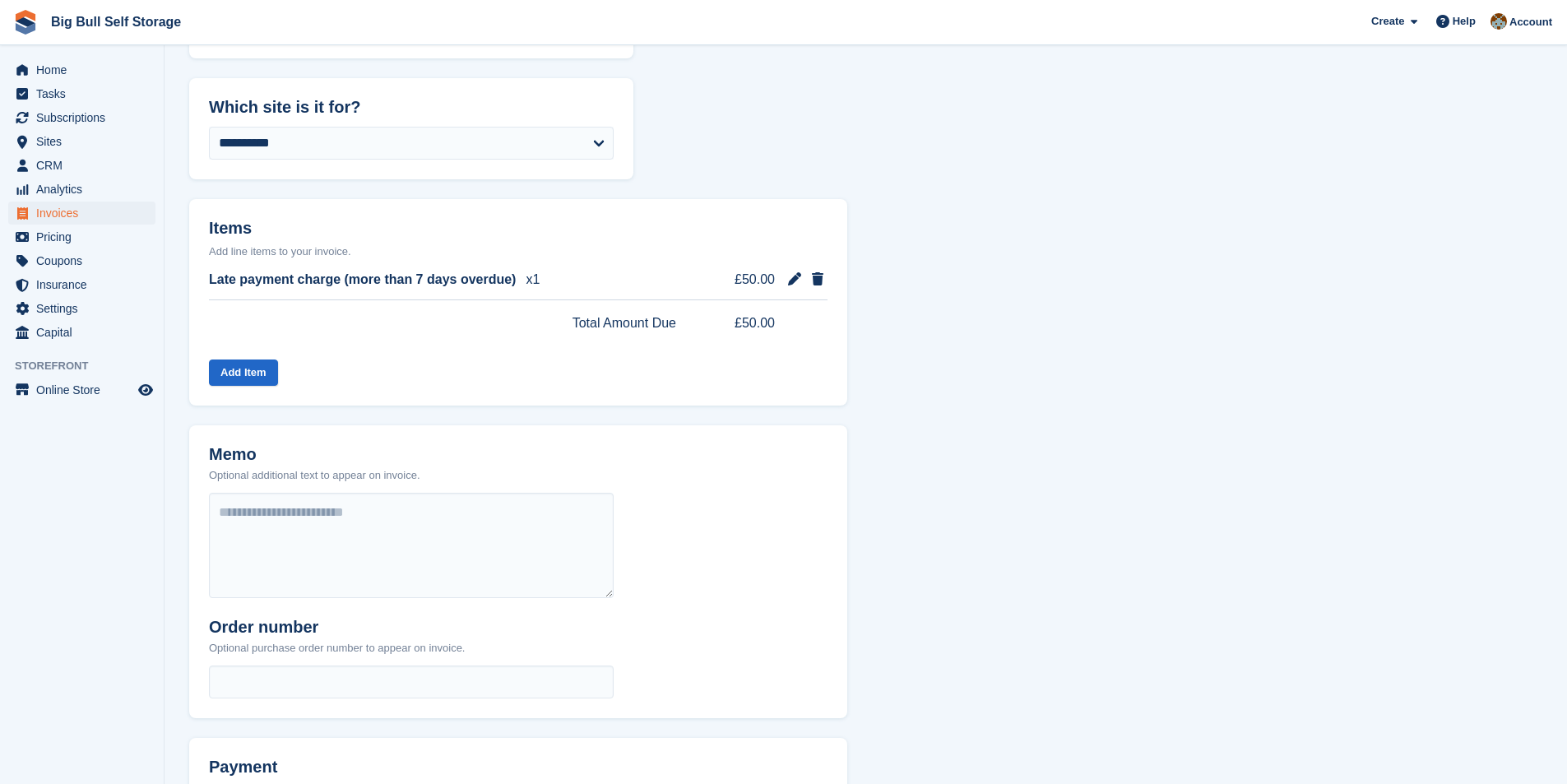
scroll to position [439, 0]
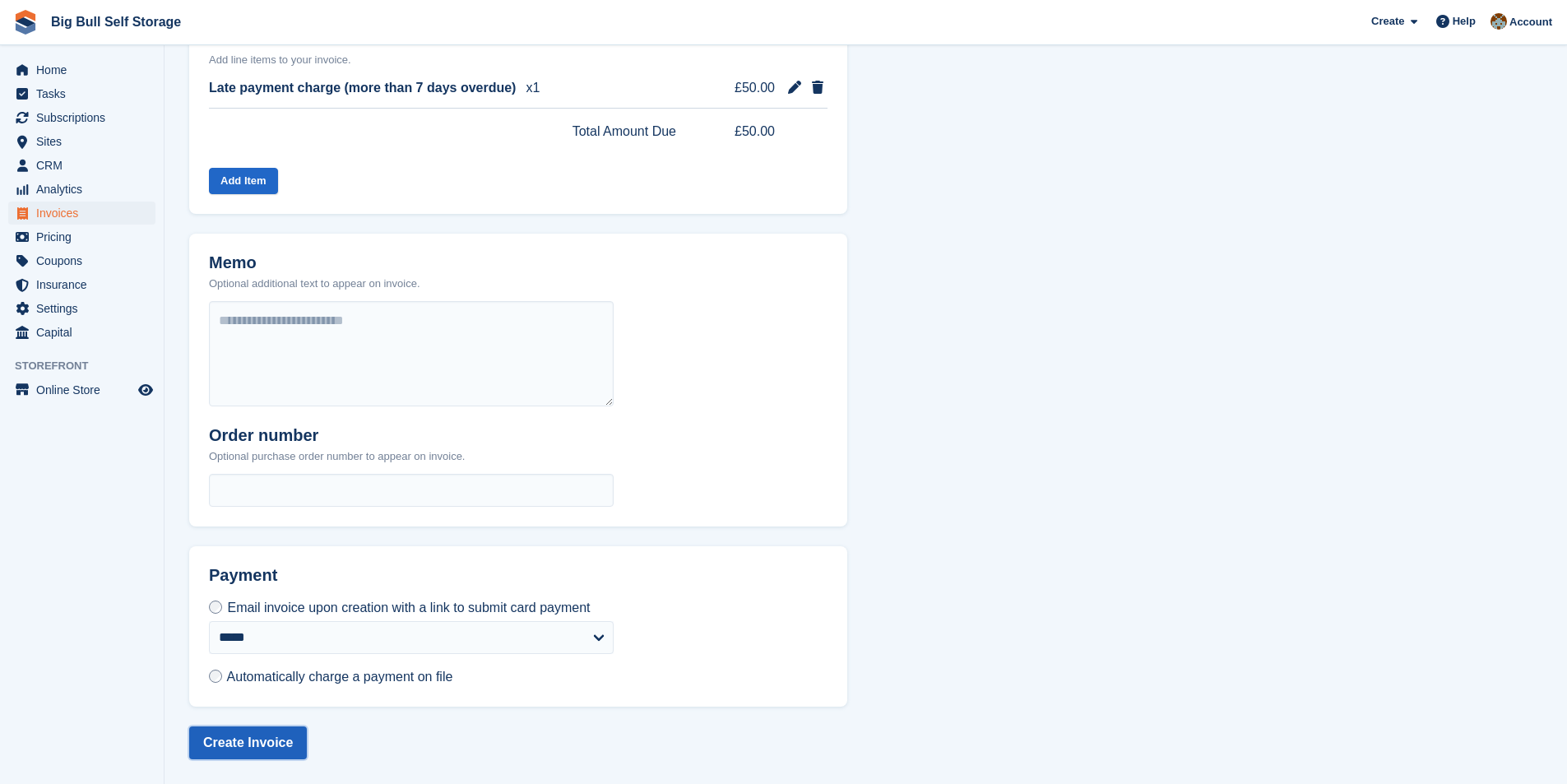
click at [260, 751] on button "Create Invoice" at bounding box center [248, 742] width 118 height 33
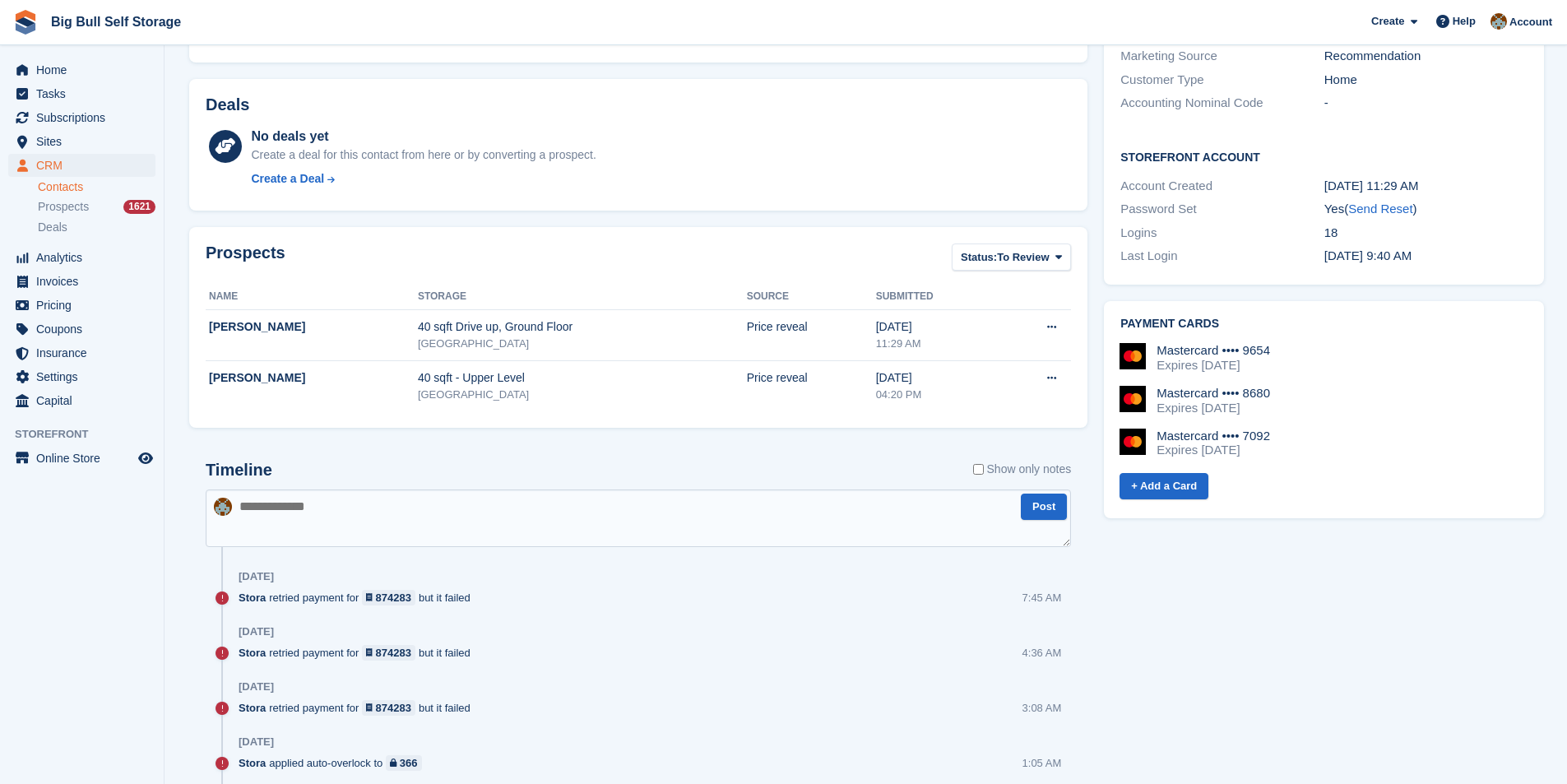
scroll to position [657, 0]
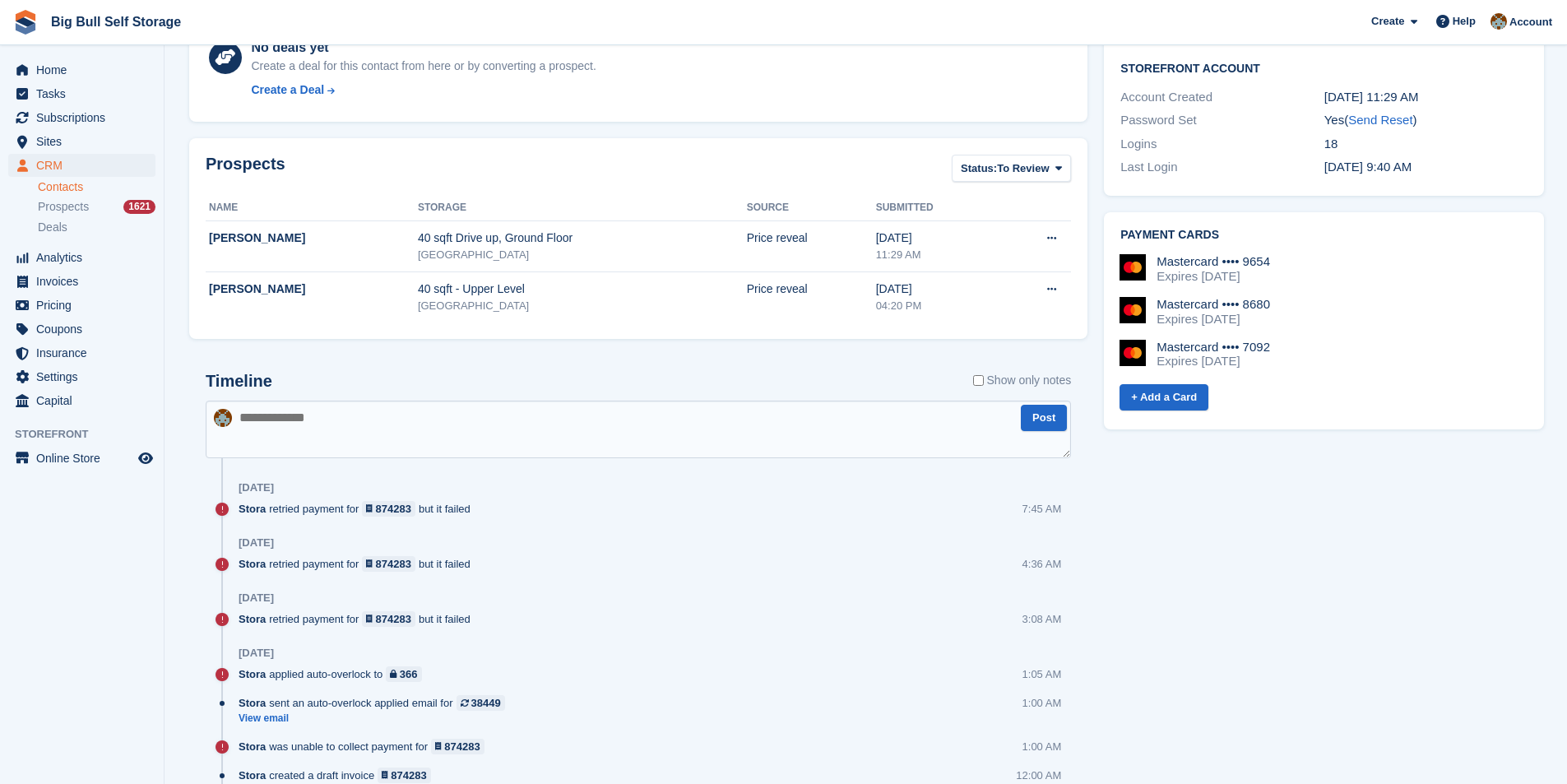
click at [349, 434] on textarea at bounding box center [638, 430] width 866 height 58
paste textarea "**********"
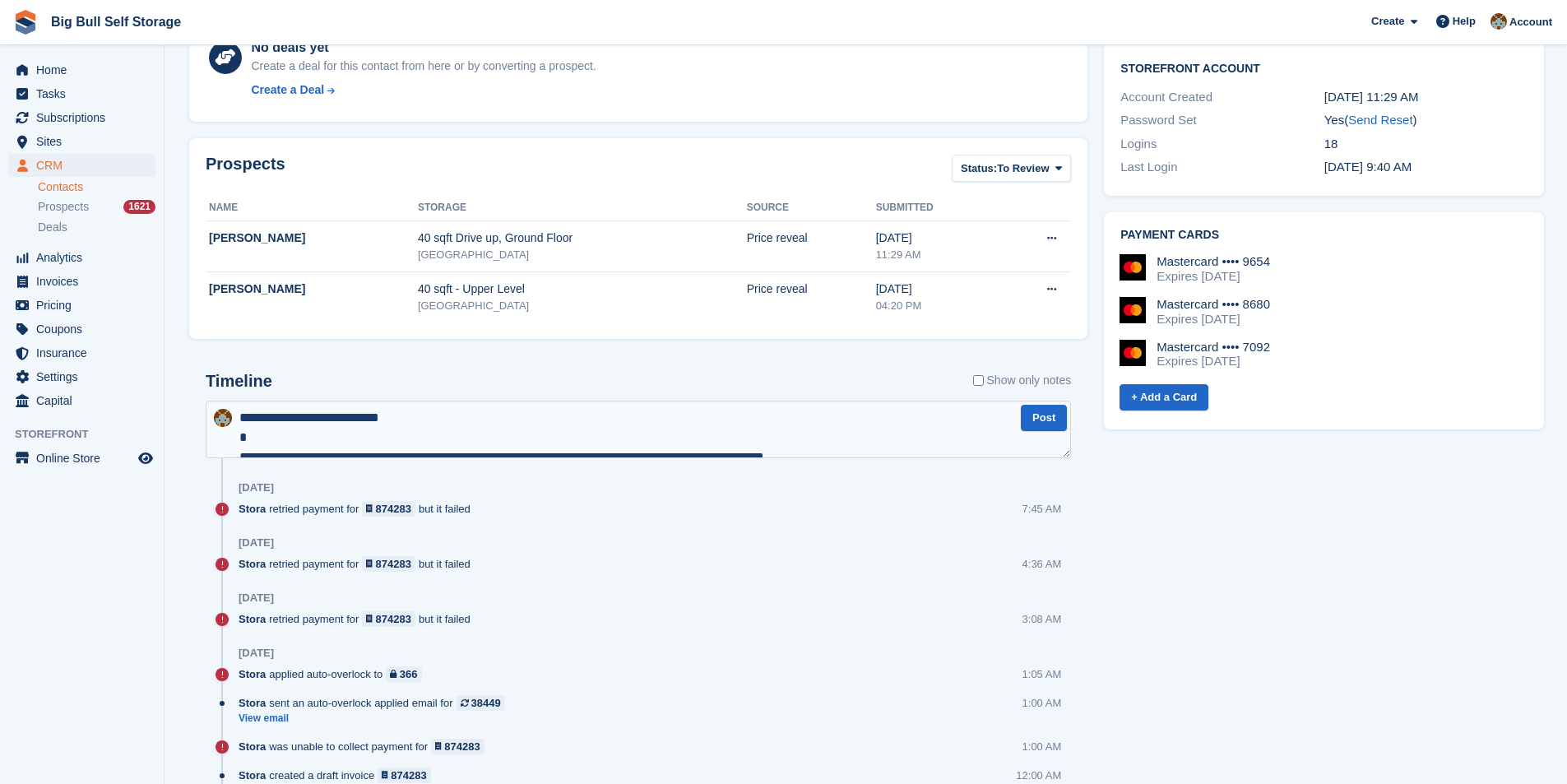
scroll to position [245, 0]
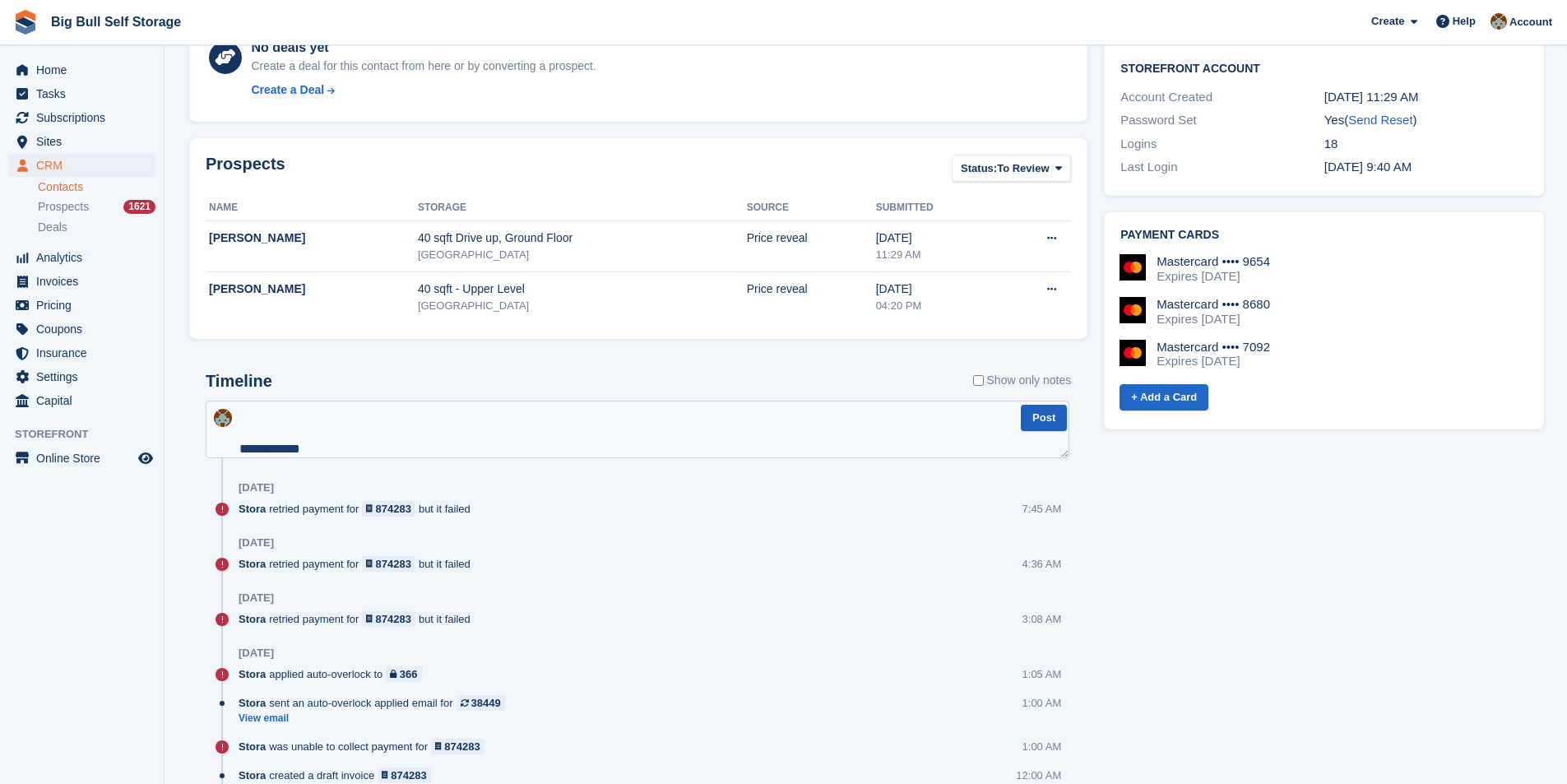
type textarea "**********"
click at [1044, 424] on button "Post" at bounding box center [1043, 418] width 46 height 27
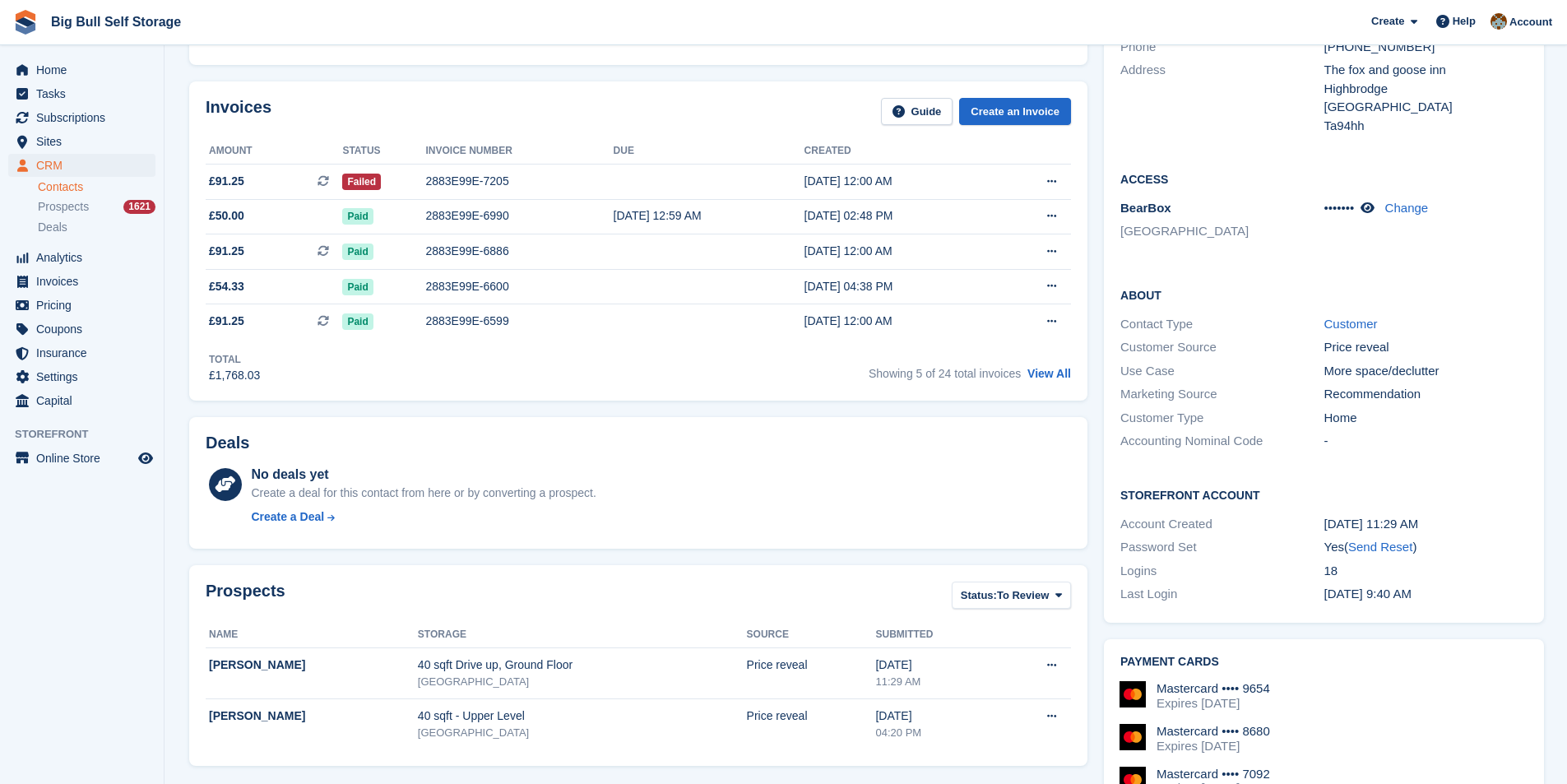
scroll to position [0, 0]
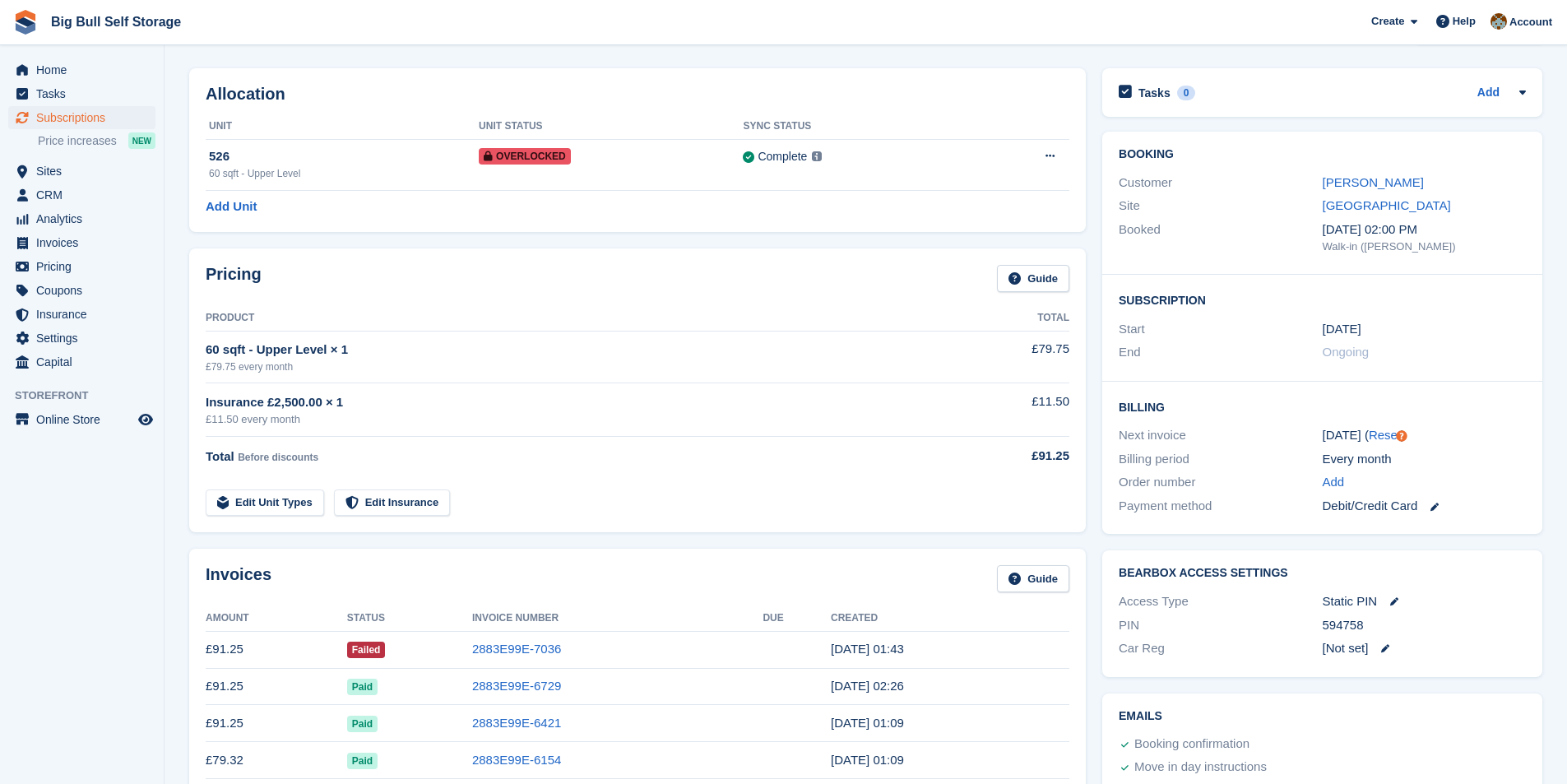
scroll to position [247, 0]
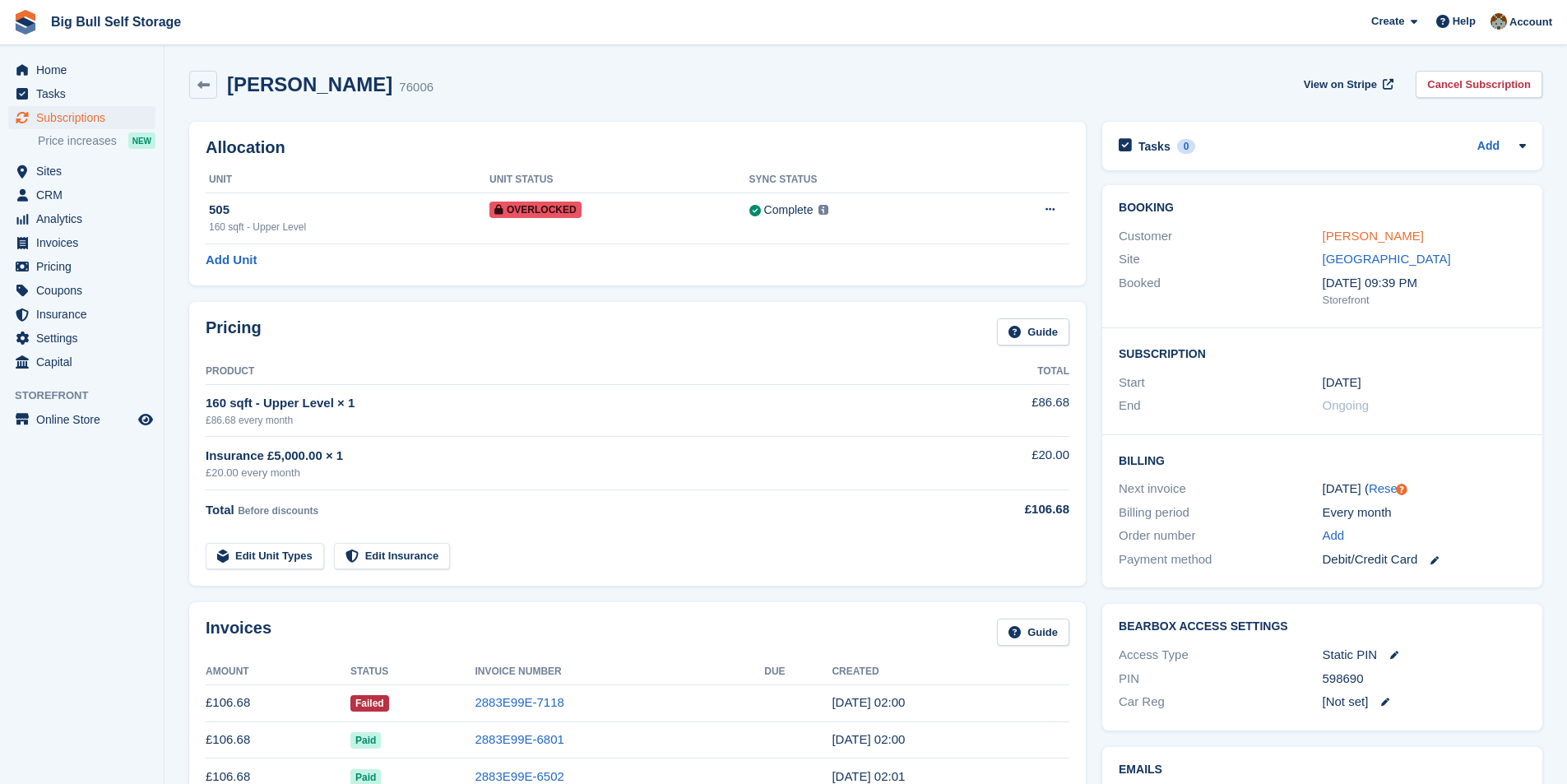
click at [1371, 241] on link "[PERSON_NAME]" at bounding box center [1373, 235] width 101 height 14
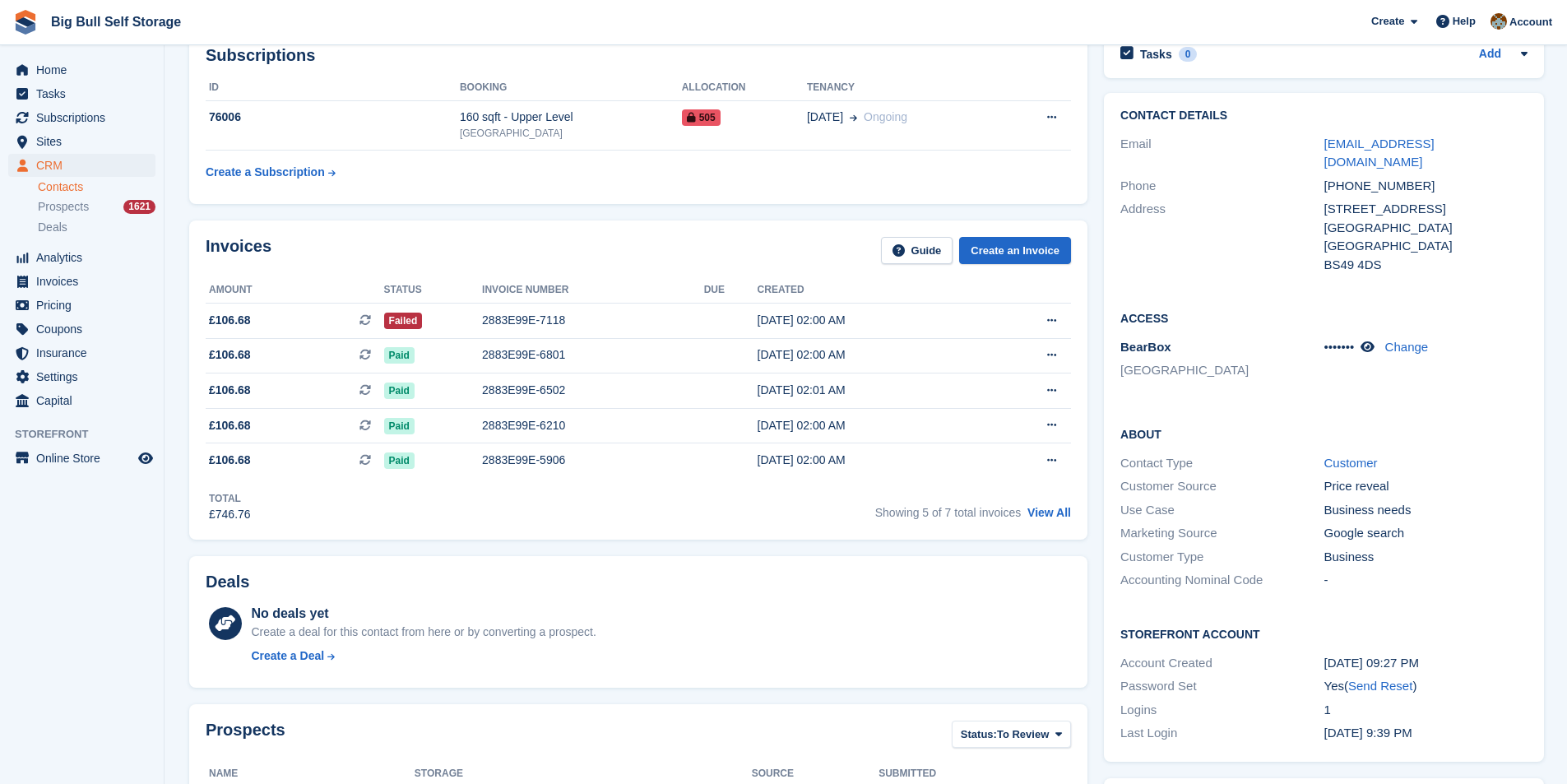
scroll to position [82, 0]
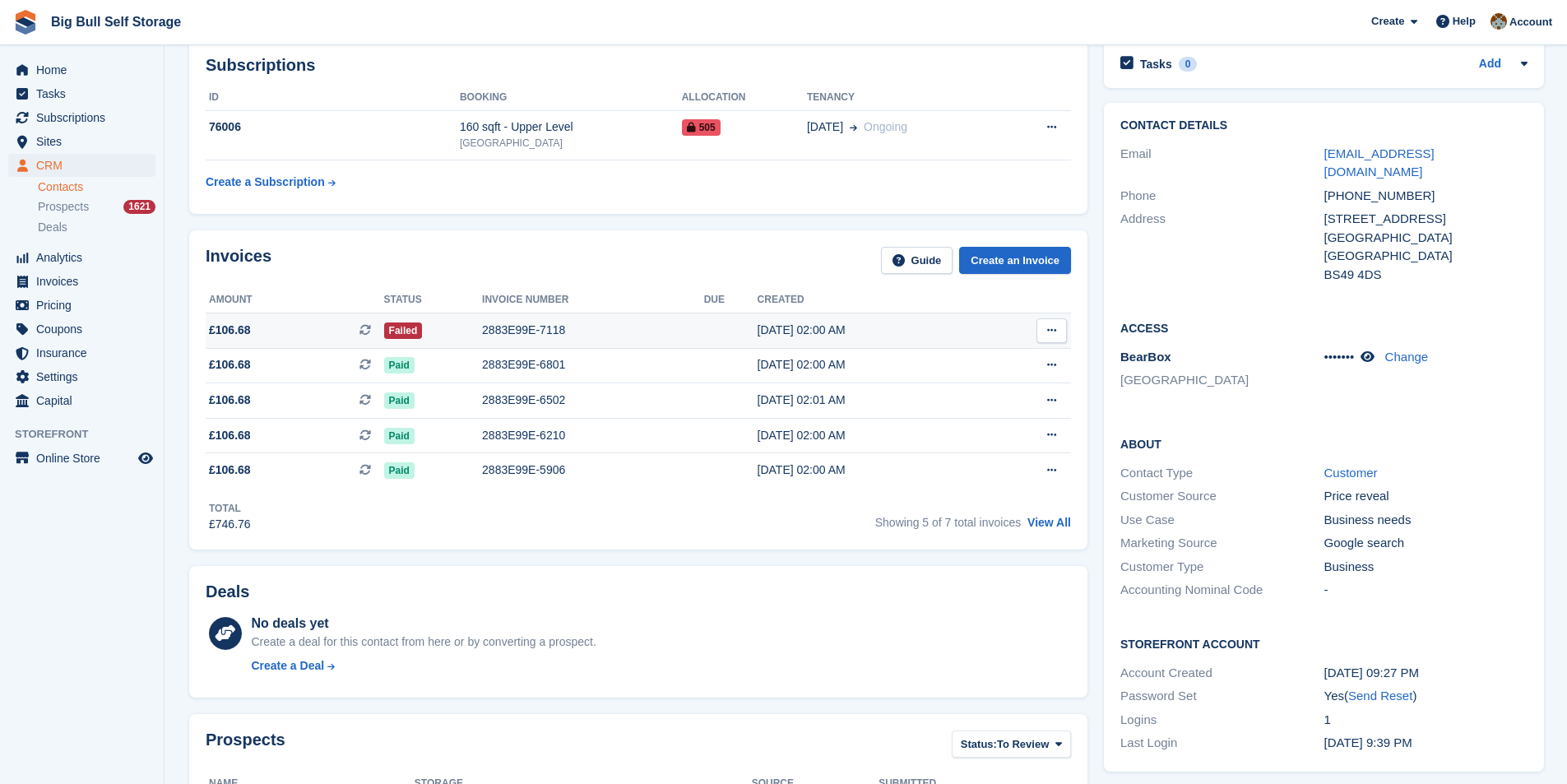
click at [544, 334] on div "2883E99E-7118" at bounding box center [594, 330] width 223 height 17
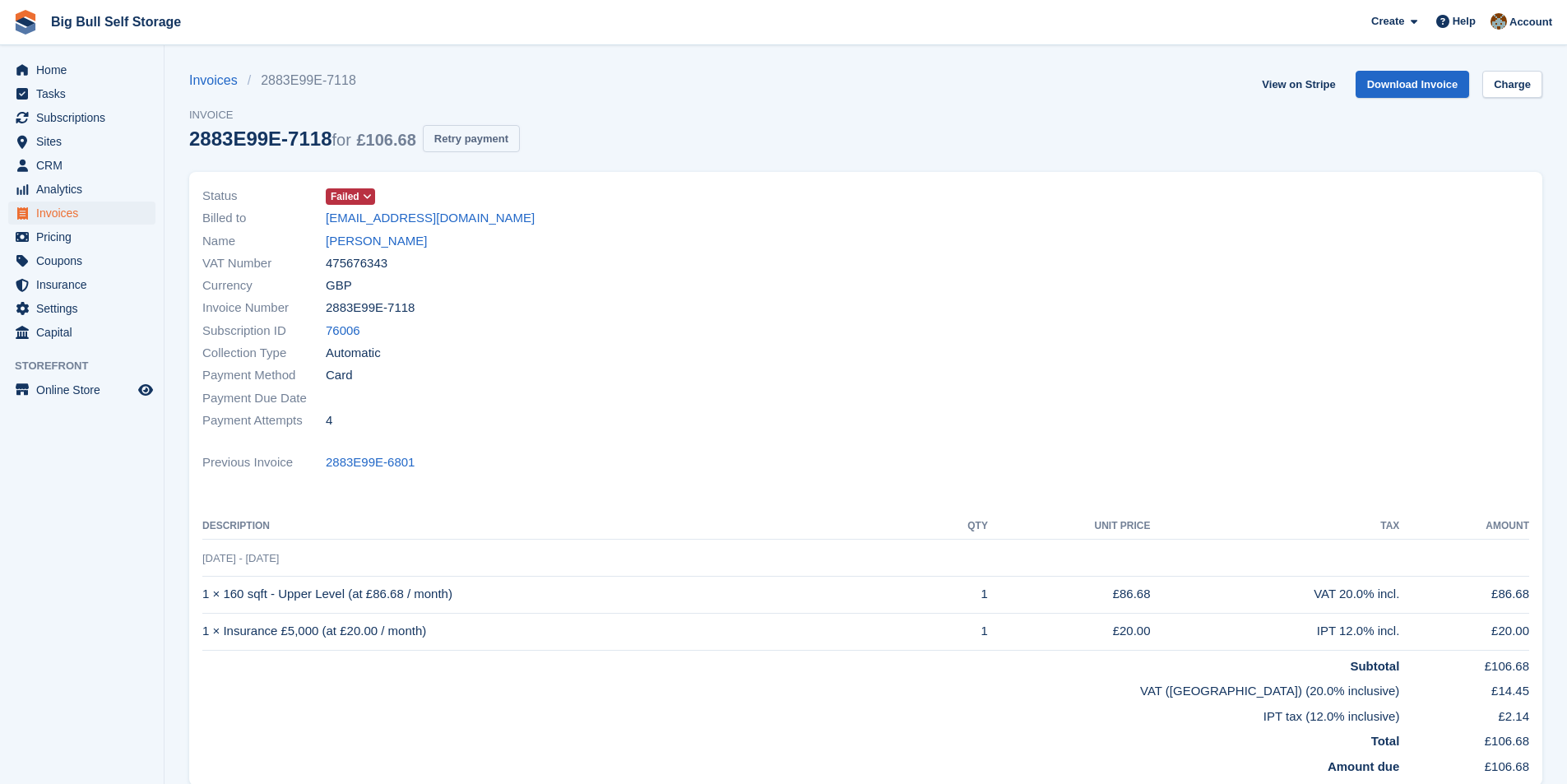
click at [479, 135] on button "Retry payment" at bounding box center [470, 138] width 97 height 27
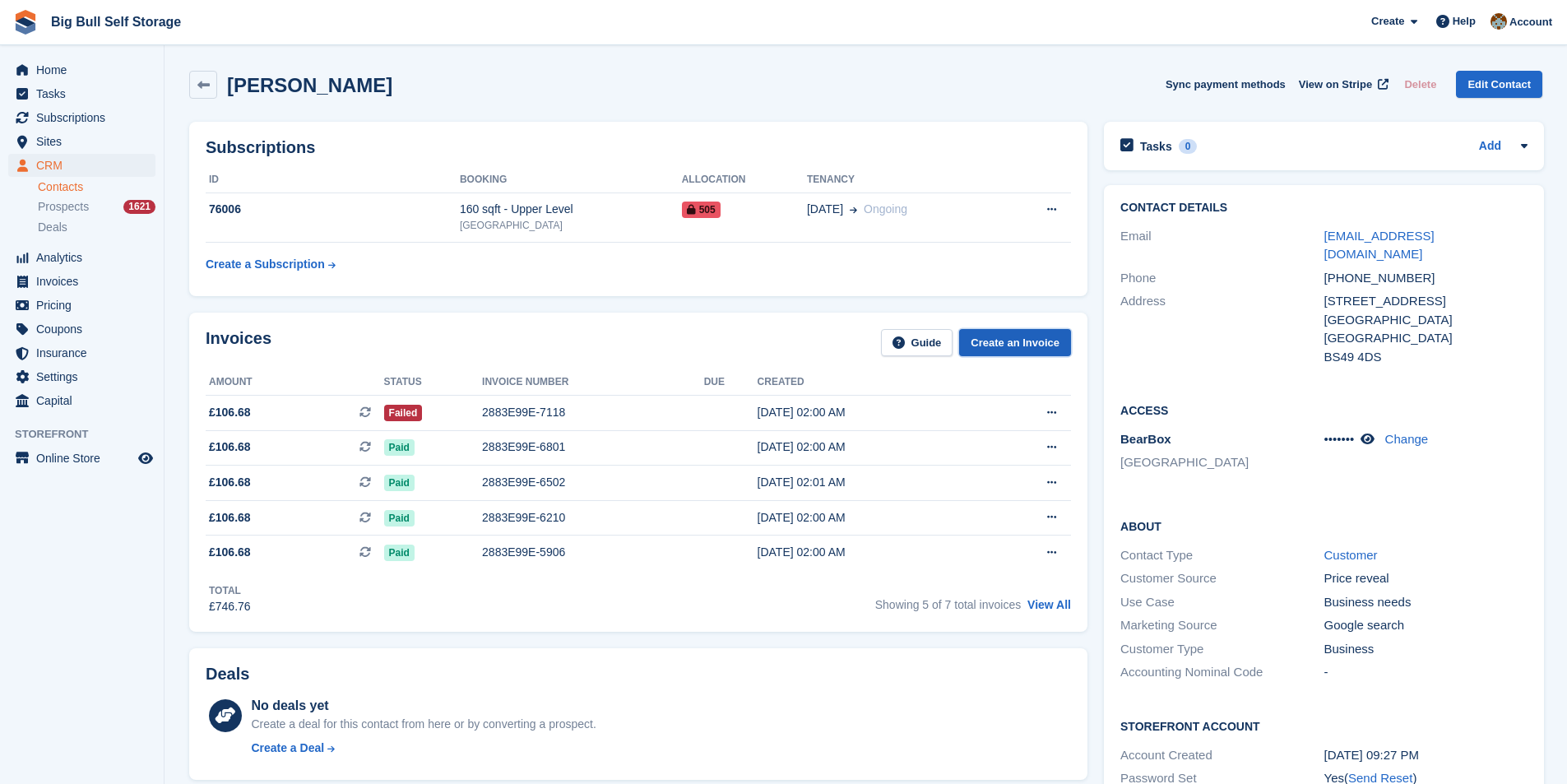
click at [1021, 346] on link "Create an Invoice" at bounding box center [1015, 343] width 112 height 27
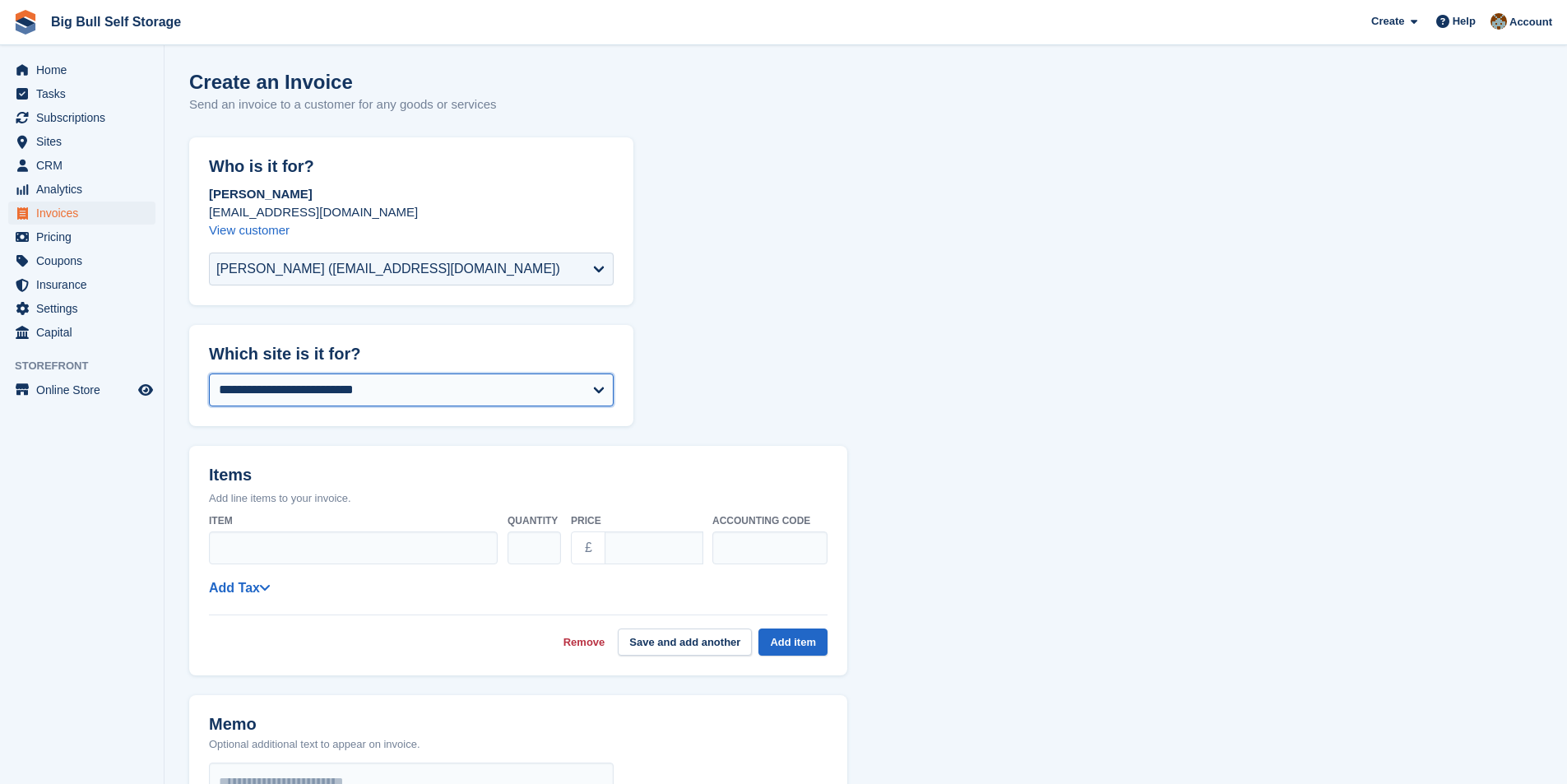
click at [424, 383] on select "**********" at bounding box center [411, 390] width 404 height 33
select select "***"
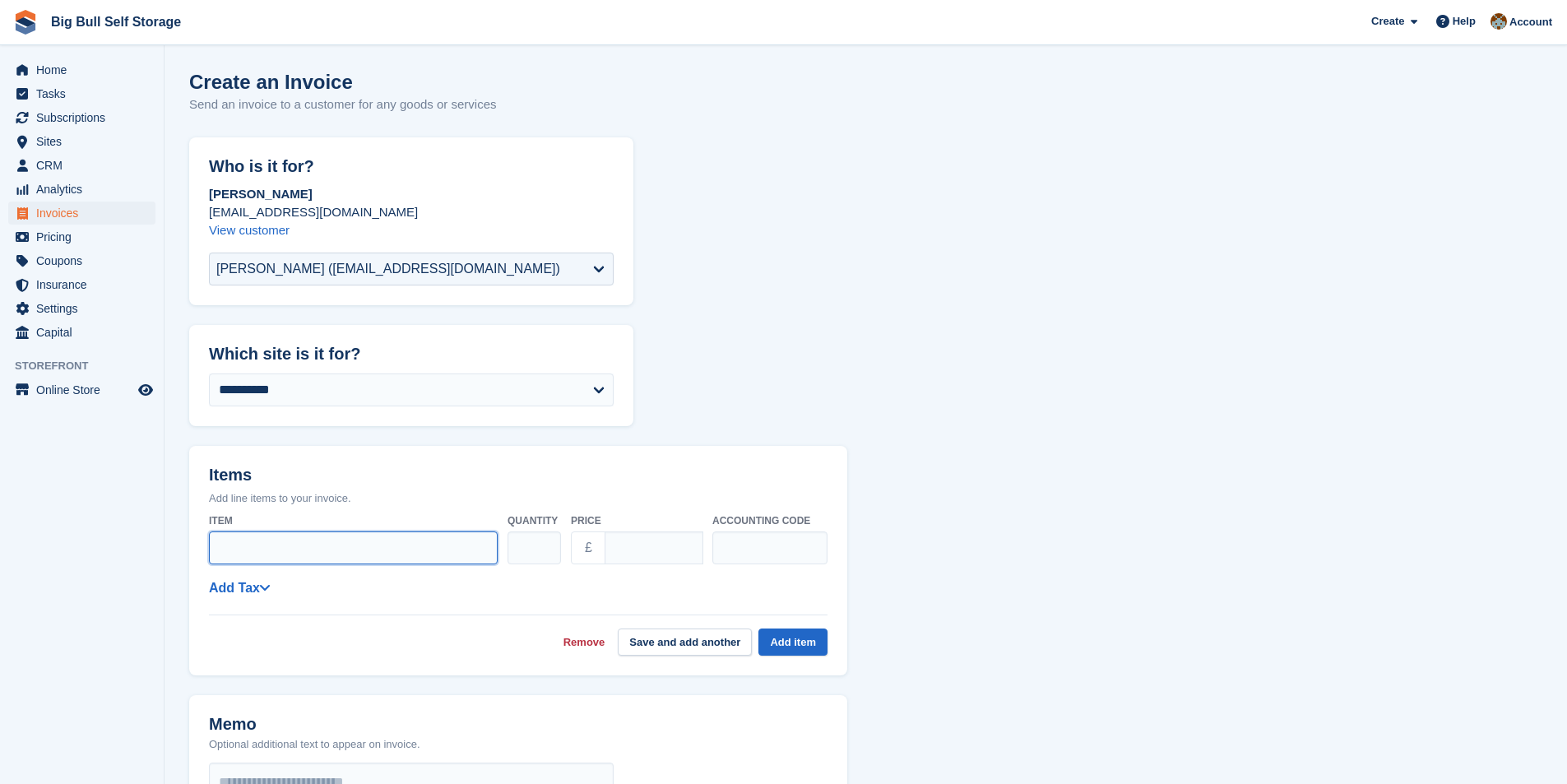
click at [313, 546] on input "Item" at bounding box center [353, 547] width 289 height 33
type input "**********"
type input "**"
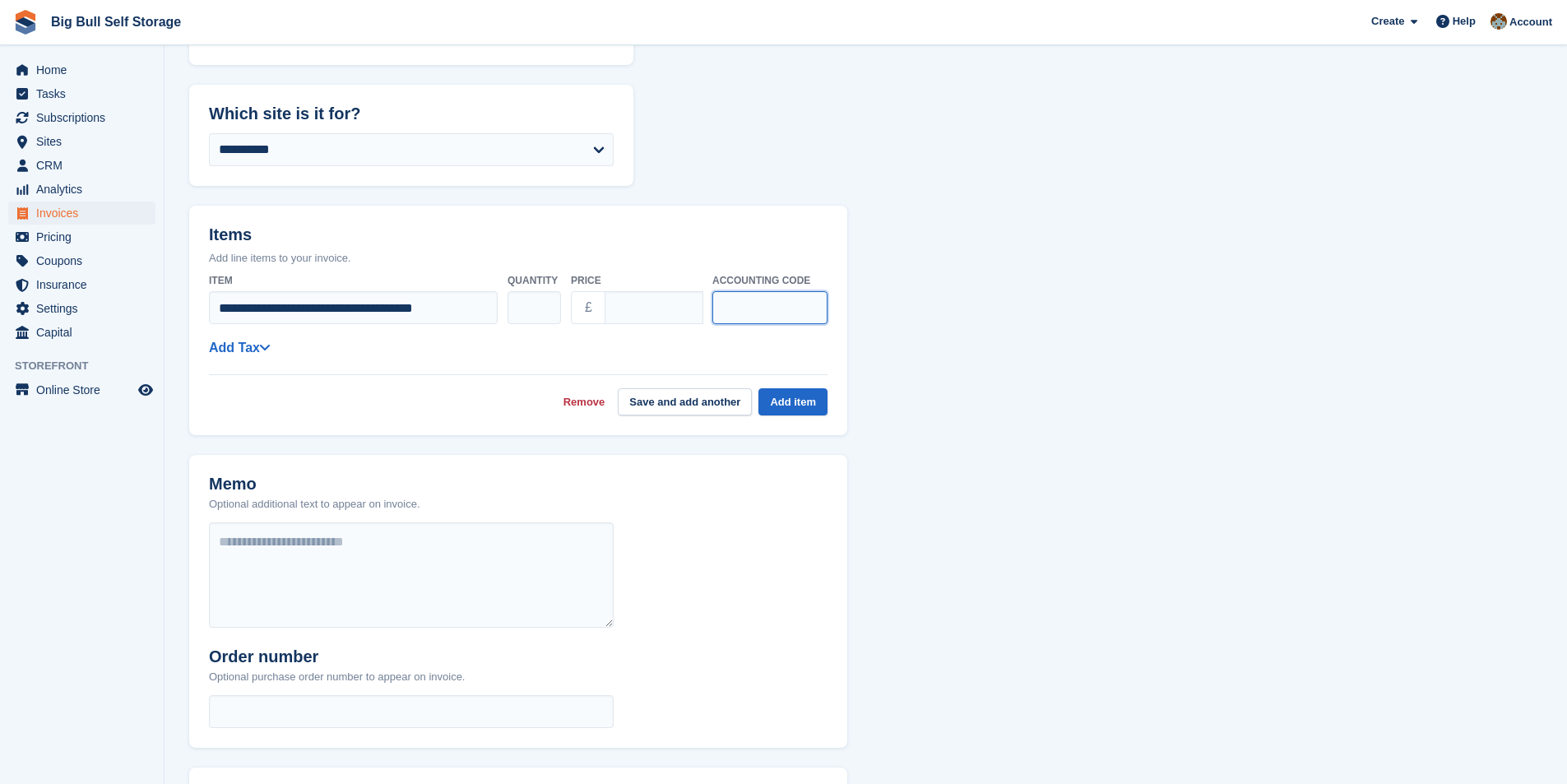
scroll to position [247, 0]
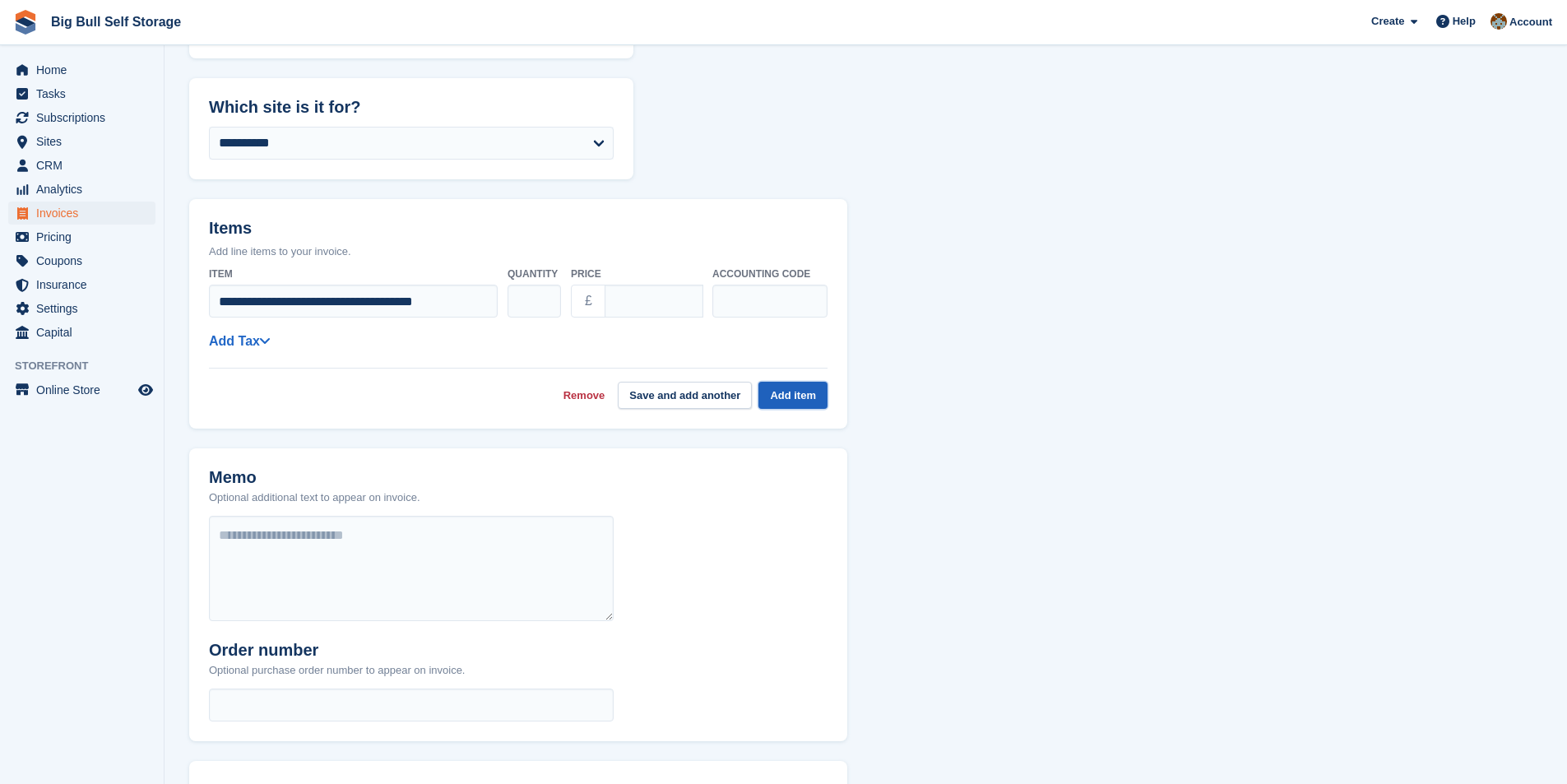
click at [784, 393] on button "Add item" at bounding box center [793, 395] width 69 height 27
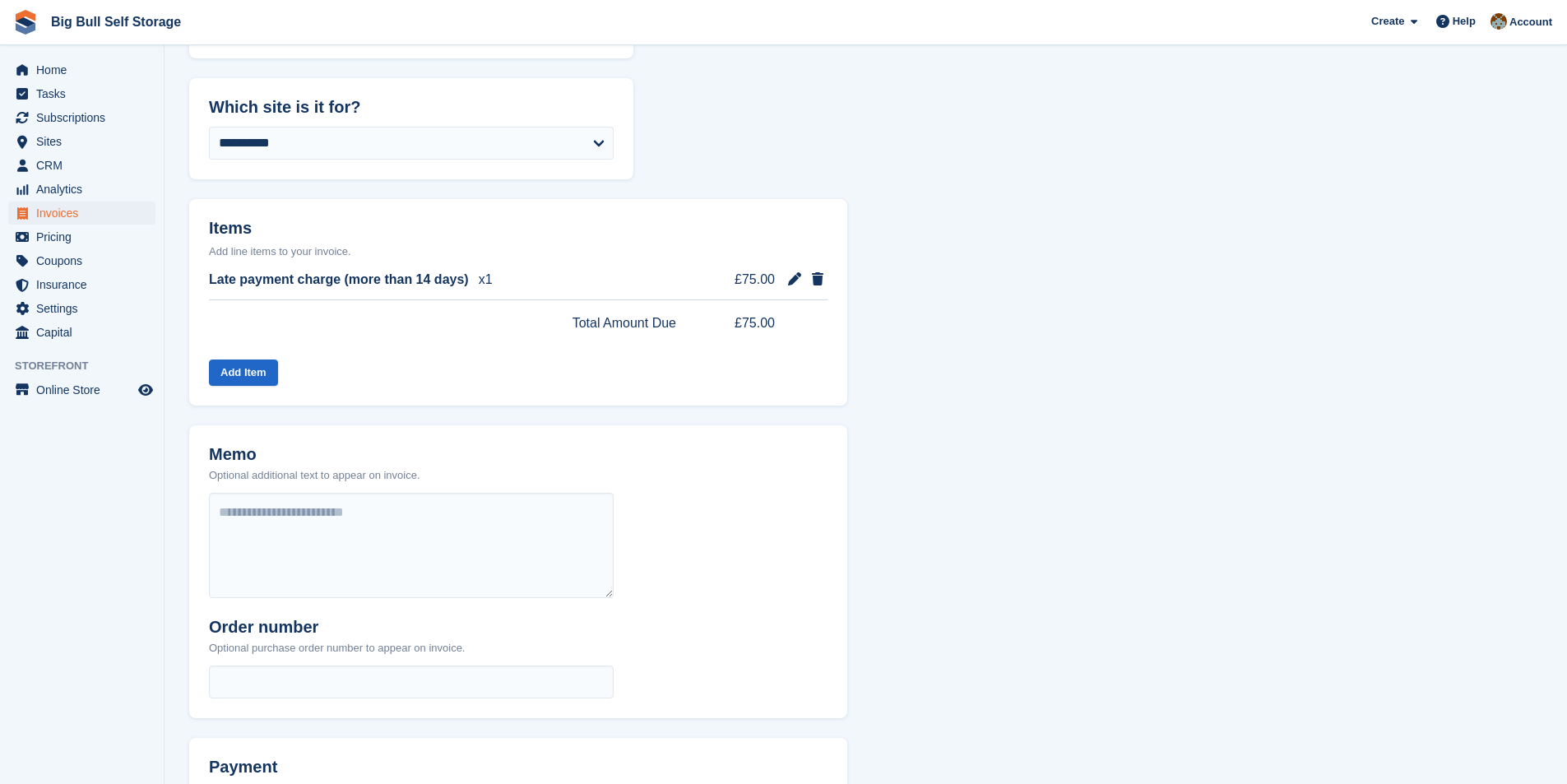
scroll to position [439, 0]
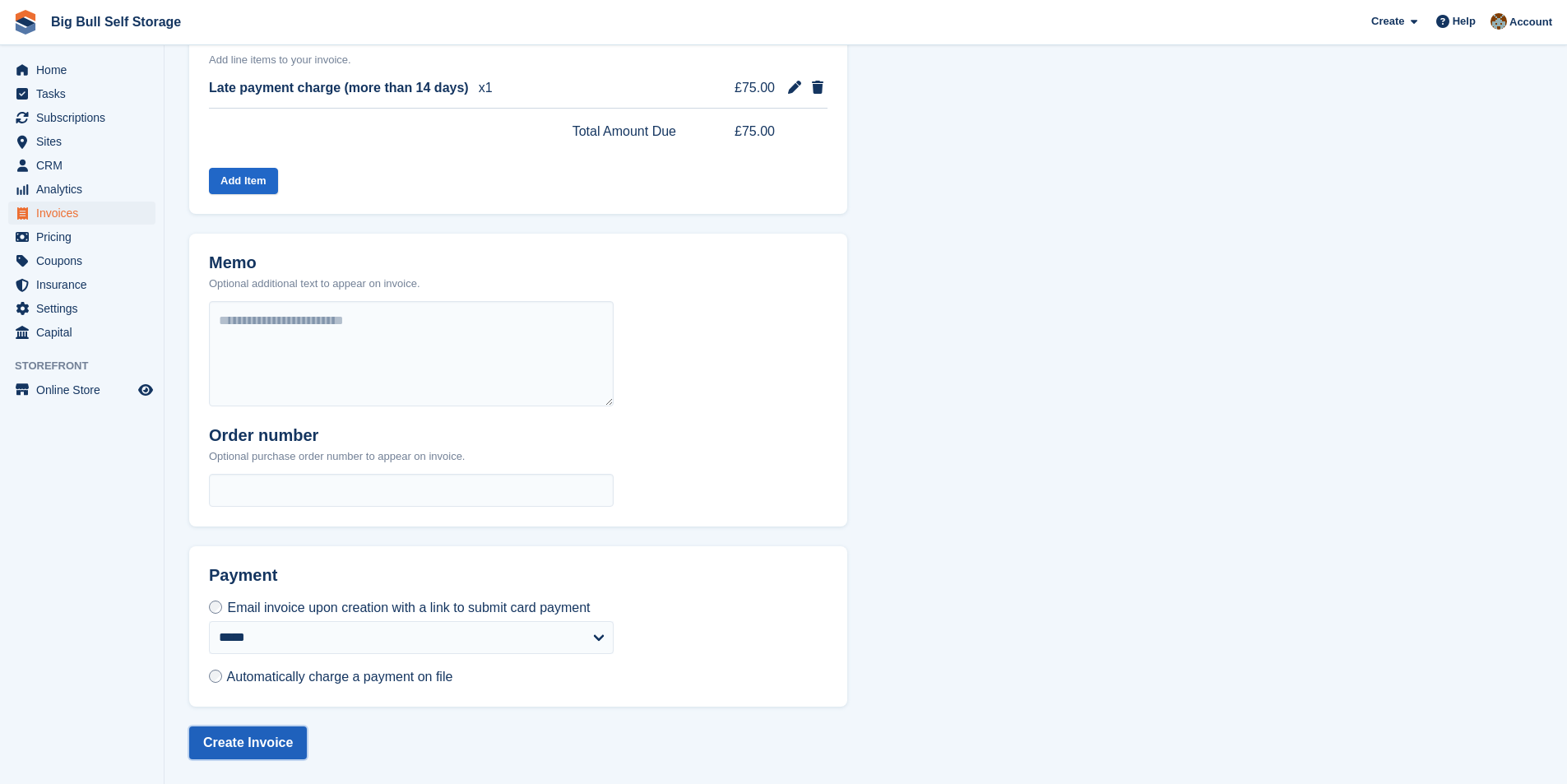
click at [256, 741] on button "Create Invoice" at bounding box center [248, 742] width 118 height 33
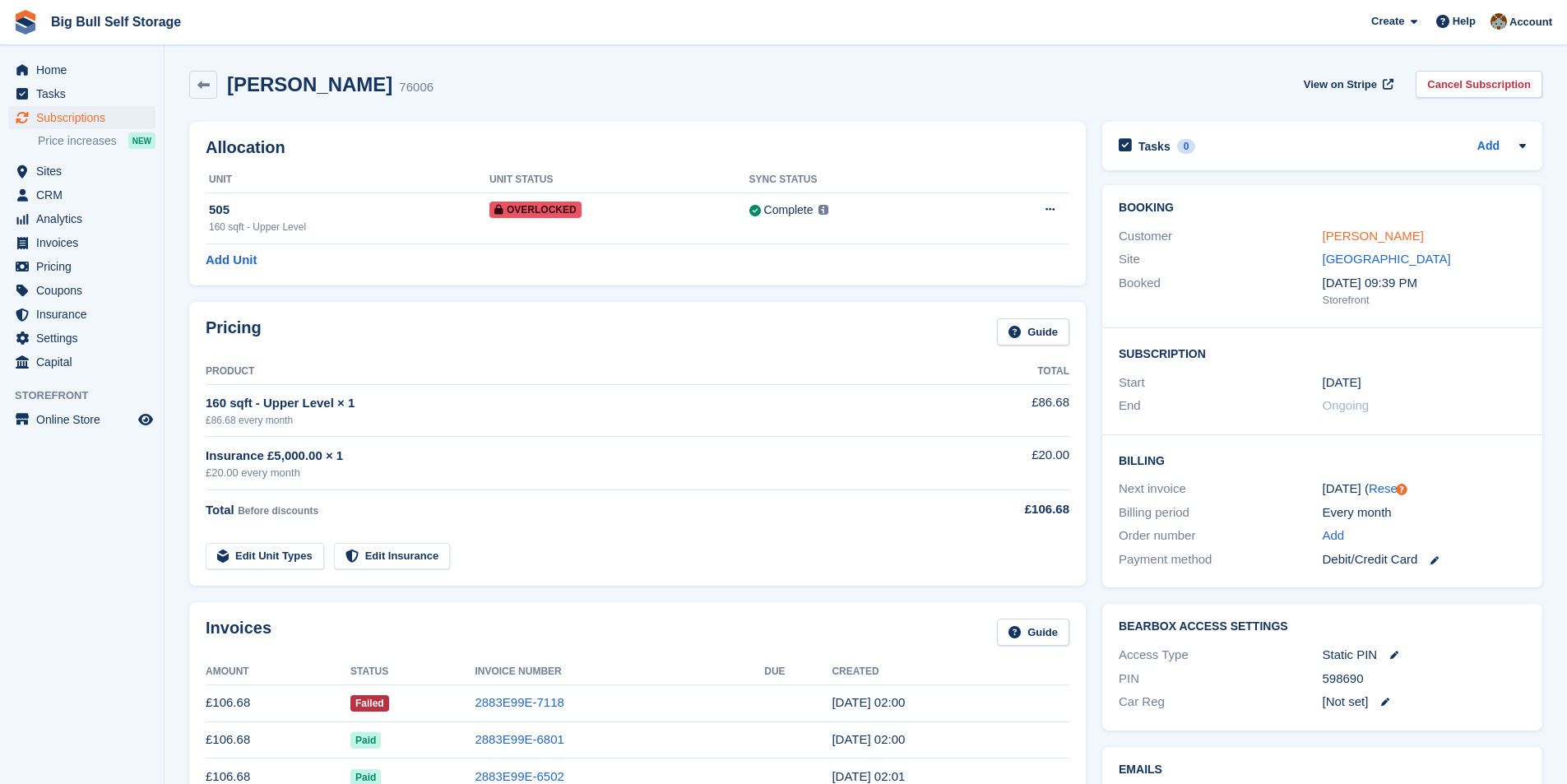
click at [1323, 236] on link "[PERSON_NAME]" at bounding box center [1373, 235] width 101 height 14
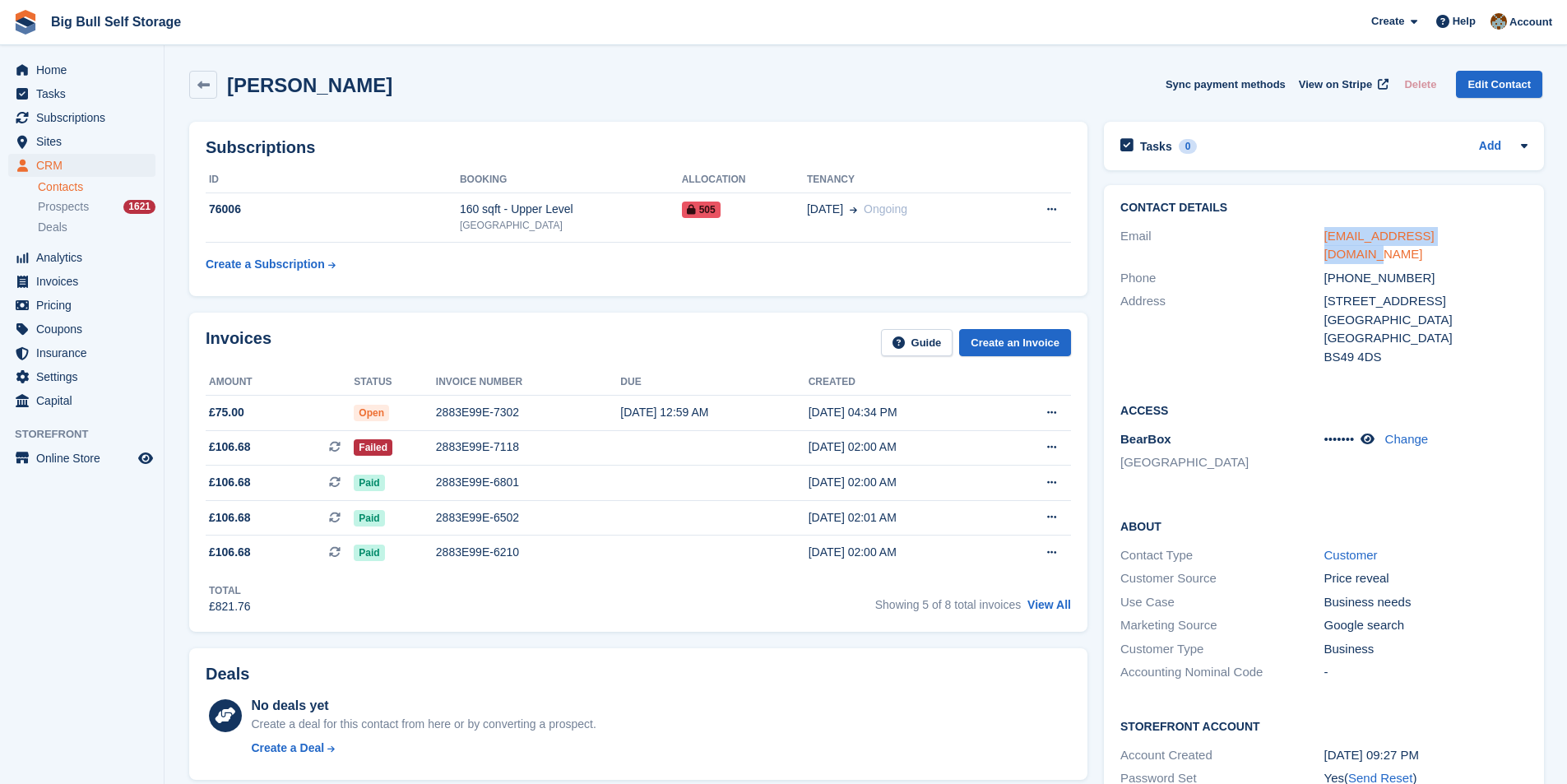
drag, startPoint x: 1469, startPoint y: 241, endPoint x: 1325, endPoint y: 235, distance: 144.1
click at [1325, 235] on div "[EMAIL_ADDRESS][DOMAIN_NAME]" at bounding box center [1426, 245] width 204 height 37
copy link "[EMAIL_ADDRESS][DOMAIN_NAME]"
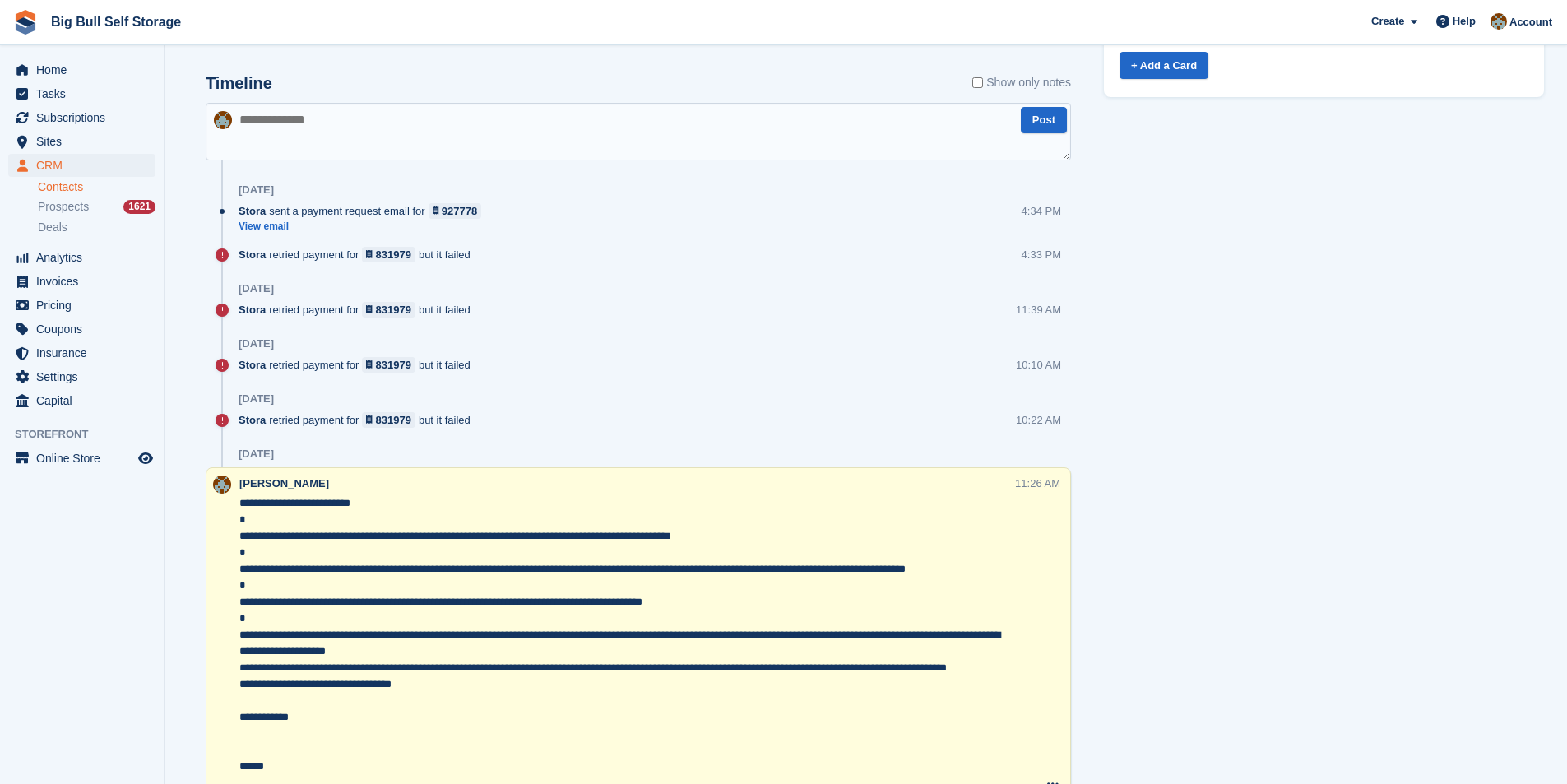
scroll to position [576, 0]
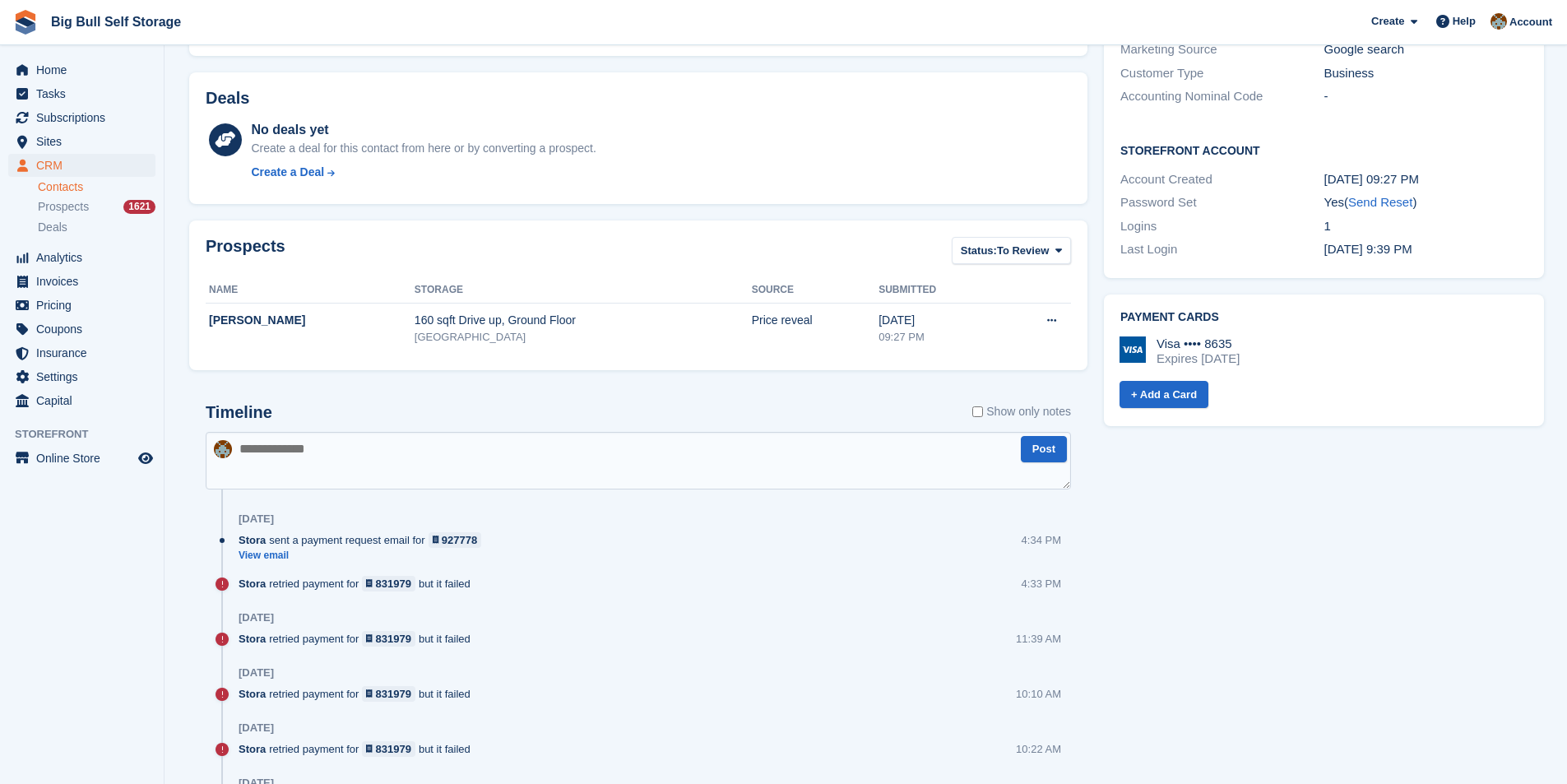
click at [347, 458] on textarea at bounding box center [638, 460] width 866 height 58
paste textarea "**********"
type textarea "**********"
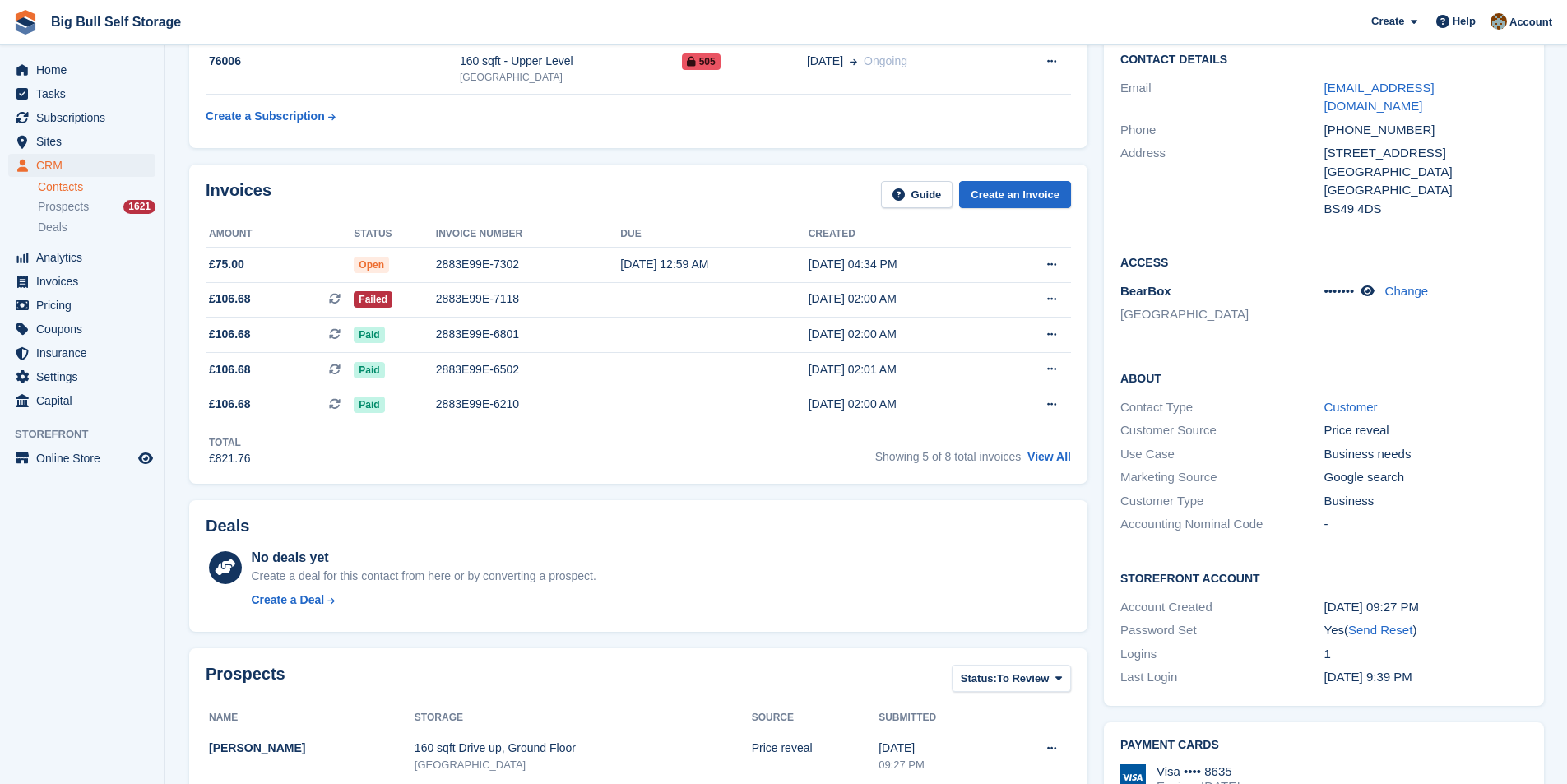
scroll to position [0, 0]
